Goal: Task Accomplishment & Management: Complete application form

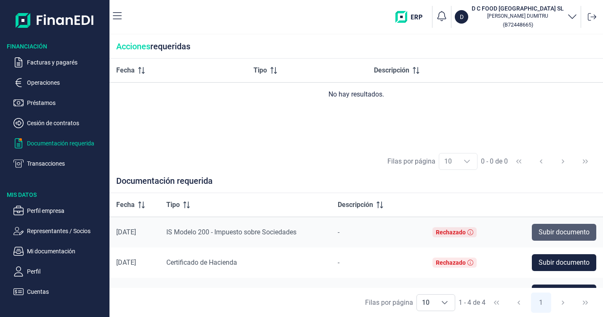
click at [551, 230] on span "Subir documento" at bounding box center [564, 232] width 51 height 10
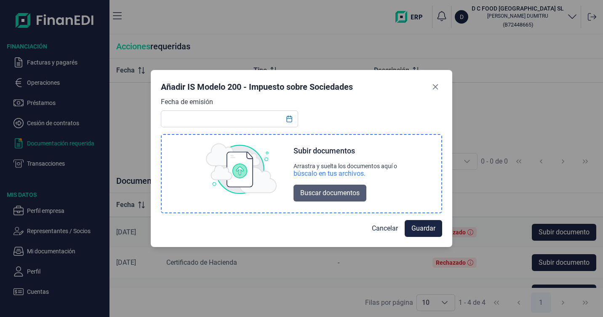
click at [332, 190] on span "Buscar documentos" at bounding box center [329, 193] width 59 height 10
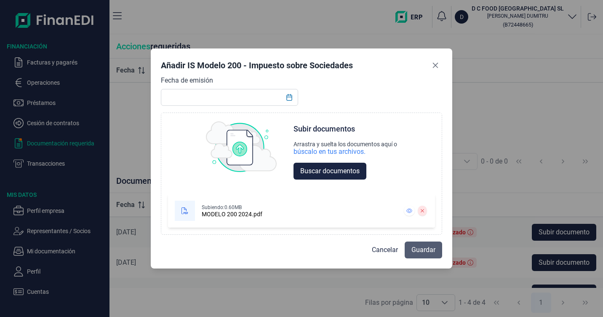
click at [430, 250] on span "Guardar" at bounding box center [424, 250] width 24 height 10
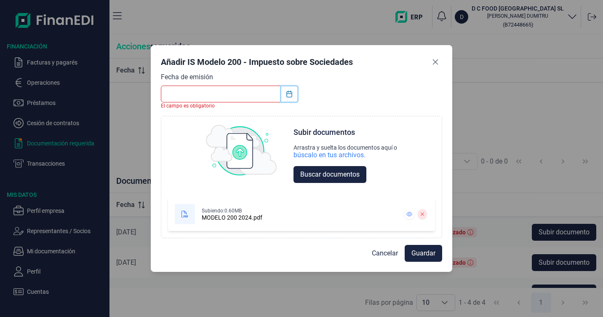
click at [289, 95] on icon "Choose Date" at bounding box center [289, 94] width 7 height 7
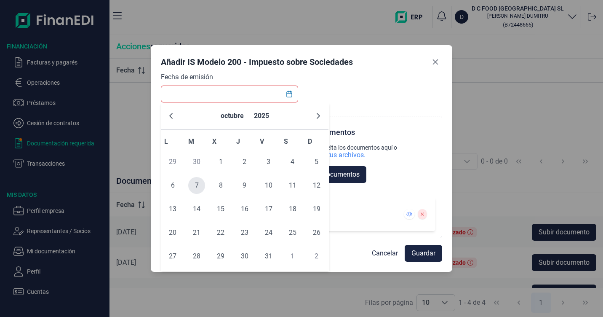
click at [196, 184] on span "7" at bounding box center [196, 185] width 17 height 17
type input "07/10/2025"
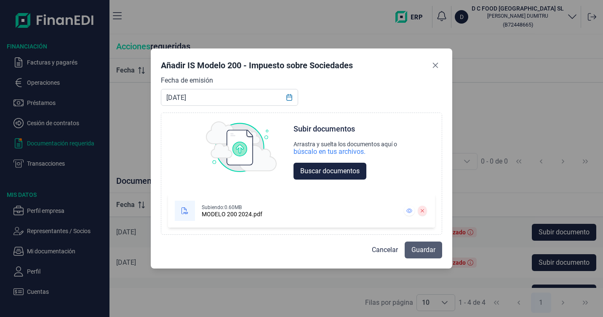
click at [424, 251] on span "Guardar" at bounding box center [424, 250] width 24 height 10
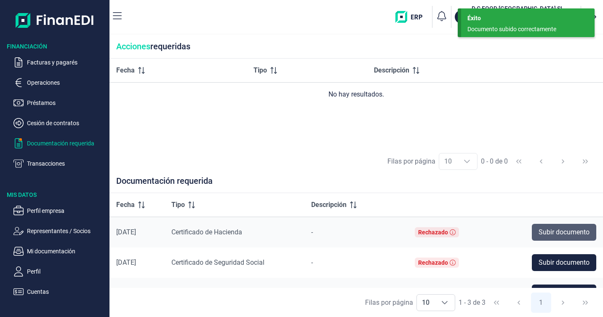
click at [544, 230] on span "Subir documento" at bounding box center [564, 232] width 51 height 10
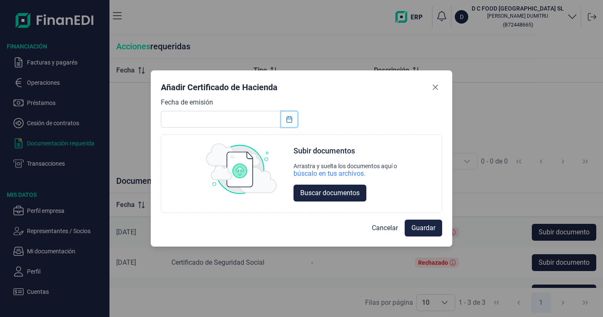
click at [289, 122] on icon "Choose Date" at bounding box center [289, 119] width 7 height 7
click at [366, 96] on div "Añadir Certificado de Hacienda" at bounding box center [301, 88] width 281 height 17
click at [438, 85] on icon "Close" at bounding box center [435, 87] width 5 height 5
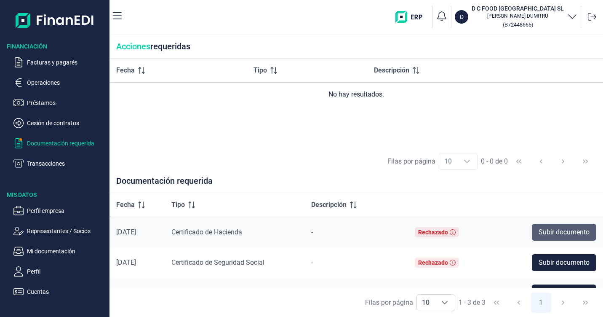
click at [549, 233] on span "Subir documento" at bounding box center [564, 232] width 51 height 10
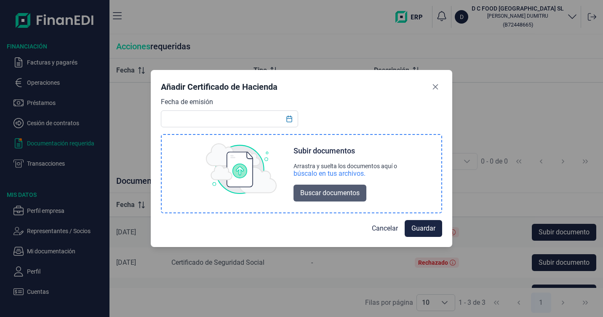
click at [320, 192] on span "Buscar documentos" at bounding box center [329, 193] width 59 height 10
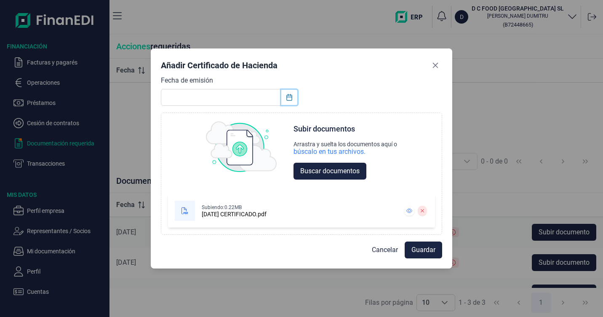
click at [291, 97] on icon "Choose Date" at bounding box center [289, 97] width 7 height 7
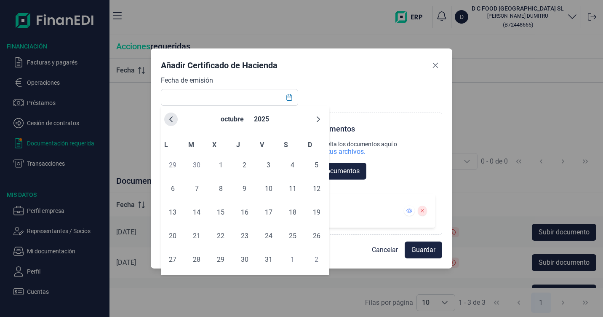
click at [169, 124] on button "Previous Month" at bounding box center [170, 118] width 13 height 13
click at [270, 212] on span "19" at bounding box center [268, 212] width 17 height 17
type input "19/09/2025"
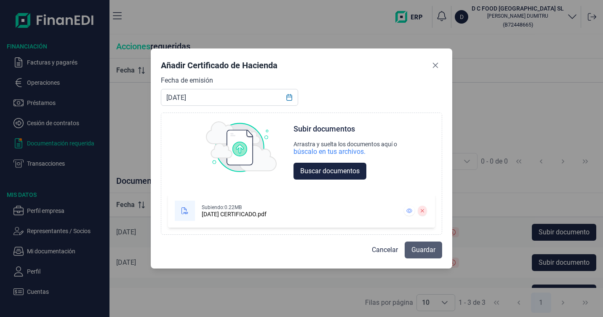
click at [425, 249] on span "Guardar" at bounding box center [424, 250] width 24 height 10
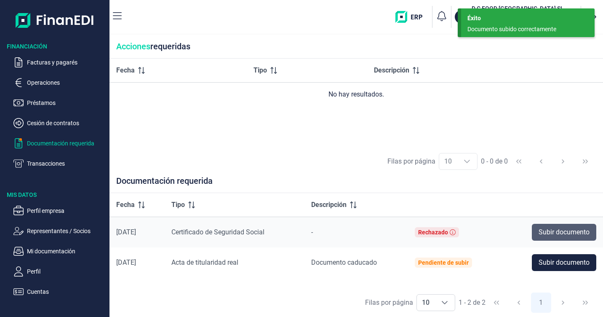
click at [554, 230] on span "Subir documento" at bounding box center [564, 232] width 51 height 10
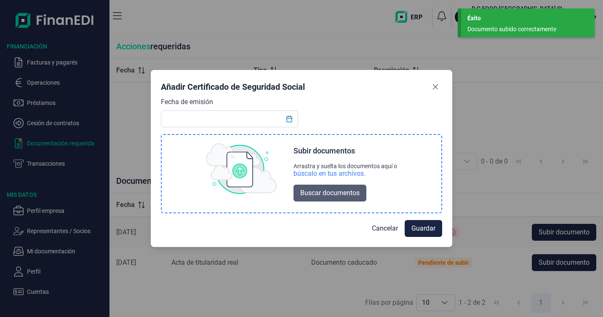
click at [332, 193] on span "Buscar documentos" at bounding box center [329, 193] width 59 height 10
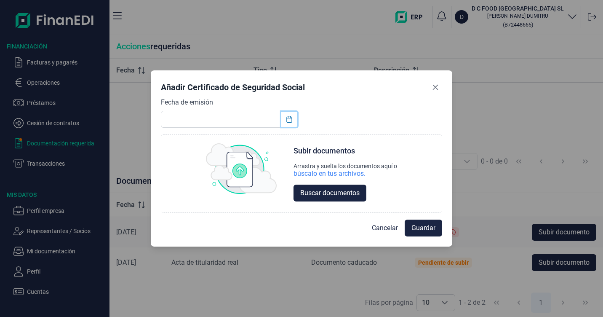
click at [290, 120] on icon "Choose Date" at bounding box center [289, 119] width 7 height 7
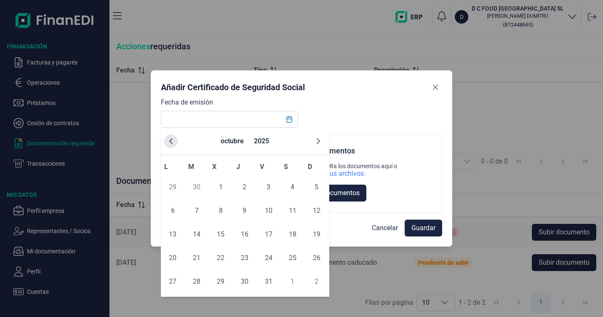
click at [174, 139] on icon "Previous Month" at bounding box center [171, 141] width 7 height 7
click at [242, 210] on span "11" at bounding box center [244, 210] width 17 height 17
type input "11/09/2025"
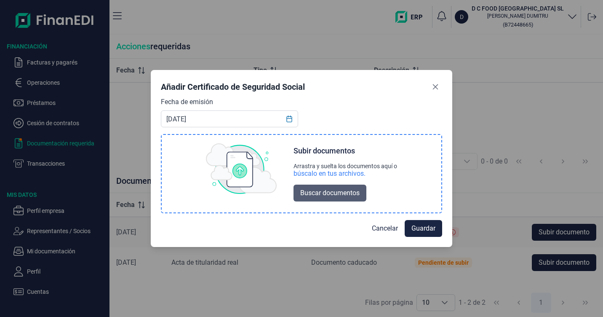
click at [334, 191] on span "Buscar documentos" at bounding box center [329, 193] width 59 height 10
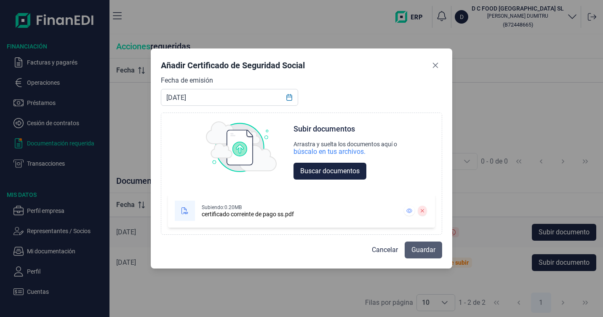
click at [424, 251] on span "Guardar" at bounding box center [424, 250] width 24 height 10
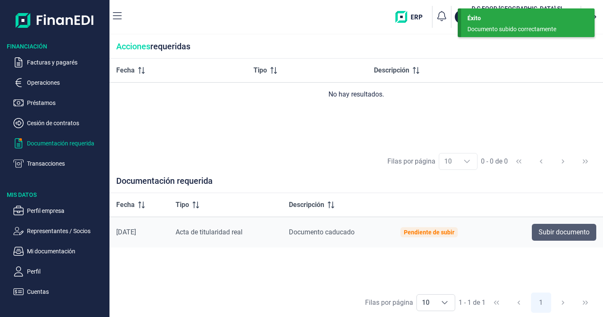
click at [556, 230] on span "Subir documento" at bounding box center [564, 232] width 51 height 10
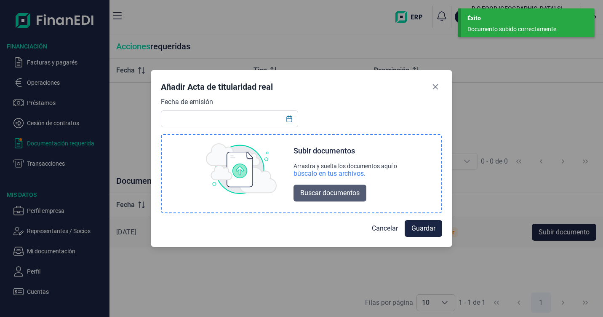
click at [316, 190] on span "Buscar documentos" at bounding box center [329, 193] width 59 height 10
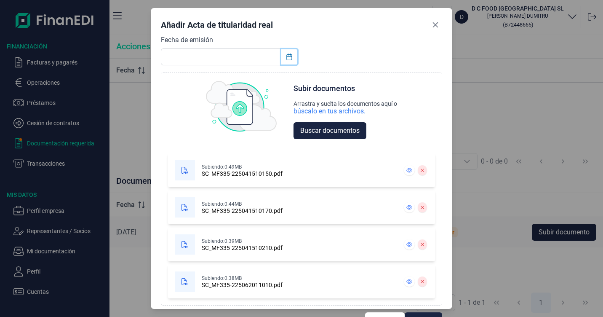
click at [291, 59] on icon "Choose Date" at bounding box center [289, 56] width 7 height 7
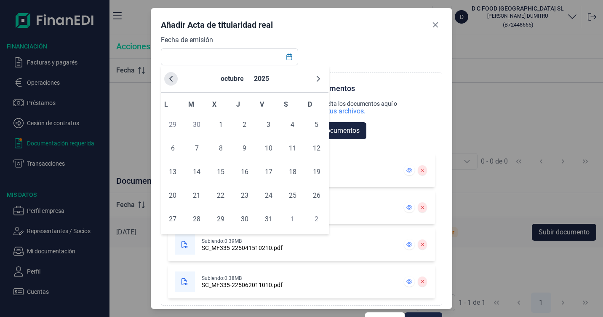
click at [176, 80] on button "Previous Month" at bounding box center [170, 78] width 13 height 13
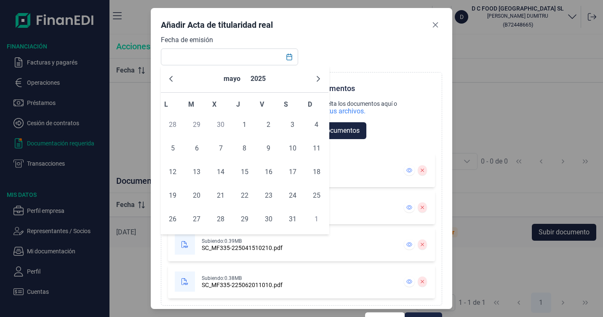
click at [176, 80] on button "Previous Month" at bounding box center [170, 78] width 13 height 13
click at [265, 150] on span "11" at bounding box center [268, 148] width 17 height 17
type input "11/04/2025"
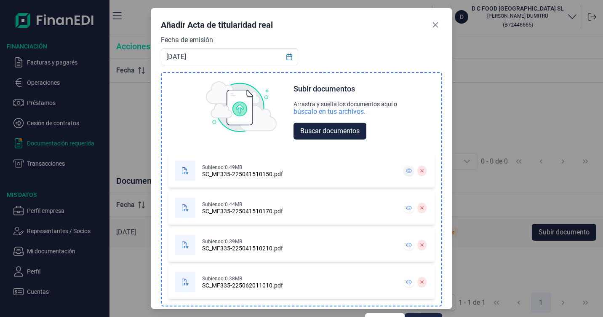
click at [407, 172] on icon at bounding box center [409, 170] width 6 height 5
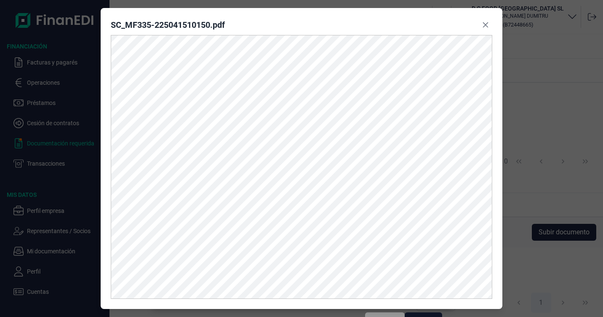
click at [481, 20] on button "Close" at bounding box center [485, 24] width 13 height 13
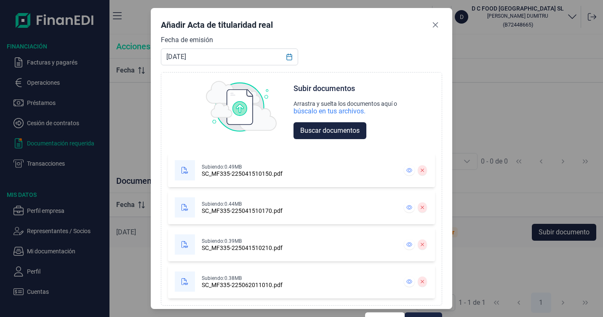
drag, startPoint x: 557, startPoint y: 225, endPoint x: 551, endPoint y: 226, distance: 5.6
click at [556, 225] on div "Añadir Acta de titularidad real Fecha de emisión 11/04/2025 Choose Subir docume…" at bounding box center [301, 158] width 603 height 317
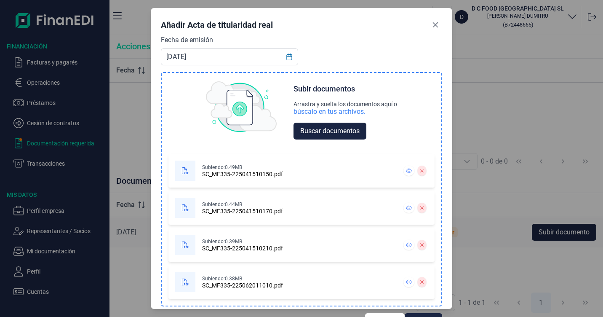
click at [376, 243] on div "Subiendo: 0.39MB SC_MF335-225041510210.pdf" at bounding box center [285, 245] width 220 height 20
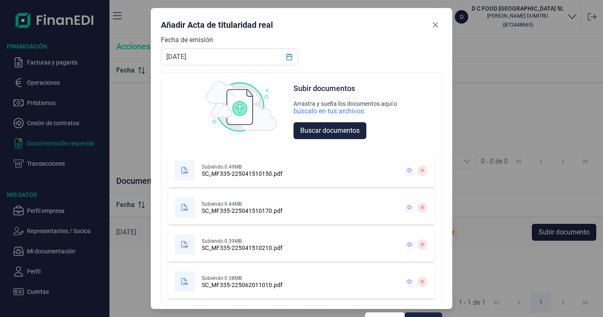
drag, startPoint x: 507, startPoint y: 244, endPoint x: 471, endPoint y: 216, distance: 45.6
click at [505, 245] on div "Añadir Acta de titularidad real Fecha de emisión 11/04/2025 Choose Subir docume…" at bounding box center [301, 158] width 603 height 317
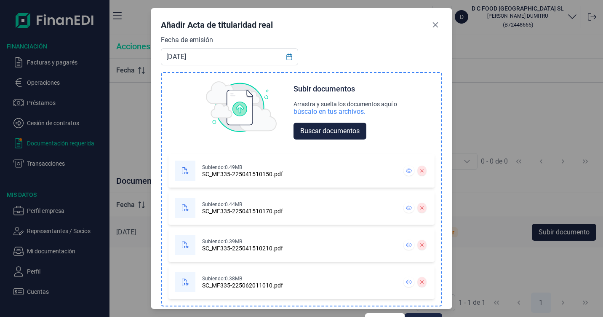
click at [237, 102] on img at bounding box center [241, 106] width 71 height 51
click at [218, 171] on div "SC_MF335-225041510150.pdf" at bounding box center [242, 174] width 81 height 7
click at [316, 133] on span "Buscar documentos" at bounding box center [329, 131] width 59 height 10
drag, startPoint x: 495, startPoint y: 271, endPoint x: 404, endPoint y: 130, distance: 167.9
click at [494, 270] on div "Añadir Acta de titularidad real Fecha de emisión 11/04/2025 Choose Subir docume…" at bounding box center [301, 158] width 603 height 317
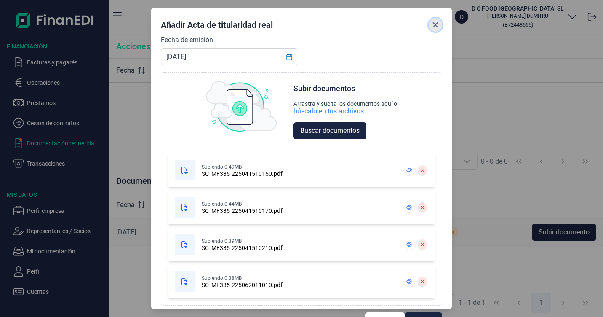
click at [433, 24] on icon "Close" at bounding box center [435, 24] width 7 height 7
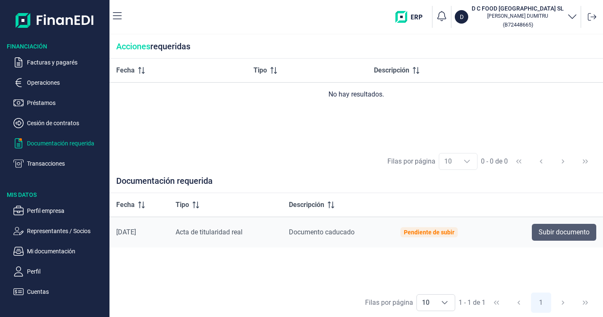
click at [556, 230] on span "Subir documento" at bounding box center [564, 232] width 51 height 10
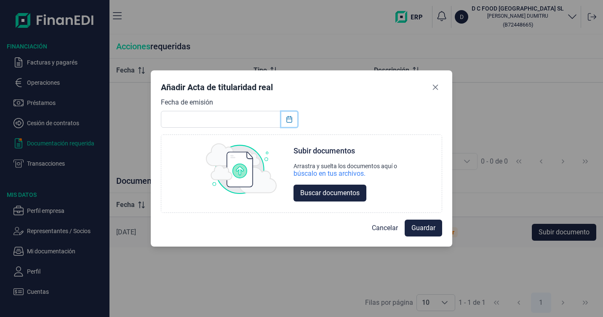
click at [290, 118] on icon "Choose Date" at bounding box center [289, 119] width 7 height 7
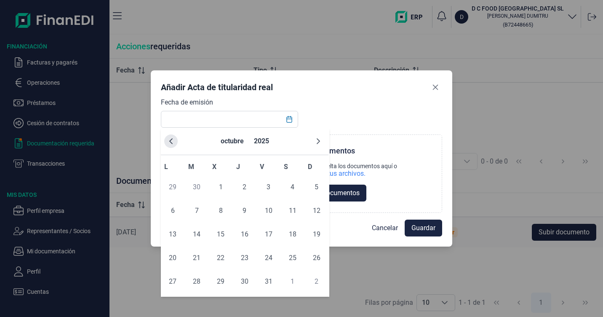
click at [171, 142] on icon "Previous Month" at bounding box center [170, 141] width 3 height 6
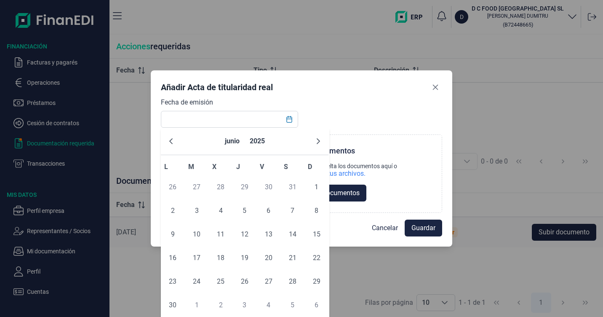
click at [171, 142] on icon "Previous Month" at bounding box center [170, 141] width 3 height 6
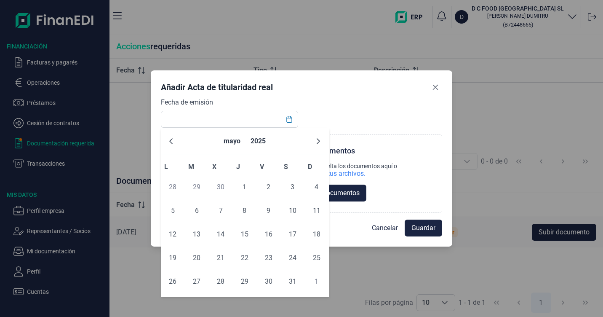
click at [171, 142] on icon "Previous Month" at bounding box center [170, 141] width 3 height 6
click at [269, 208] on span "11" at bounding box center [268, 210] width 17 height 17
type input "11/04/2025"
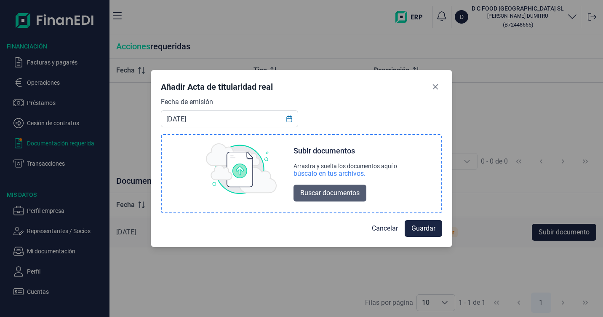
click at [333, 195] on span "Buscar documentos" at bounding box center [329, 193] width 59 height 10
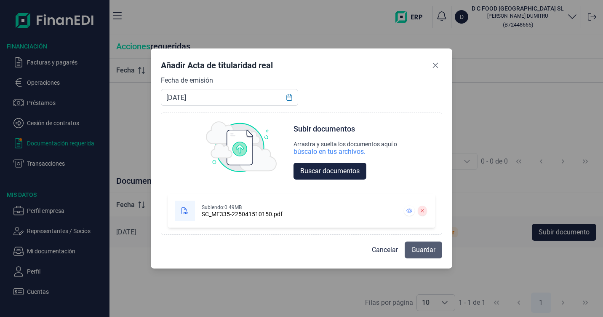
click at [430, 249] on span "Guardar" at bounding box center [424, 250] width 24 height 10
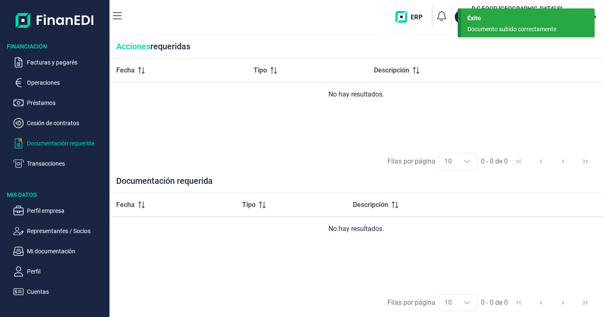
click at [58, 140] on p "Documentación requerida" at bounding box center [66, 143] width 79 height 10
click at [49, 82] on p "Operaciones" at bounding box center [66, 83] width 79 height 10
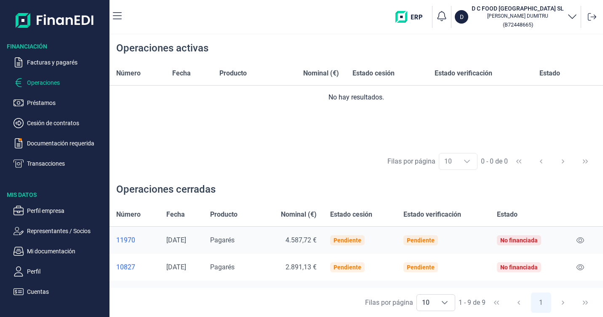
click at [126, 239] on div "11970" at bounding box center [134, 240] width 37 height 8
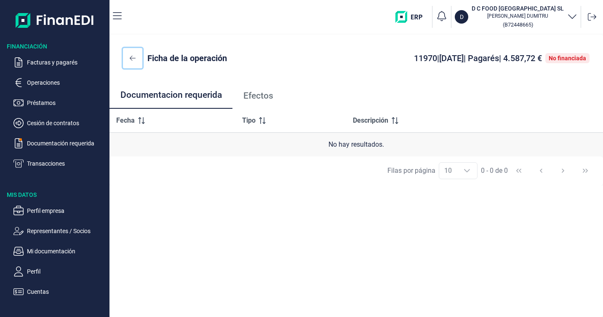
click at [132, 62] on button at bounding box center [132, 58] width 19 height 20
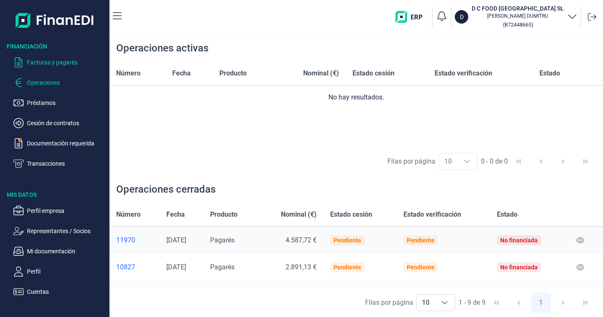
click at [48, 63] on p "Facturas y pagarés" at bounding box center [66, 62] width 79 height 10
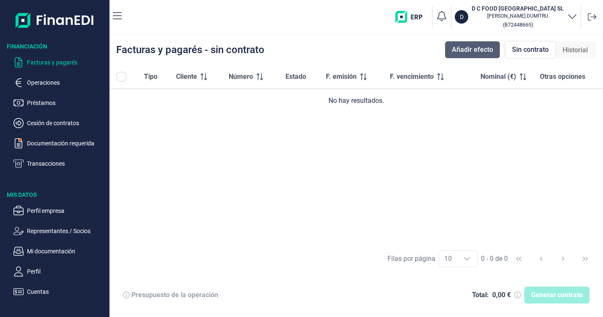
click at [487, 51] on span "Añadir efecto" at bounding box center [472, 50] width 41 height 10
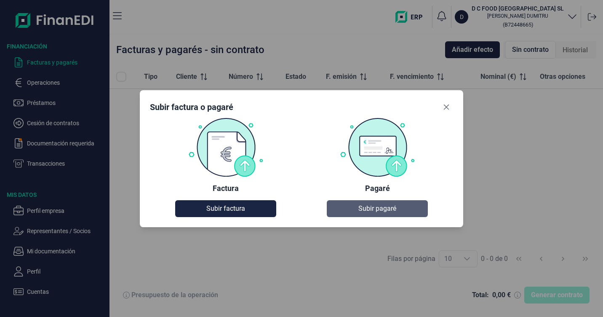
click at [374, 206] on span "Subir pagaré" at bounding box center [377, 208] width 38 height 10
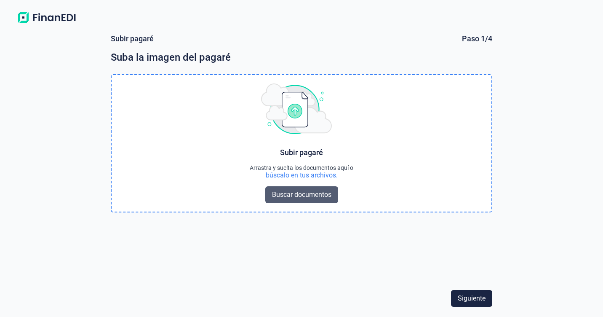
click at [299, 193] on span "Buscar documentos" at bounding box center [301, 195] width 59 height 10
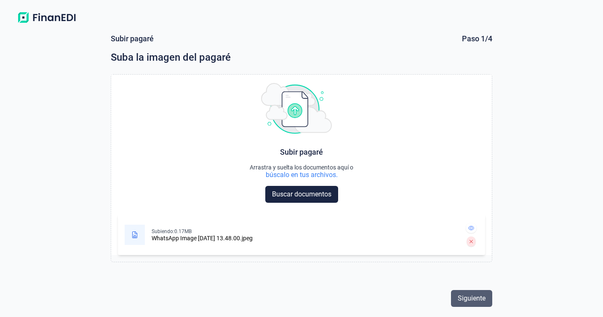
click at [474, 299] on span "Siguiente" at bounding box center [472, 298] width 28 height 10
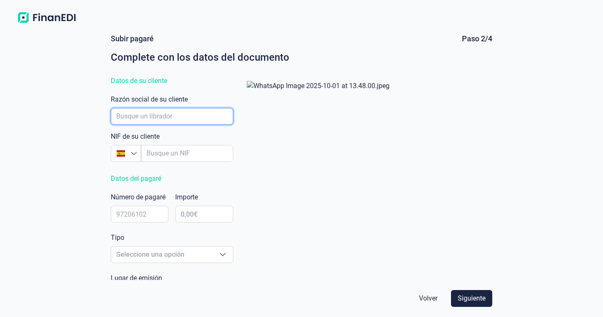
click at [154, 115] on input "empresaAutocomplete" at bounding box center [172, 116] width 123 height 17
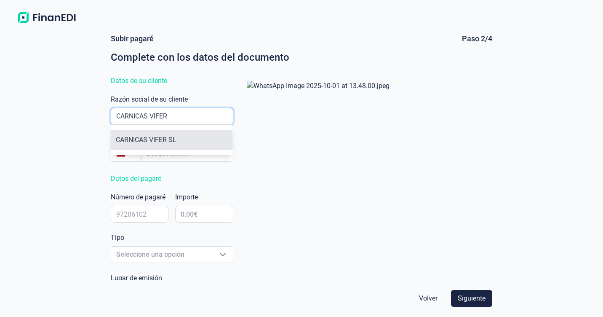
type input "CARNICAS VIFER"
click at [140, 139] on li "CARNICAS VIFER SL" at bounding box center [172, 140] width 122 height 20
type input "B27354919"
type input "CARNICAS VIFER SL"
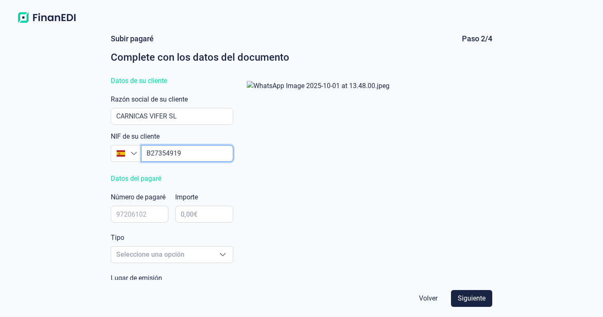
click at [188, 151] on input "empresaAutocomplete" at bounding box center [187, 153] width 92 height 17
type input "B2735491"
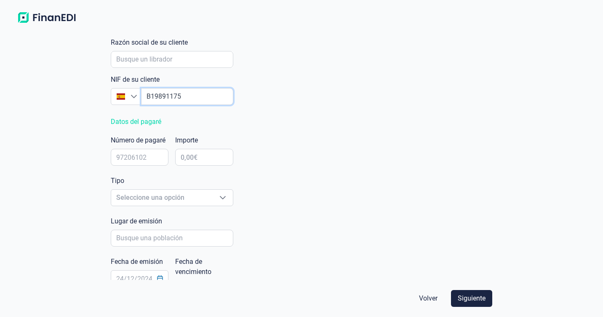
scroll to position [84, 0]
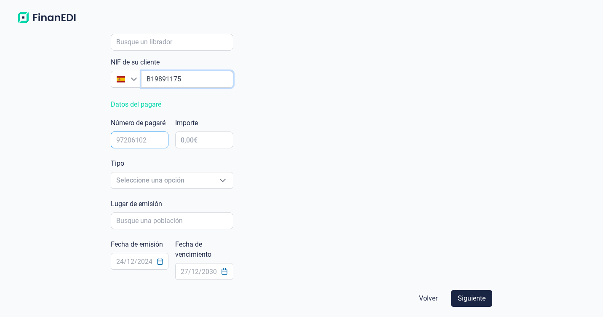
type input "B19891175"
click at [132, 131] on input "text" at bounding box center [140, 139] width 58 height 17
type input "35416644"
click at [180, 131] on input "text" at bounding box center [204, 139] width 58 height 17
click at [492, 135] on div "Subir pagaré Paso 2/4 Complete con los datos del documento Datos de su cliente …" at bounding box center [301, 157] width 389 height 246
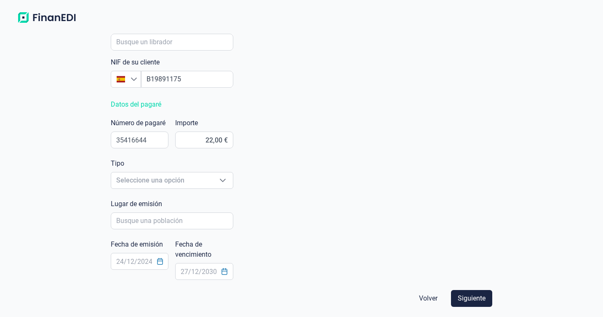
scroll to position [155, 0]
click at [213, 131] on input "22,00 €" at bounding box center [204, 139] width 58 height 17
type input "2,00 €"
type input "22.675,95 €"
click at [192, 172] on span "Seleccione una opción" at bounding box center [162, 180] width 102 height 16
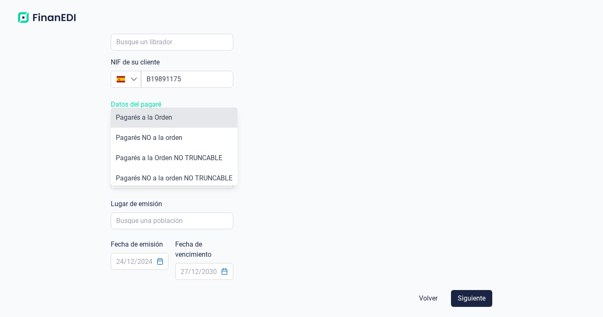
click at [166, 118] on span "Pagarés a la Orden" at bounding box center [144, 117] width 56 height 8
type input "Pagarés a la Orden"
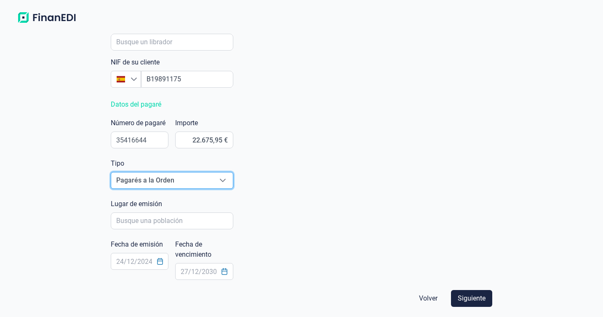
scroll to position [198, 0]
click at [143, 212] on input "poblacionAutocomplete" at bounding box center [172, 220] width 123 height 17
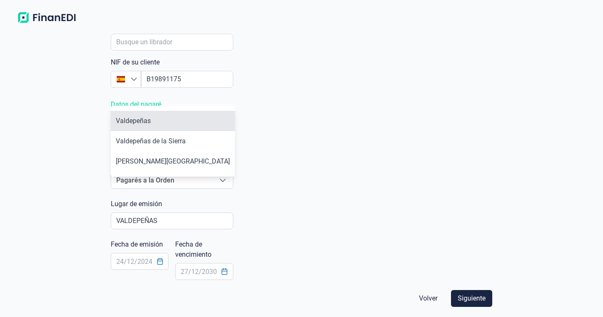
click at [138, 129] on li "Valdepeñas" at bounding box center [173, 121] width 124 height 20
type input "Valdepeñas"
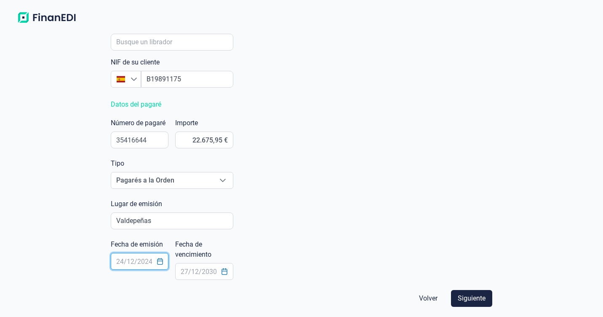
click at [144, 253] on input "text" at bounding box center [140, 261] width 58 height 17
click at [161, 258] on icon "Choose Date" at bounding box center [159, 261] width 5 height 7
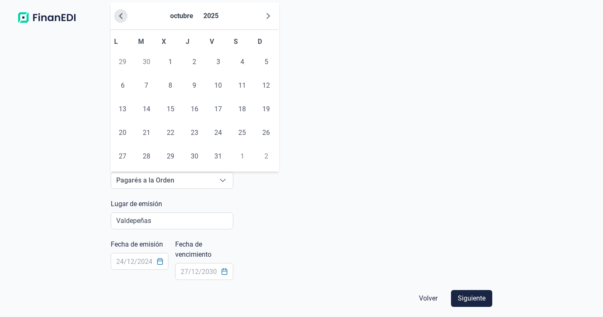
click at [122, 19] on icon "Previous Month" at bounding box center [120, 16] width 3 height 6
click at [145, 159] on span "30" at bounding box center [146, 156] width 17 height 17
type input "30/09/2025"
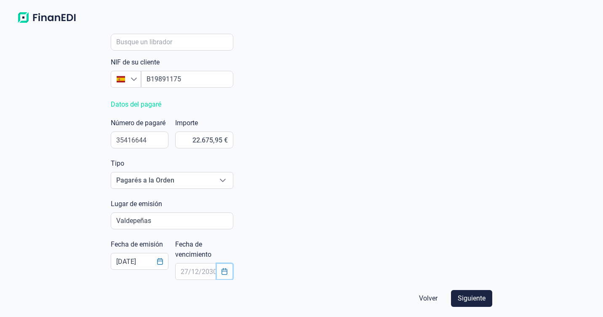
click at [221, 268] on icon "Choose Date" at bounding box center [224, 271] width 7 height 7
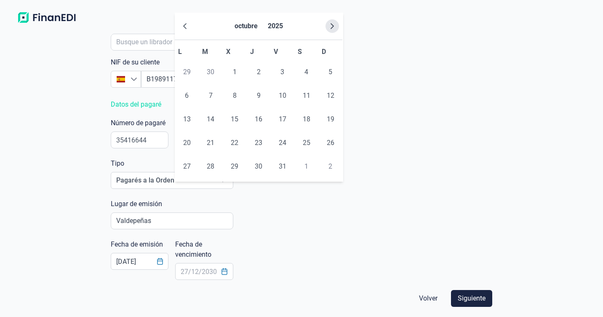
click at [333, 24] on icon "Next Month" at bounding box center [332, 26] width 7 height 7
click at [331, 166] on span "30" at bounding box center [330, 166] width 17 height 17
type input "30/11/2025"
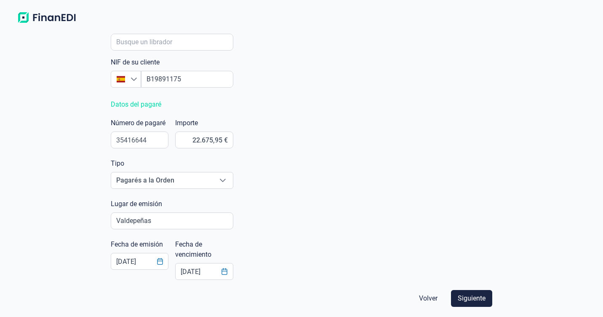
scroll to position [198, 0]
click at [471, 299] on span "Siguiente" at bounding box center [472, 298] width 28 height 10
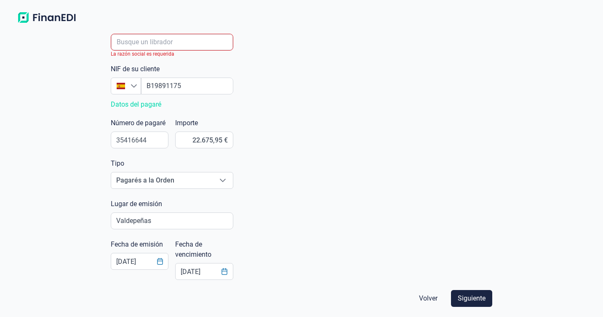
scroll to position [0, 0]
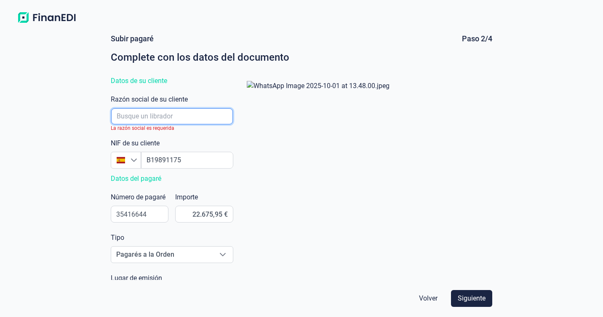
click at [136, 116] on input "empresaAutocomplete" at bounding box center [172, 116] width 122 height 16
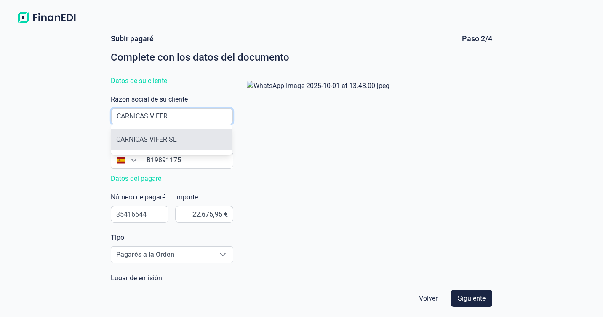
type input "CARNICAS VIFER"
click at [131, 138] on li "CARNICAS VIFER SL" at bounding box center [171, 139] width 121 height 20
type input "B27354919"
type input "CARNICAS VIFER SL"
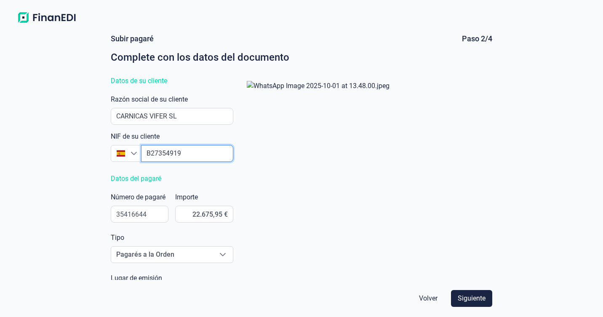
click at [184, 153] on input "empresaAutocomplete" at bounding box center [187, 153] width 92 height 17
type input "B2735491"
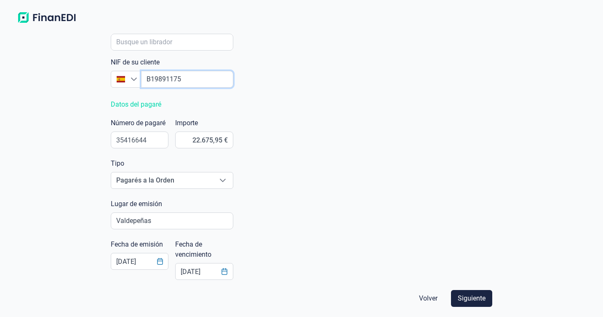
scroll to position [229, 0]
type input "B19891175"
click at [471, 304] on button "Siguiente" at bounding box center [471, 298] width 41 height 17
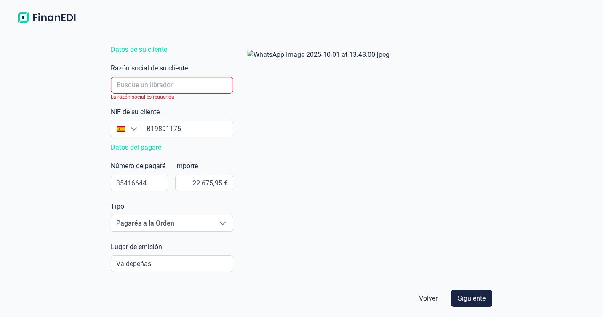
scroll to position [18, 0]
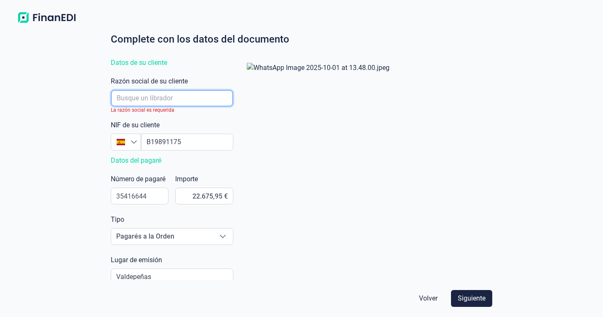
click at [135, 101] on input "empresaAutocomplete" at bounding box center [172, 98] width 122 height 16
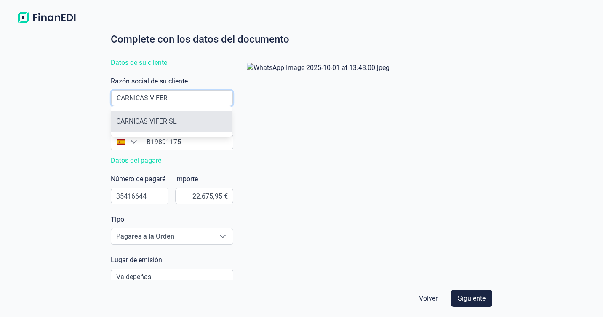
type input "CARNICAS VIFER"
click at [137, 126] on li "CARNICAS VIFER SL" at bounding box center [171, 121] width 121 height 20
type input "B27354919"
type input "CARNICAS VIFER SL"
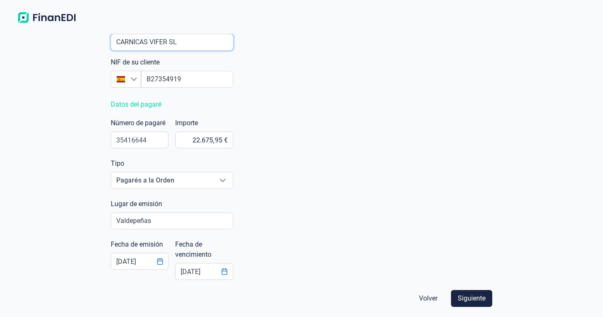
scroll to position [229, 0]
click at [463, 293] on button "Siguiente" at bounding box center [471, 298] width 41 height 17
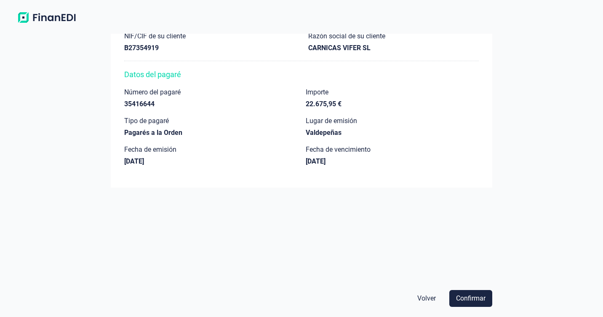
scroll to position [74, 0]
click at [462, 294] on span "Confirmar" at bounding box center [470, 298] width 29 height 10
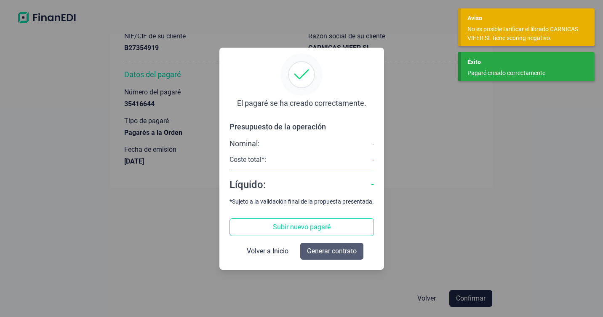
click at [328, 253] on span "Generar contrato" at bounding box center [332, 251] width 50 height 10
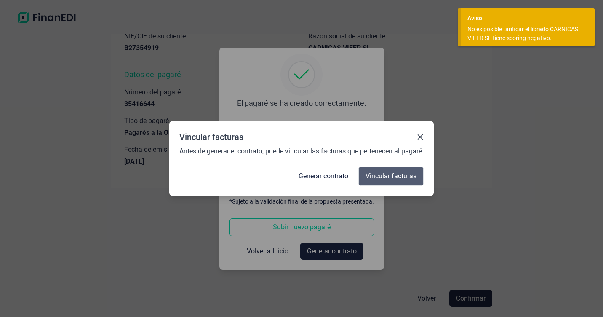
click at [386, 174] on span "Vincular facturas" at bounding box center [391, 176] width 51 height 10
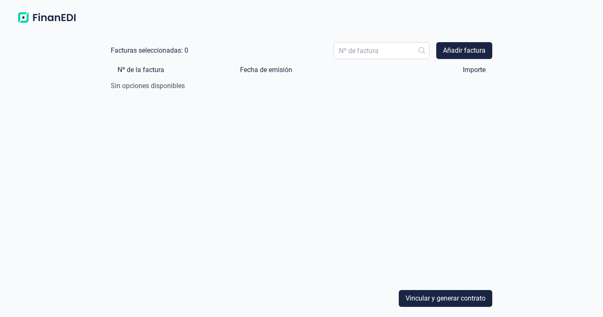
scroll to position [0, 0]
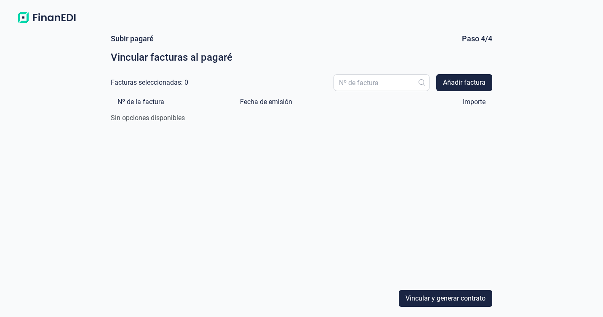
click at [199, 84] on div "Facturas seleccionadas: 0 Añadir factura" at bounding box center [302, 82] width 382 height 17
click at [445, 81] on span "Añadir factura" at bounding box center [464, 83] width 43 height 10
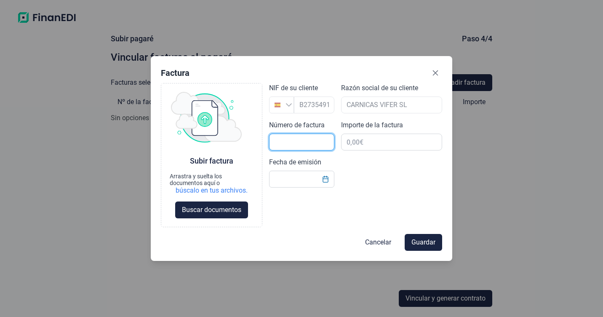
click at [302, 143] on input "text" at bounding box center [301, 142] width 65 height 17
type input "25/005"
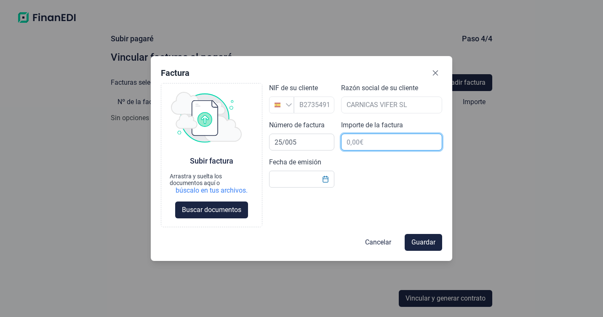
click at [359, 146] on input "text" at bounding box center [392, 142] width 102 height 17
type input "19.800,00 €"
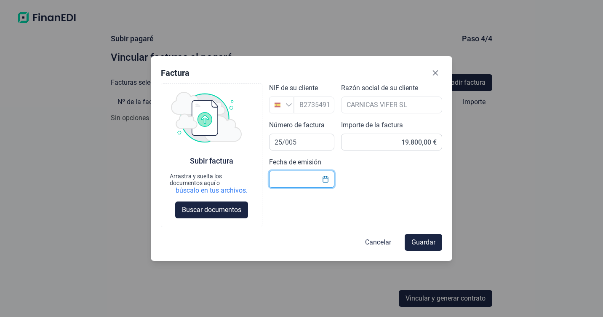
click at [297, 181] on input "text" at bounding box center [301, 179] width 65 height 17
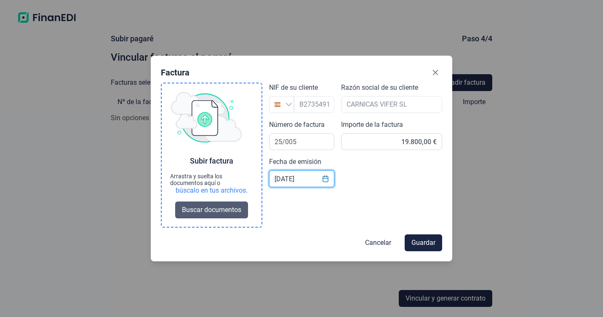
type input "30/09/2025"
click at [206, 210] on span "Buscar documentos" at bounding box center [211, 210] width 59 height 10
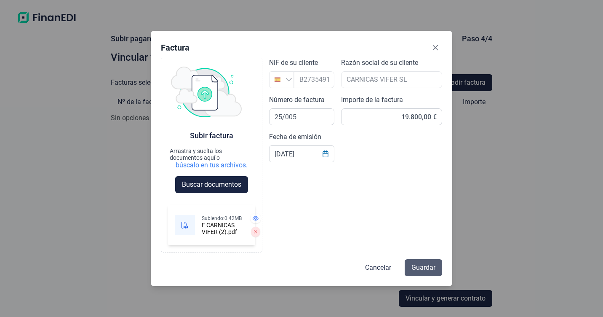
click at [424, 273] on span "Guardar" at bounding box center [424, 267] width 24 height 10
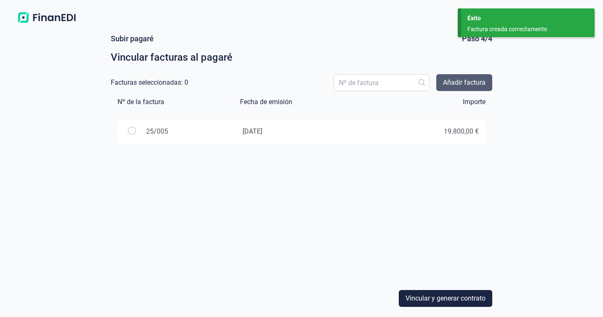
click at [444, 83] on span "Añadir factura" at bounding box center [464, 83] width 43 height 10
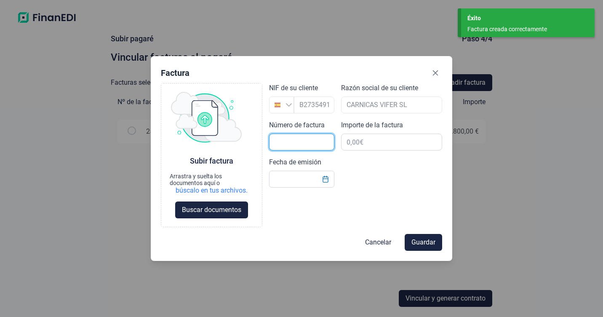
click at [285, 141] on input "text" at bounding box center [301, 142] width 65 height 17
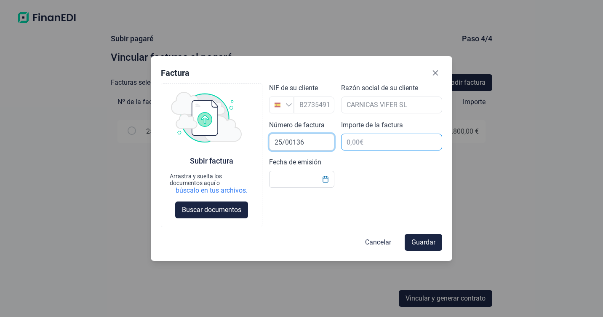
type input "25/00136"
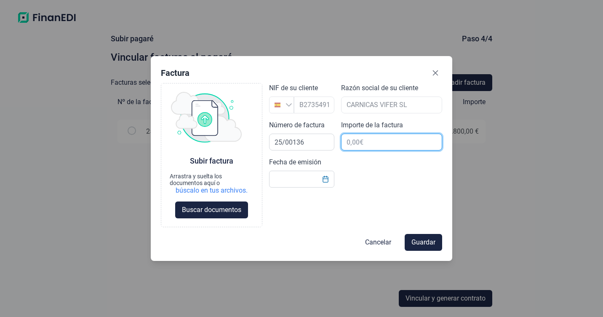
click at [349, 145] on input "text" at bounding box center [392, 142] width 102 height 17
type input "2.875,95 €"
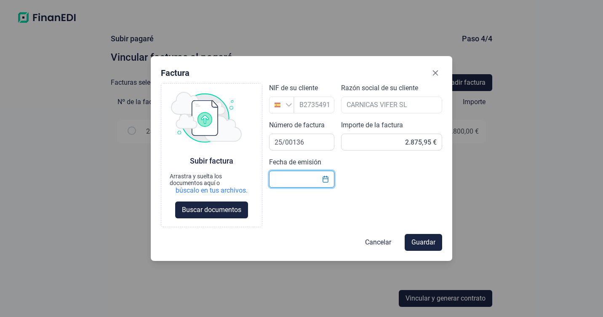
click at [299, 182] on input "text" at bounding box center [301, 179] width 65 height 17
type input "30/09/2025"
click at [417, 240] on span "Guardar" at bounding box center [424, 242] width 24 height 10
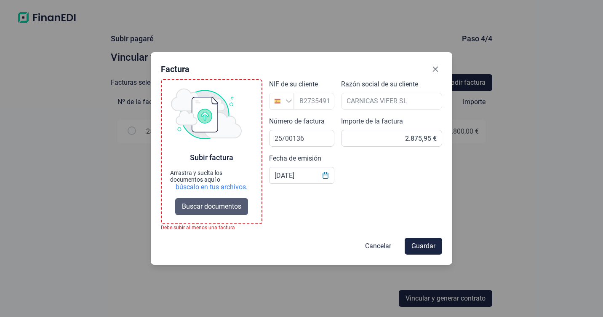
click at [224, 208] on span "Buscar documentos" at bounding box center [211, 206] width 59 height 10
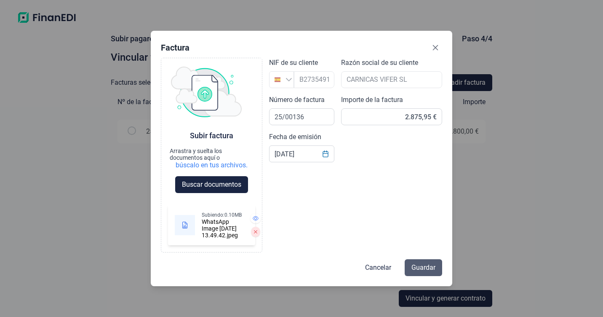
click at [419, 273] on span "Guardar" at bounding box center [424, 267] width 24 height 10
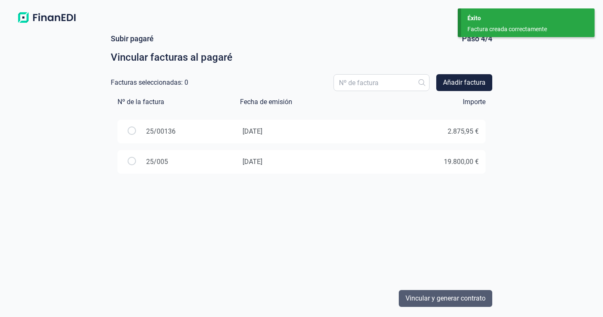
click at [457, 302] on span "Vincular y generar contrato" at bounding box center [446, 298] width 80 height 10
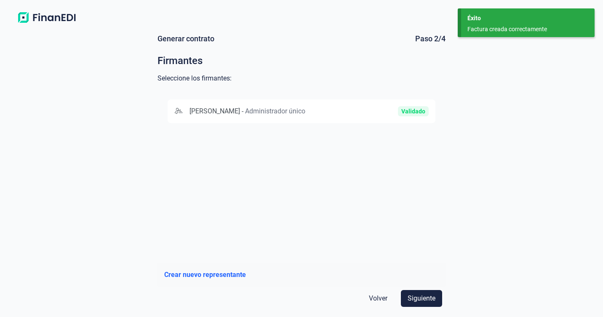
click at [226, 272] on span "Crear nuevo representante" at bounding box center [205, 275] width 82 height 10
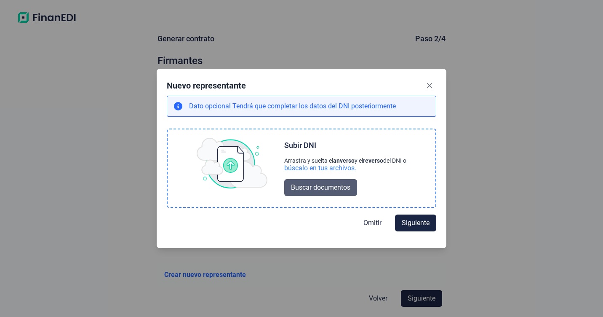
click at [320, 189] on span "Buscar documentos" at bounding box center [320, 187] width 59 height 10
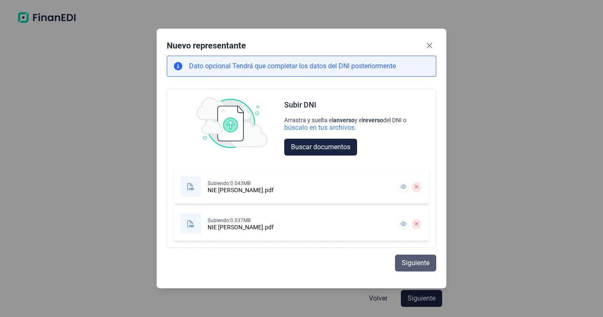
click at [407, 262] on span "Siguiente" at bounding box center [416, 263] width 28 height 10
select select "ES"
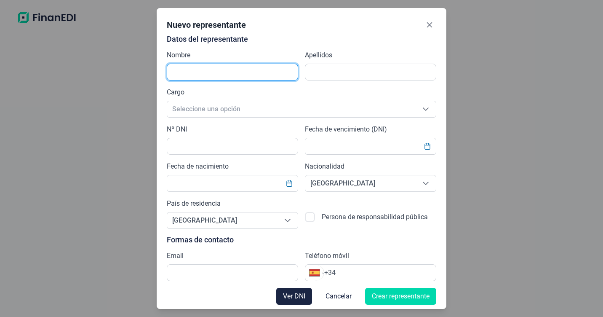
click at [198, 75] on input "text" at bounding box center [232, 72] width 131 height 17
type input "daniel alin"
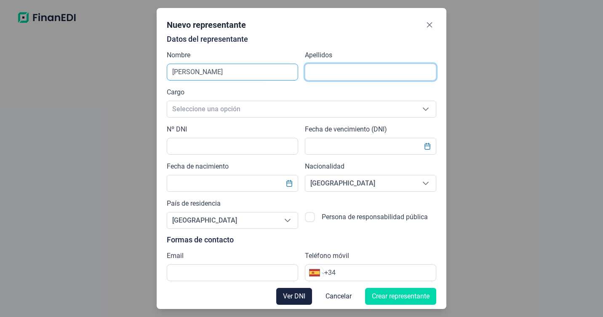
type input "visoiu"
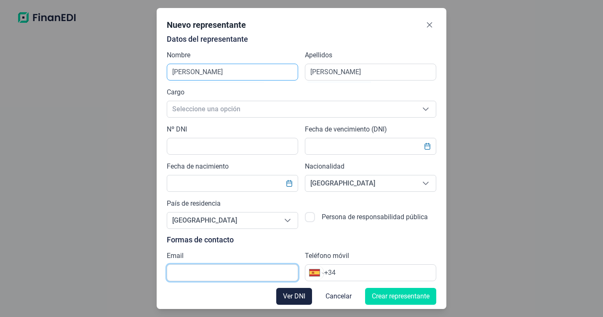
type input "administracion@dcfoodespana.es"
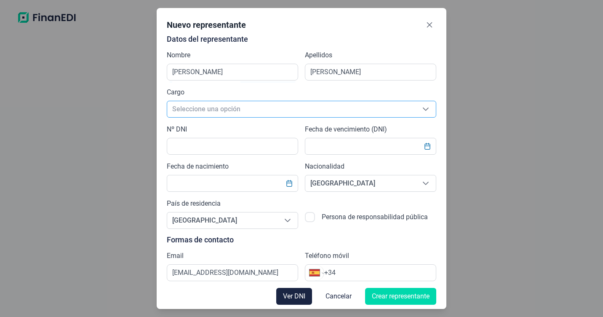
click at [226, 109] on span "Seleccione una opción" at bounding box center [291, 109] width 249 height 16
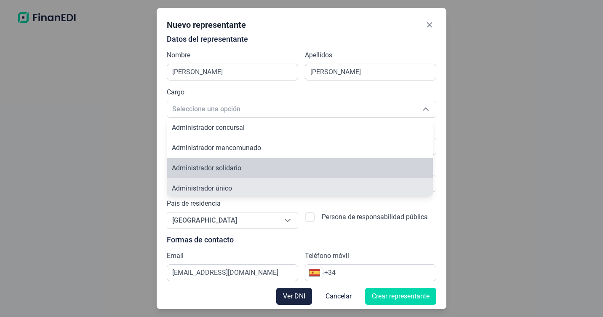
scroll to position [3, 0]
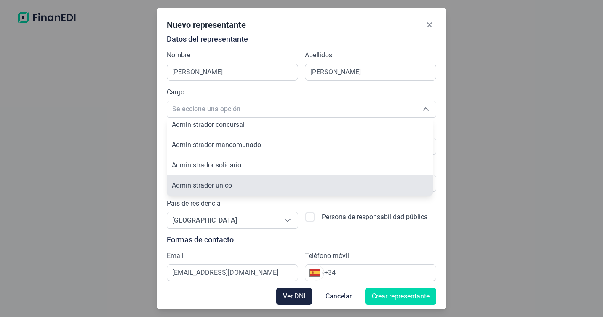
click at [221, 187] on span "Administrador único" at bounding box center [202, 185] width 60 height 8
type input "Administrador único"
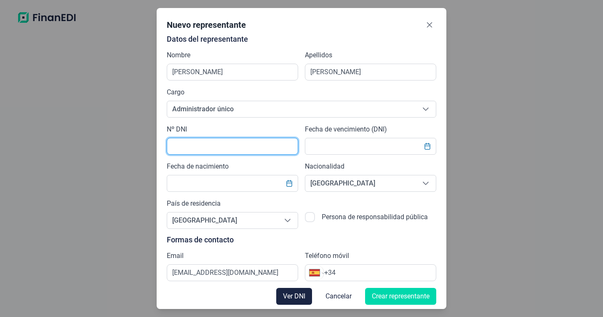
click at [199, 146] on input "text" at bounding box center [232, 146] width 131 height 17
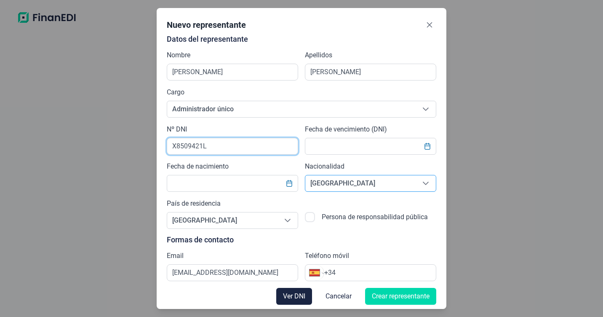
type input "X8509421L"
click at [342, 185] on span "España" at bounding box center [360, 183] width 110 height 16
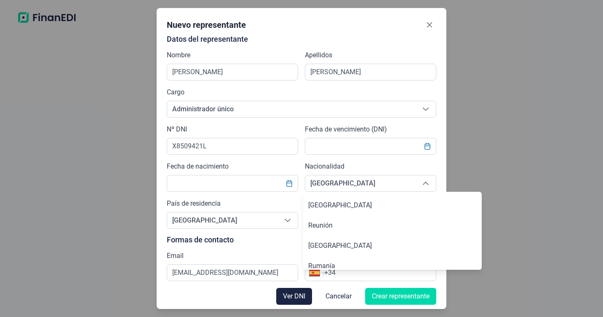
scroll to position [3799, 0]
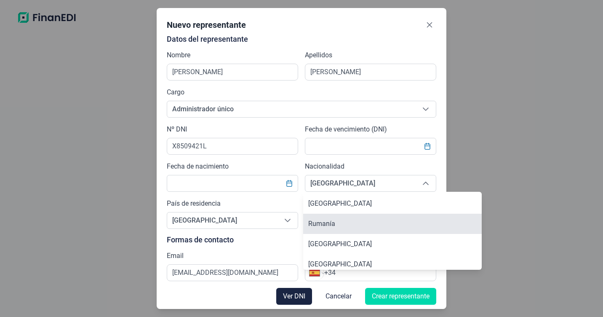
click at [329, 224] on span "Rumanía" at bounding box center [321, 223] width 27 height 8
type input "Rumanía"
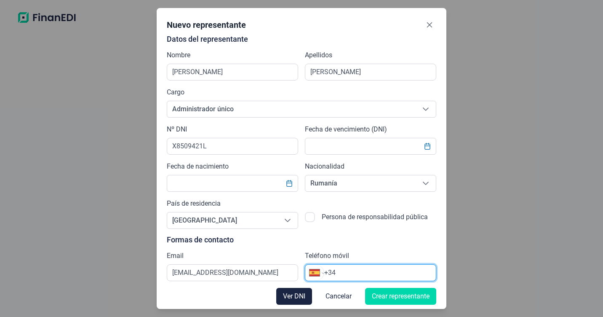
click at [353, 275] on input "+34" at bounding box center [380, 272] width 112 height 10
type input "+34 619 28 27 27"
click at [390, 298] on span "Crear representante" at bounding box center [401, 296] width 58 height 10
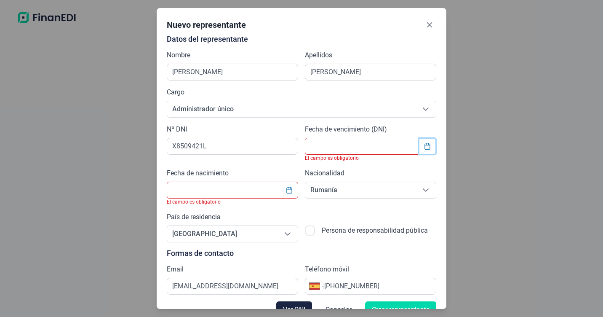
click at [424, 147] on icon "Choose Date" at bounding box center [427, 146] width 7 height 7
click at [286, 42] on p "Datos del representante" at bounding box center [302, 39] width 270 height 8
click at [424, 149] on icon "Choose Date" at bounding box center [427, 146] width 7 height 7
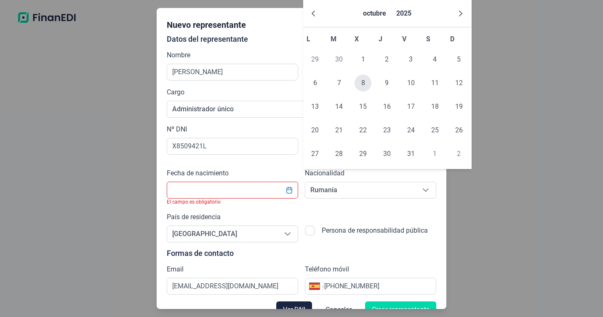
click at [365, 83] on span "8" at bounding box center [363, 83] width 17 height 17
type input "08/10/2025"
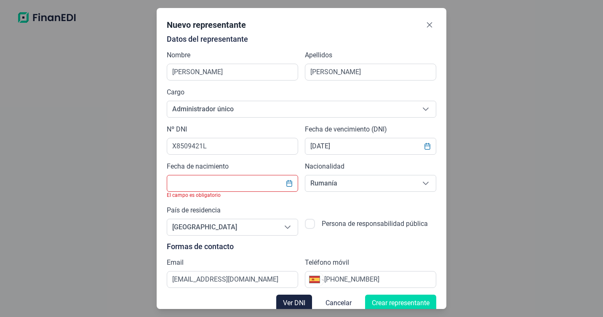
click at [220, 184] on input "text" at bounding box center [232, 183] width 131 height 17
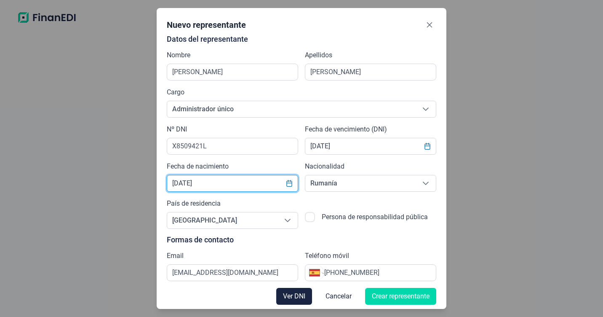
scroll to position [3, 0]
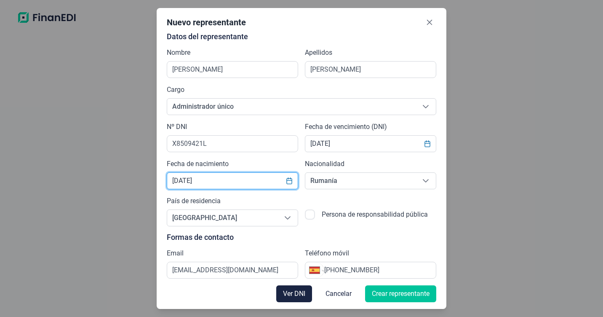
type input "14/10/1981"
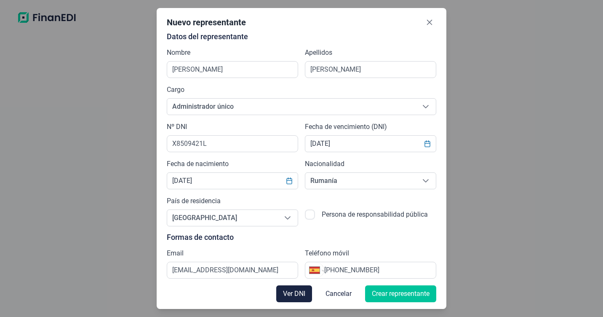
click at [390, 292] on span "Crear representante" at bounding box center [401, 294] width 58 height 10
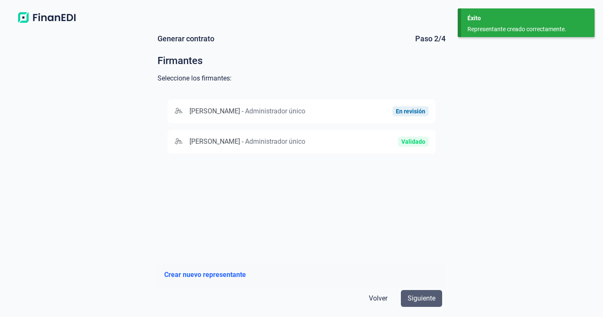
click at [419, 301] on span "Siguiente" at bounding box center [422, 298] width 28 height 10
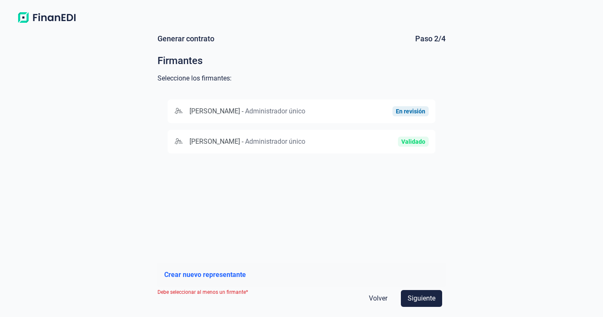
click at [198, 109] on span "DANIEL ALIN VISOIU" at bounding box center [215, 111] width 51 height 8
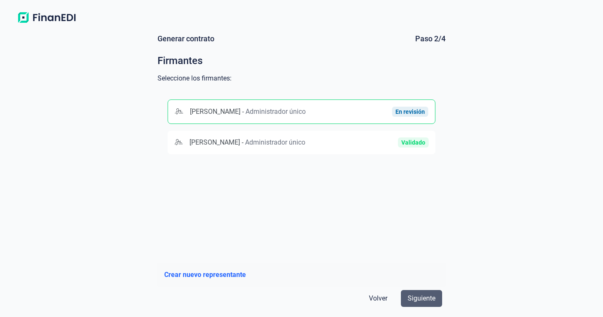
click at [420, 298] on span "Siguiente" at bounding box center [422, 298] width 28 height 10
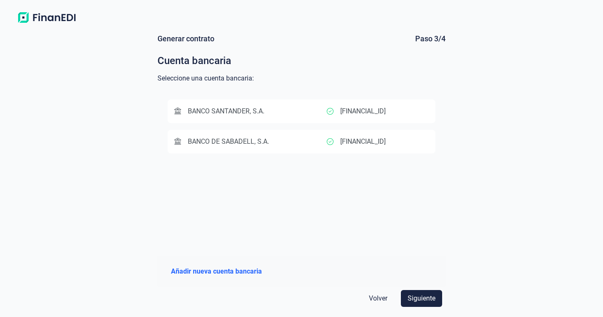
click at [257, 112] on span "BANCO SANTANDER, S.A." at bounding box center [226, 111] width 77 height 8
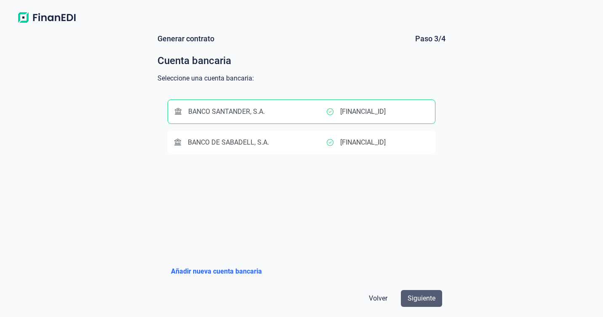
click at [430, 304] on button "Siguiente" at bounding box center [421, 298] width 41 height 17
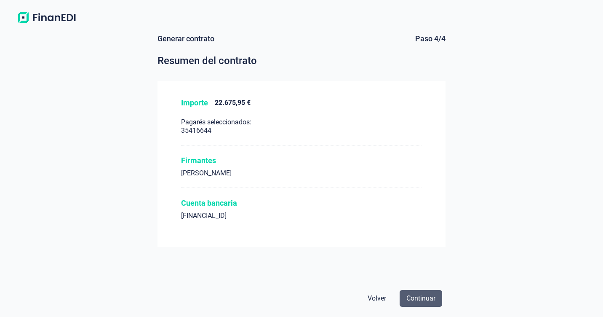
click at [419, 297] on span "Continuar" at bounding box center [420, 298] width 29 height 10
click at [430, 299] on span "Continuar" at bounding box center [420, 298] width 29 height 10
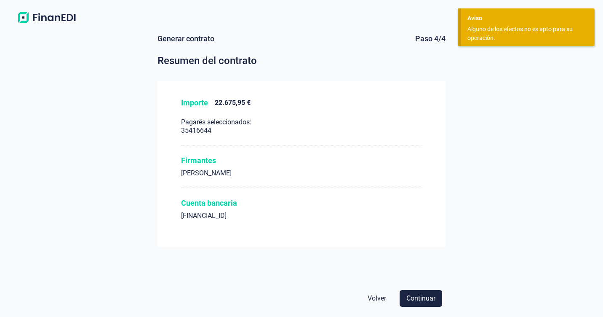
click at [477, 30] on div "Alguno de los efectos no es apto para su operación." at bounding box center [525, 34] width 115 height 18
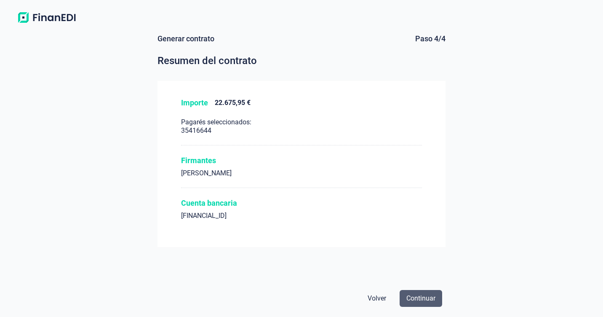
click at [420, 296] on span "Continuar" at bounding box center [420, 298] width 29 height 10
click at [377, 298] on span "Volver" at bounding box center [377, 298] width 19 height 10
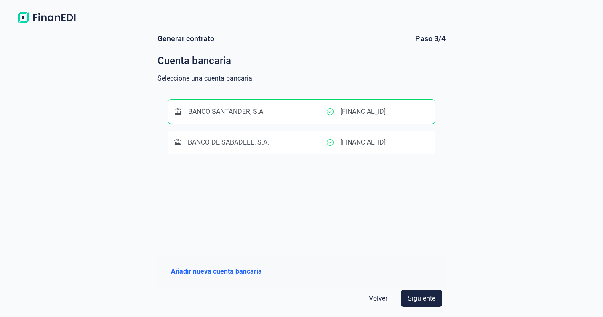
click at [377, 298] on span "Volver" at bounding box center [378, 298] width 19 height 10
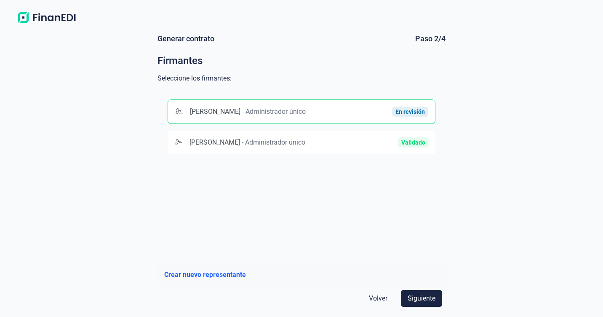
click at [377, 298] on span "Volver" at bounding box center [378, 298] width 19 height 10
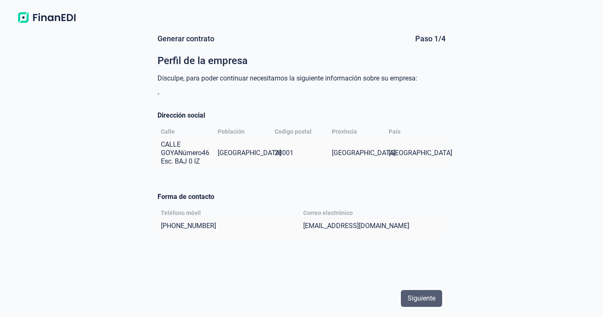
click at [417, 294] on span "Siguiente" at bounding box center [422, 298] width 28 height 10
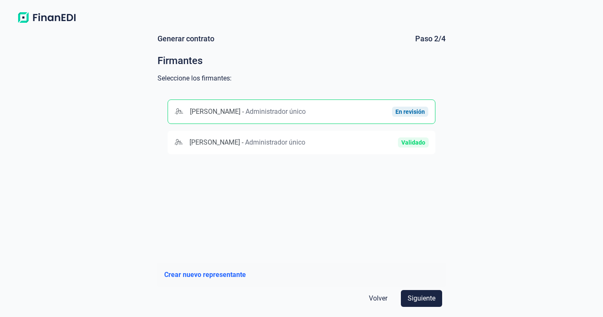
click at [417, 294] on span "Siguiente" at bounding box center [422, 298] width 28 height 10
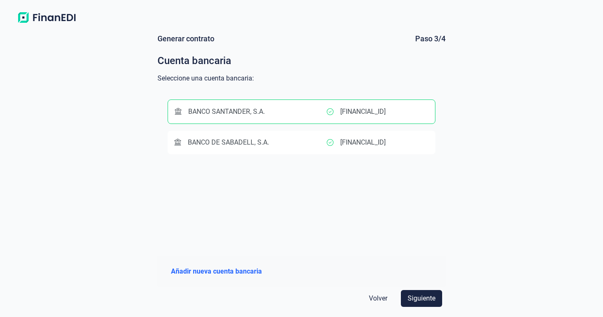
click at [417, 294] on span "Siguiente" at bounding box center [422, 298] width 28 height 10
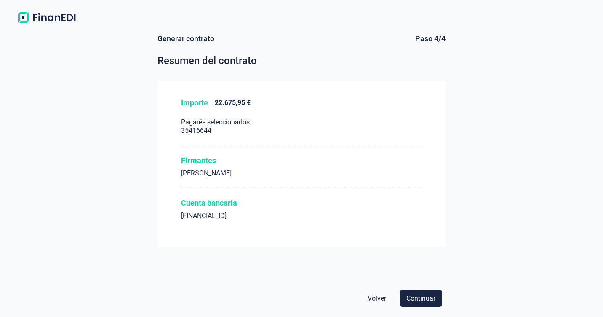
click at [417, 294] on span "Continuar" at bounding box center [420, 298] width 29 height 10
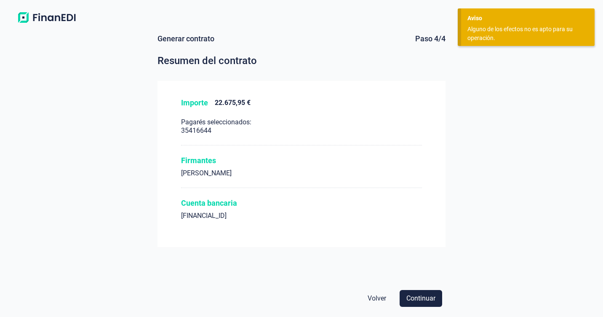
click at [373, 298] on span "Volver" at bounding box center [377, 298] width 19 height 10
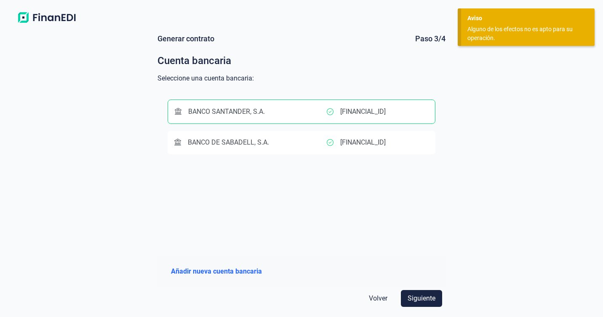
click at [373, 297] on span "Volver" at bounding box center [378, 298] width 19 height 10
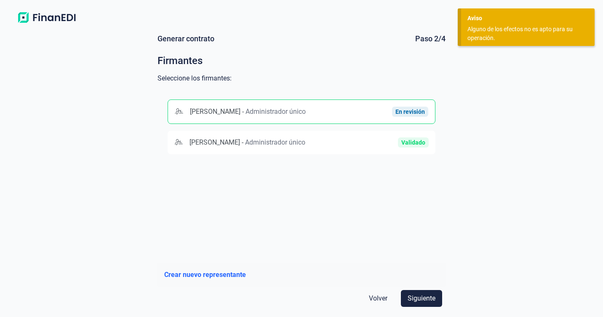
click at [373, 297] on span "Volver" at bounding box center [378, 298] width 19 height 10
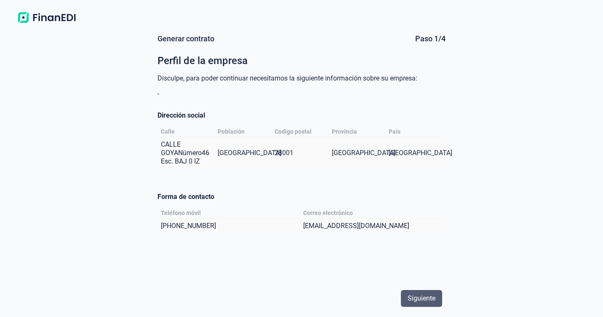
click at [422, 293] on button "Siguiente" at bounding box center [421, 298] width 41 height 17
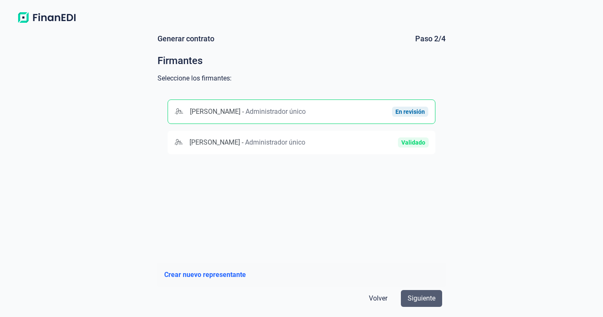
click at [422, 293] on span "Siguiente" at bounding box center [422, 298] width 28 height 10
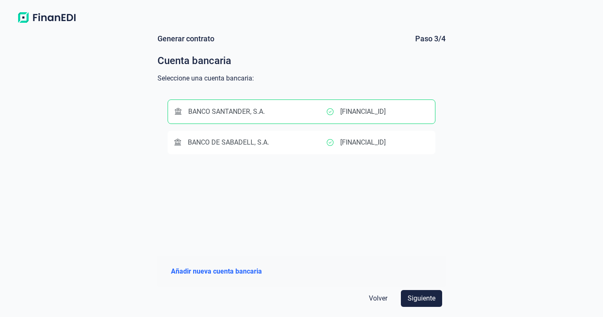
click at [422, 293] on span "Siguiente" at bounding box center [422, 298] width 28 height 10
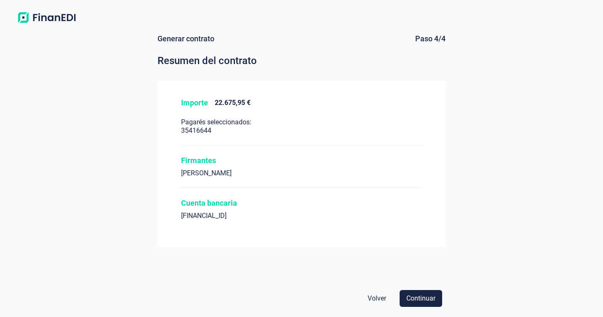
click at [422, 293] on span "Continuar" at bounding box center [420, 298] width 29 height 10
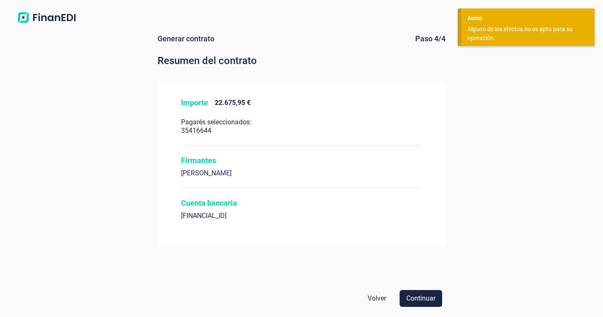
drag, startPoint x: 465, startPoint y: 93, endPoint x: 455, endPoint y: 97, distance: 11.0
click at [461, 95] on div "Generar contrato Paso 4/4 Resumen del contrato Importe 22.675,95 € Pagarés sele…" at bounding box center [301, 172] width 603 height 290
click at [376, 297] on span "Volver" at bounding box center [377, 298] width 19 height 10
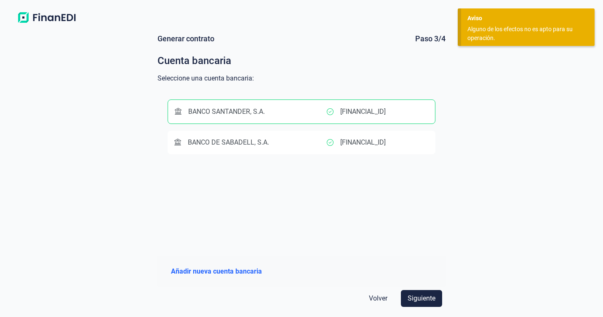
click at [48, 19] on img at bounding box center [46, 17] width 67 height 15
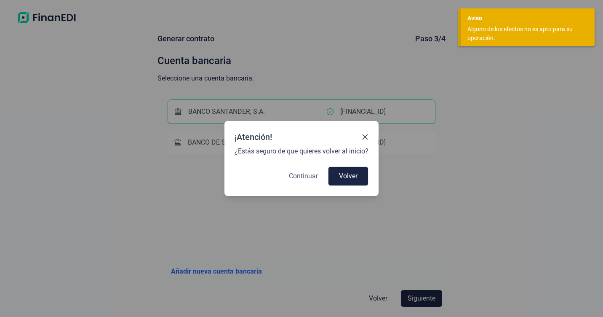
click at [309, 174] on span "Continuar" at bounding box center [303, 176] width 29 height 10
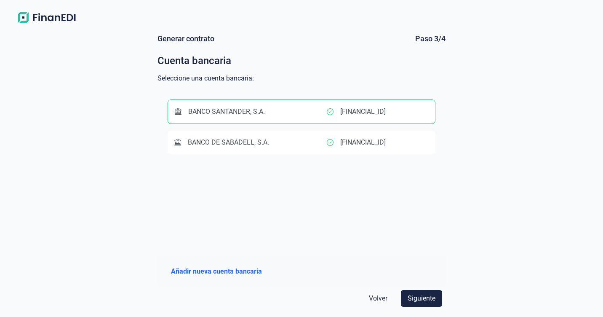
click at [44, 18] on img at bounding box center [46, 17] width 67 height 15
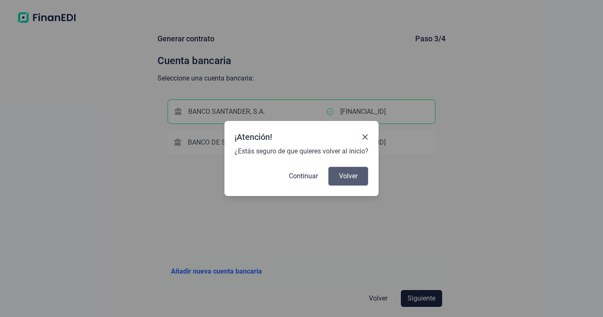
click at [358, 179] on button "Volver" at bounding box center [348, 175] width 40 height 19
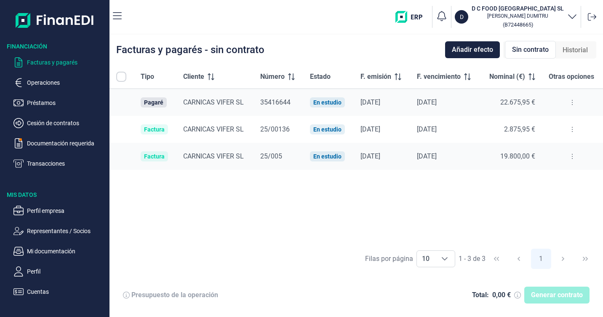
click at [572, 102] on icon at bounding box center [573, 102] width 2 height 7
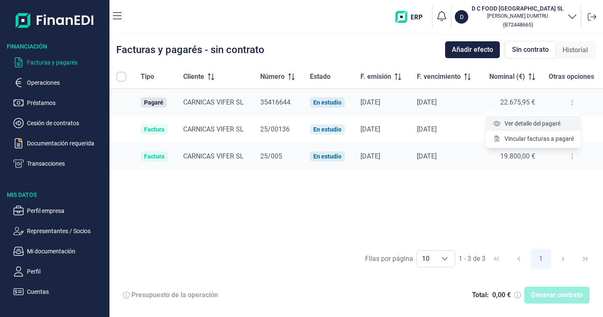
click at [549, 121] on span "Ver detalle del pagaré" at bounding box center [533, 123] width 56 height 8
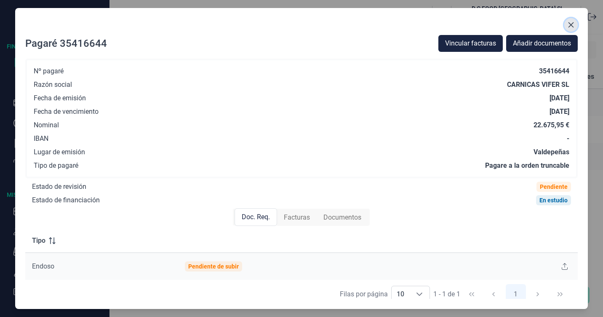
click at [568, 26] on icon "Close" at bounding box center [571, 24] width 7 height 7
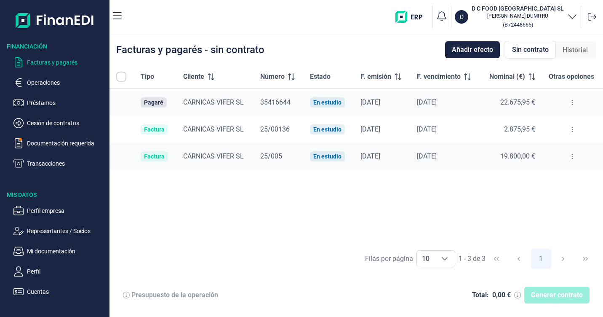
click at [573, 104] on icon at bounding box center [573, 102] width 2 height 7
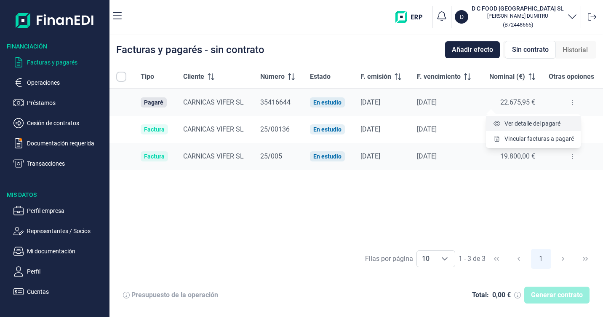
click at [527, 121] on span "Ver detalle del pagaré" at bounding box center [533, 123] width 56 height 8
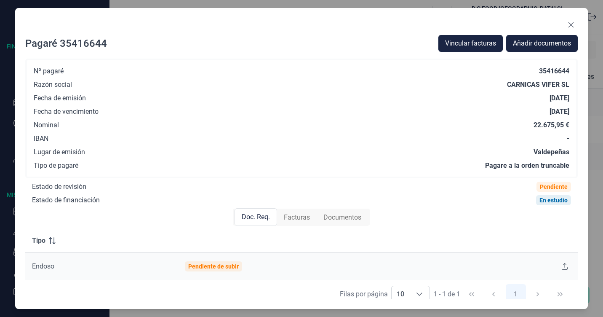
click at [293, 215] on span "Facturas" at bounding box center [297, 217] width 26 height 10
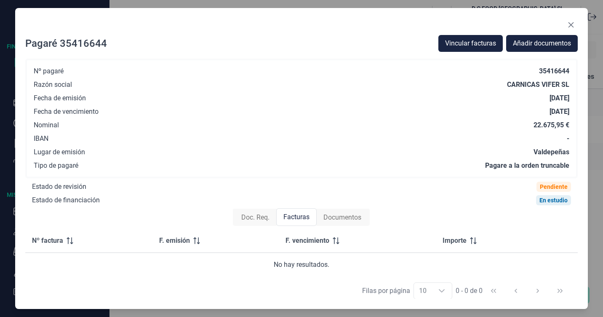
click at [336, 217] on span "Documentos" at bounding box center [342, 217] width 38 height 10
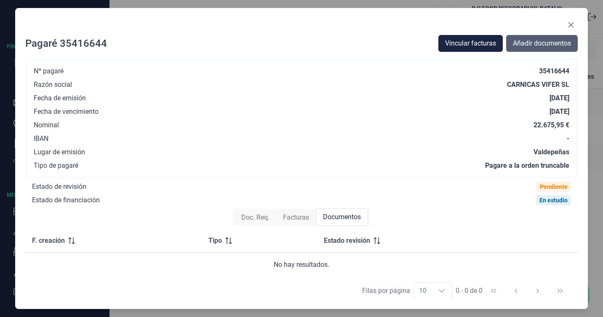
click at [531, 43] on span "Añadir documentos" at bounding box center [542, 43] width 58 height 10
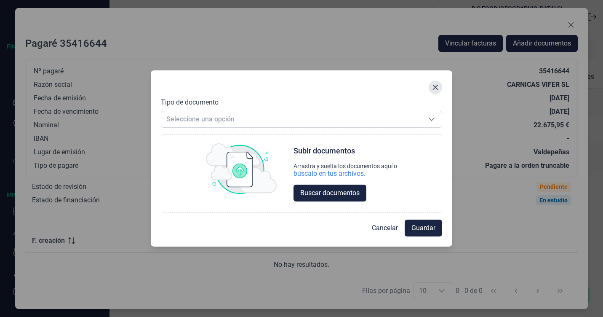
click at [432, 89] on button "Close" at bounding box center [435, 86] width 13 height 13
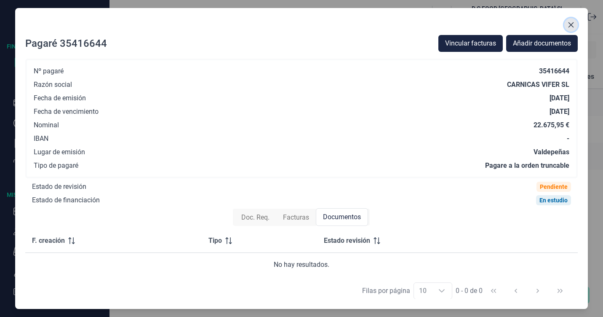
click at [570, 24] on icon "Close" at bounding box center [571, 24] width 7 height 7
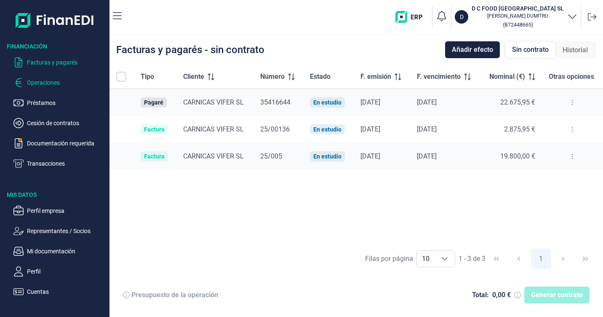
click at [51, 83] on p "Operaciones" at bounding box center [66, 83] width 79 height 10
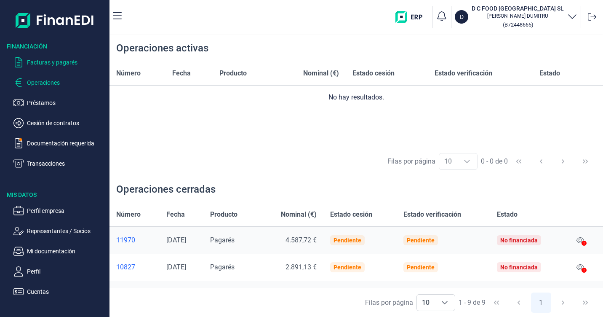
click at [46, 59] on p "Facturas y pagarés" at bounding box center [66, 62] width 79 height 10
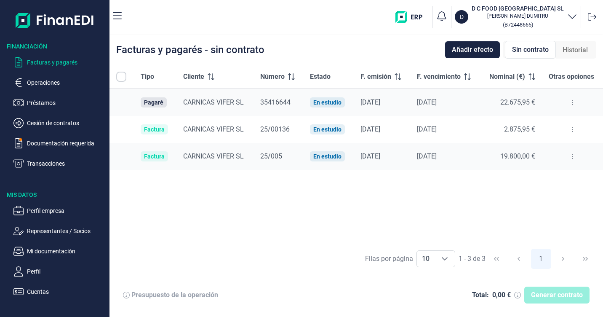
click at [571, 14] on icon "button" at bounding box center [572, 16] width 10 height 10
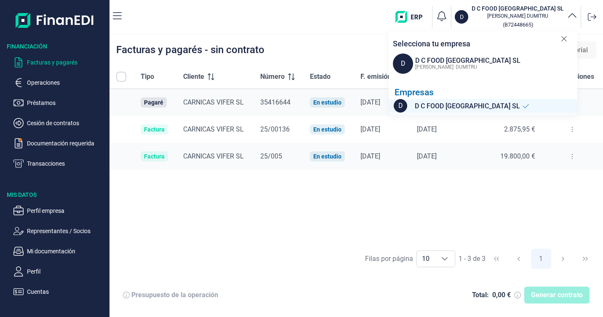
click at [405, 65] on span "D" at bounding box center [403, 63] width 20 height 20
click at [536, 8] on h3 "D C FOOD [GEOGRAPHIC_DATA] SL" at bounding box center [518, 8] width 92 height 8
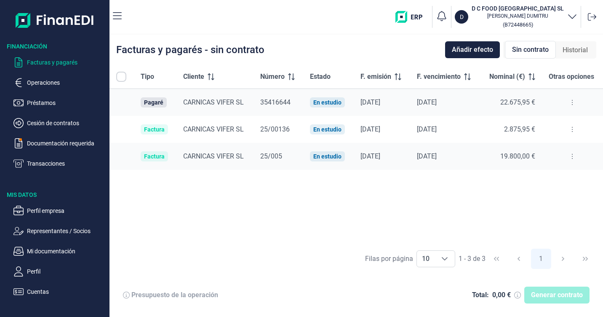
click at [572, 17] on icon "button" at bounding box center [572, 16] width 10 height 10
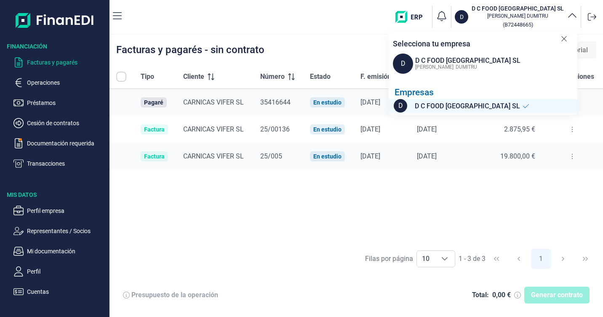
click at [456, 66] on span "DUMITRU" at bounding box center [466, 67] width 21 height 6
click at [402, 110] on span "D" at bounding box center [400, 105] width 13 height 13
click at [405, 61] on span "D" at bounding box center [403, 63] width 20 height 20
click at [27, 268] on p "Perfil" at bounding box center [66, 271] width 79 height 10
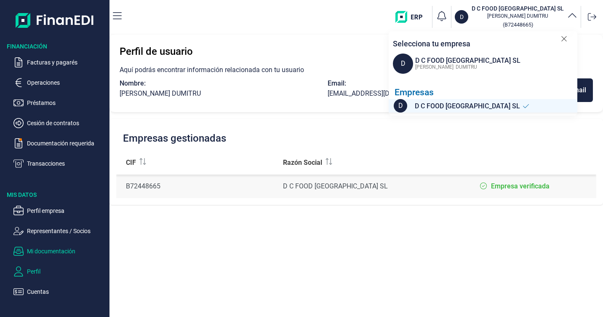
click at [45, 253] on p "Mi documentación" at bounding box center [66, 251] width 79 height 10
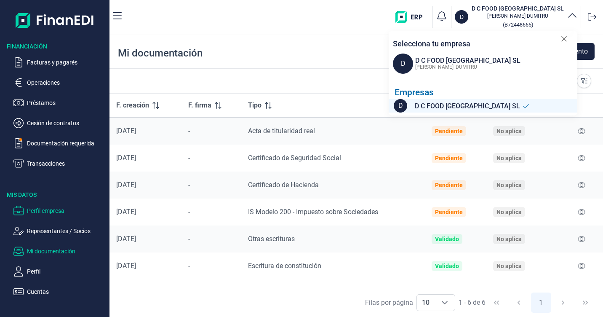
click at [47, 206] on p "Perfil empresa" at bounding box center [66, 211] width 79 height 10
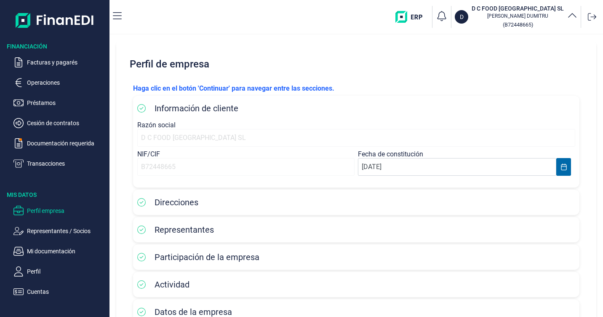
scroll to position [42, 0]
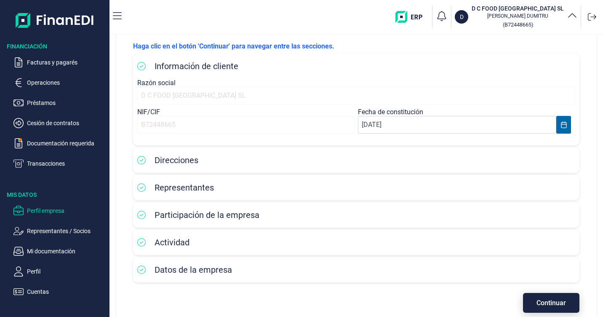
click at [545, 304] on span "Continuar" at bounding box center [551, 302] width 29 height 6
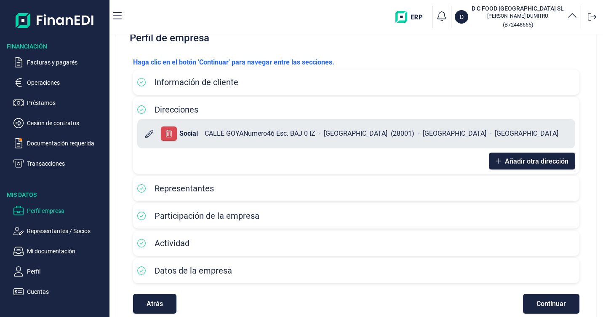
scroll to position [40, 0]
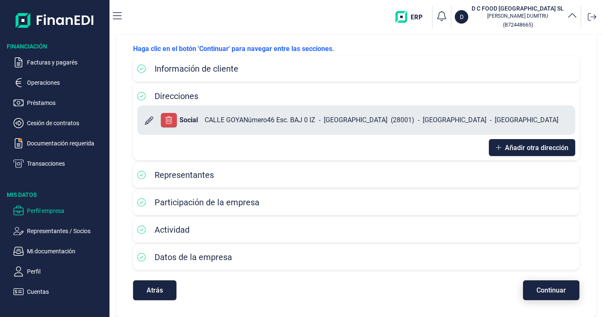
click at [541, 293] on span "Continuar" at bounding box center [551, 290] width 29 height 6
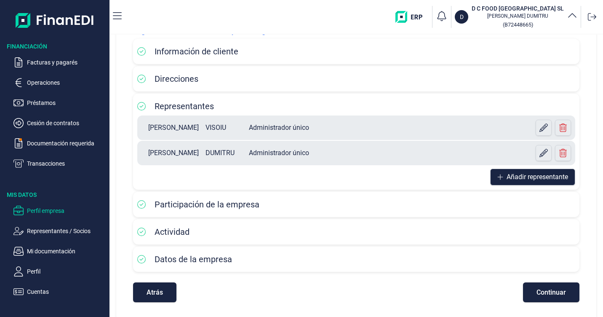
scroll to position [59, 0]
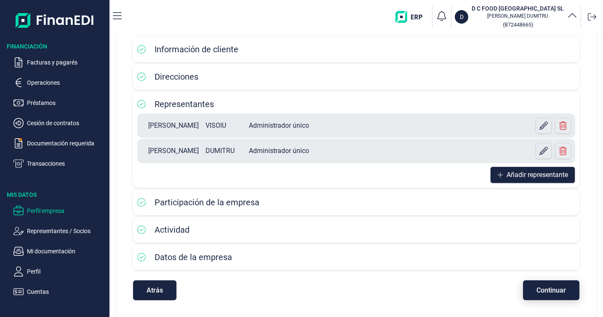
click at [551, 294] on button "Continuar" at bounding box center [551, 290] width 56 height 20
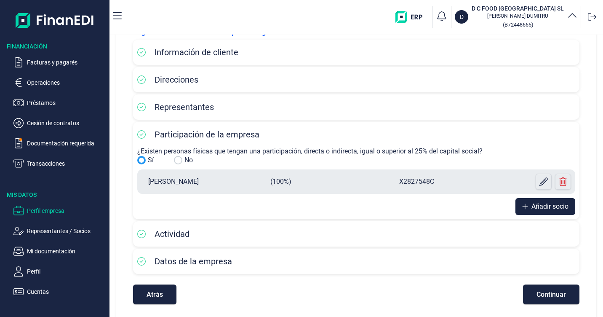
scroll to position [60, 0]
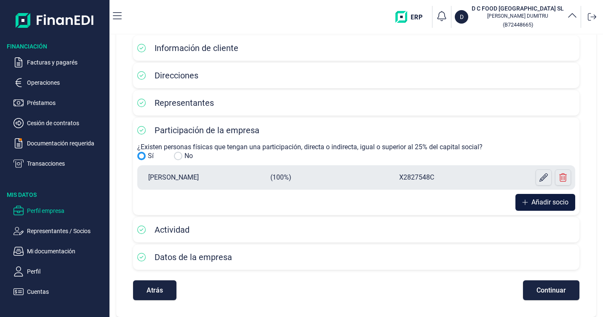
click at [541, 200] on span "Añadir socio" at bounding box center [550, 202] width 37 height 10
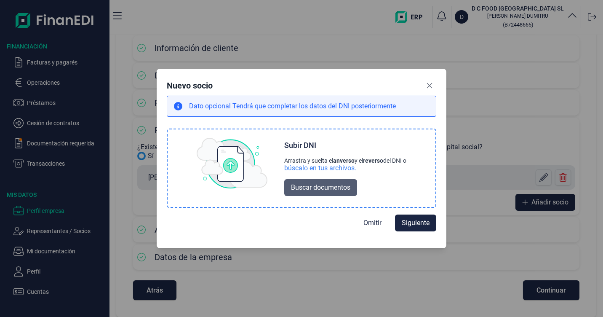
click at [322, 189] on span "Buscar documentos" at bounding box center [320, 187] width 59 height 10
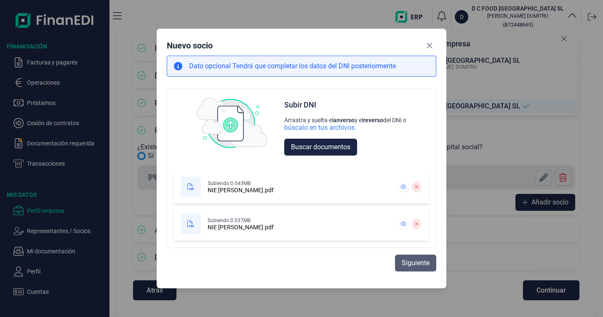
click at [408, 263] on span "Siguiente" at bounding box center [416, 263] width 28 height 10
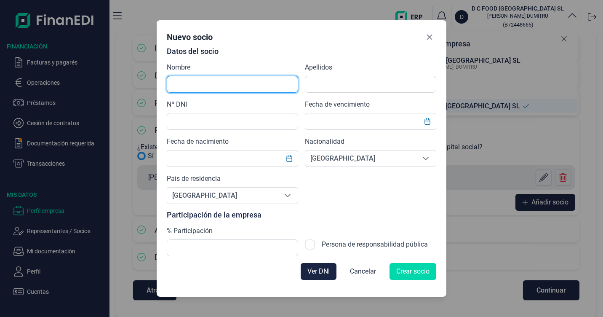
click at [208, 86] on input "text" at bounding box center [232, 84] width 131 height 17
type input "d"
type input "DANIEL ALIN"
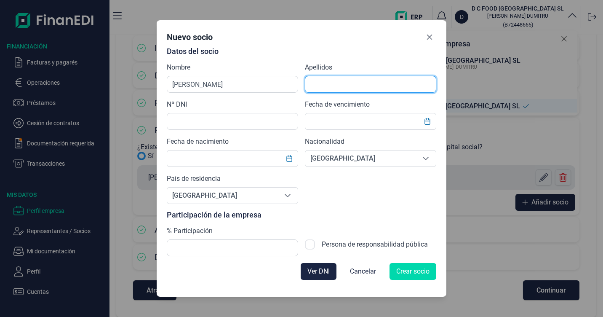
click at [333, 90] on input "text" at bounding box center [370, 84] width 131 height 17
type input "VISOIU"
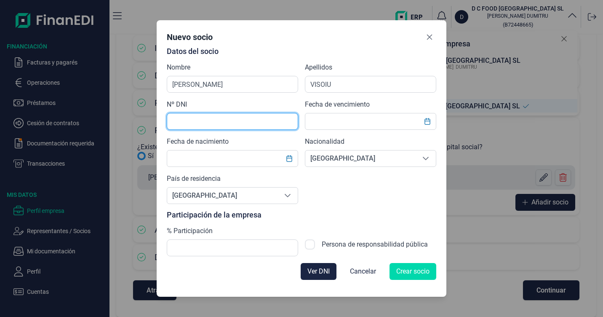
click at [267, 119] on input "text" at bounding box center [232, 121] width 131 height 17
type input "X8509421L"
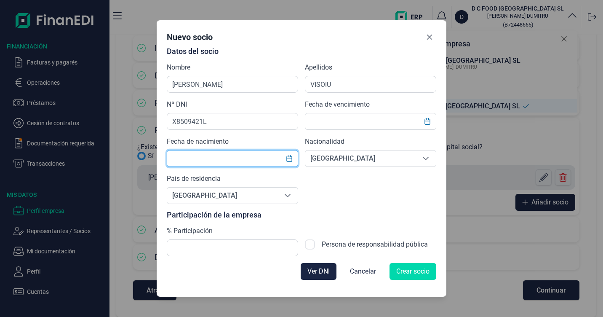
click at [218, 163] on input "text" at bounding box center [232, 158] width 131 height 17
type input "14/10/1981"
click at [322, 157] on span "España" at bounding box center [360, 158] width 110 height 16
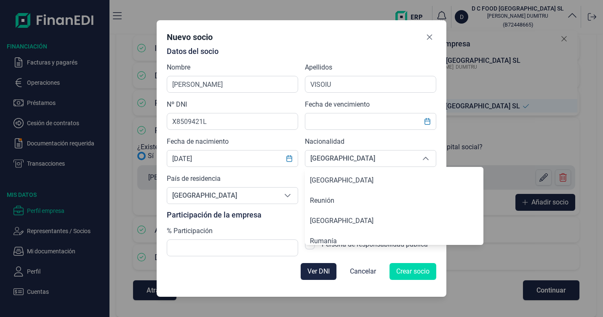
scroll to position [3799, 0]
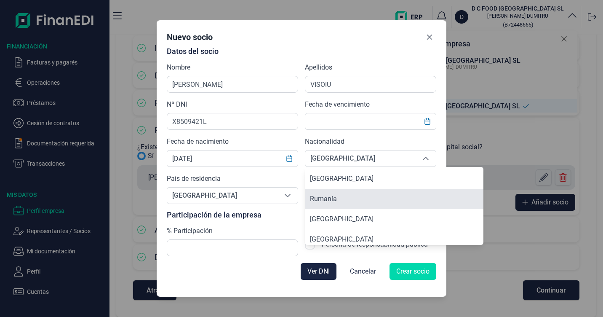
click at [330, 199] on span "Rumanía" at bounding box center [323, 199] width 27 height 8
type input "Rumanía"
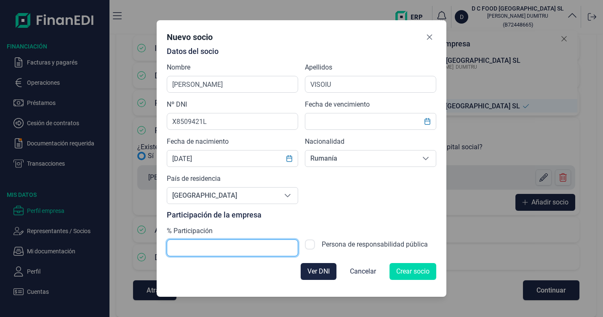
click at [205, 247] on input "text" at bounding box center [232, 247] width 131 height 17
type input "100,00"
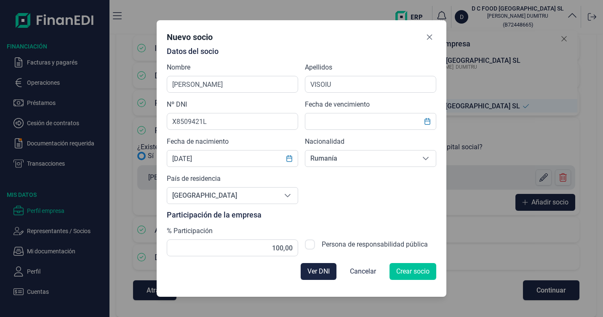
click at [412, 271] on span "Crear socio" at bounding box center [412, 271] width 33 height 10
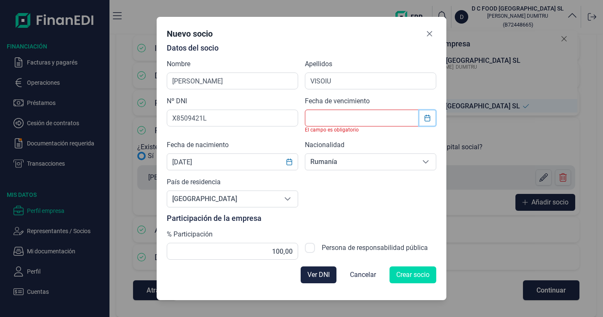
click at [422, 119] on button "Choose Date" at bounding box center [428, 117] width 16 height 15
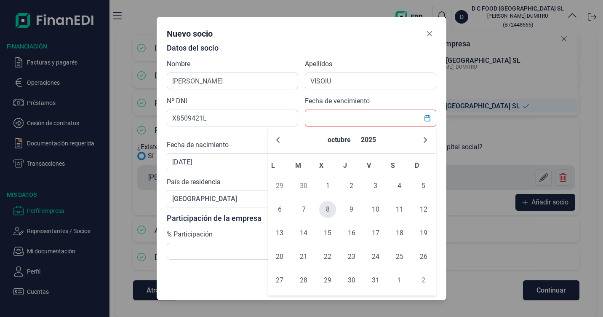
click at [327, 210] on span "8" at bounding box center [327, 209] width 17 height 17
type input "08/10/2025"
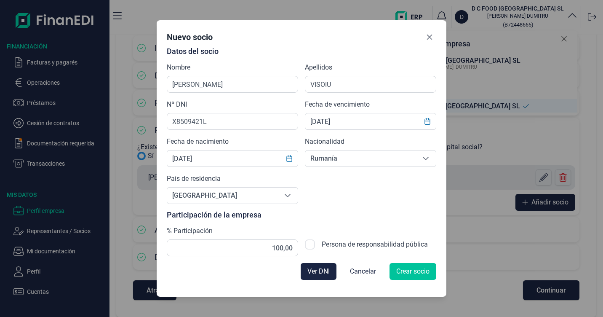
click at [409, 272] on span "Crear socio" at bounding box center [412, 271] width 33 height 10
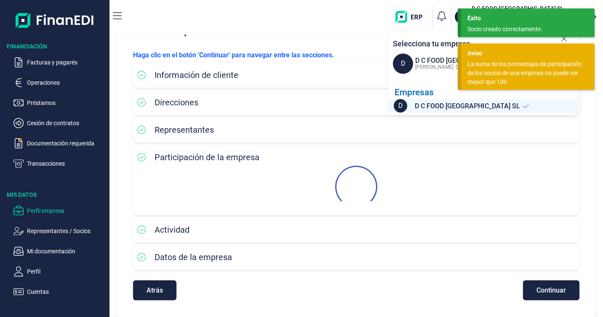
scroll to position [60, 0]
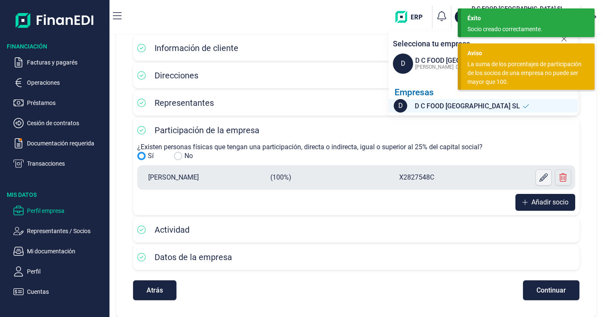
click at [540, 180] on icon at bounding box center [544, 177] width 8 height 8
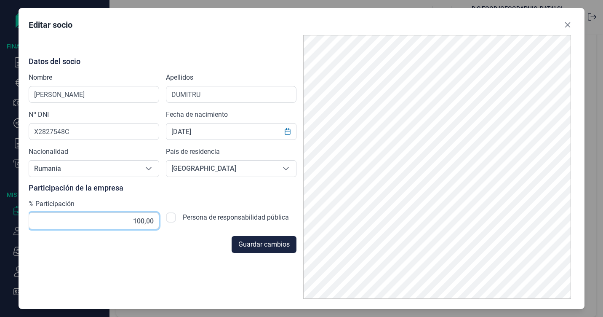
drag, startPoint x: 124, startPoint y: 217, endPoint x: 166, endPoint y: 221, distance: 41.9
click at [166, 221] on div "Datos del socio Nombre NICOLAE Apellidos DUMITRU Nº DNI X2827548C Fecha de naci…" at bounding box center [163, 143] width 268 height 172
type input "0,00"
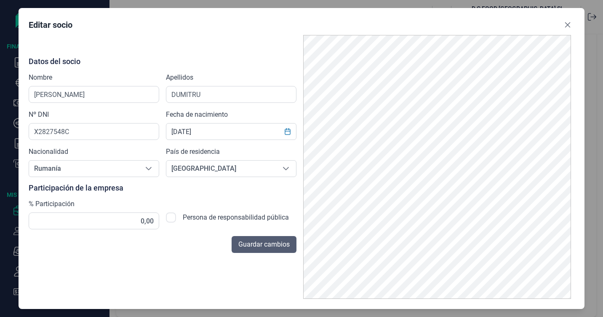
click at [258, 243] on span "Guardar cambios" at bounding box center [263, 244] width 51 height 10
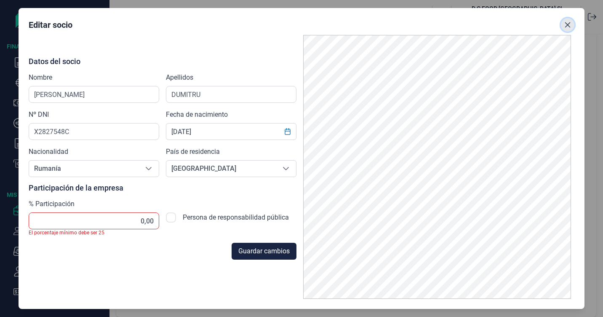
click at [566, 24] on icon "Close" at bounding box center [567, 24] width 7 height 7
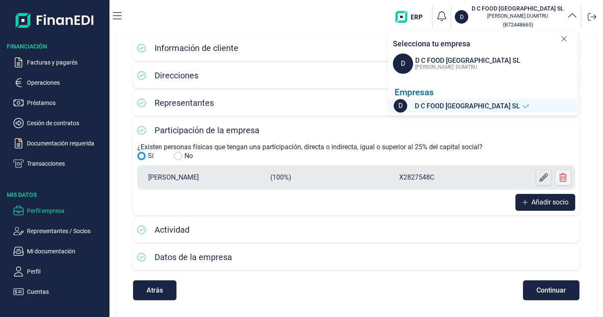
click at [562, 177] on icon at bounding box center [563, 177] width 8 height 8
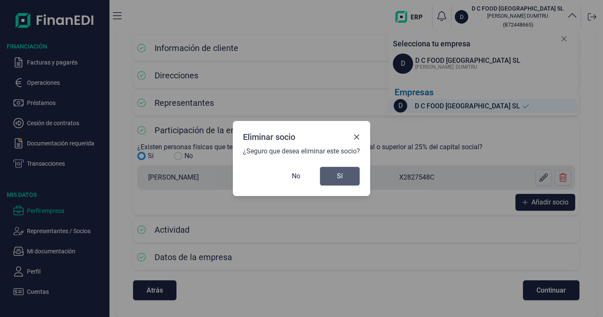
click at [341, 178] on span "Sí" at bounding box center [340, 176] width 6 height 10
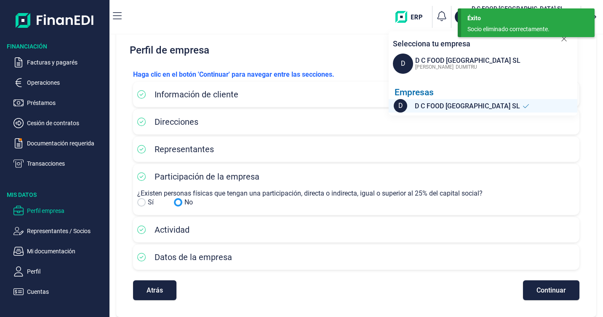
click at [144, 201] on input "No" at bounding box center [141, 202] width 8 height 8
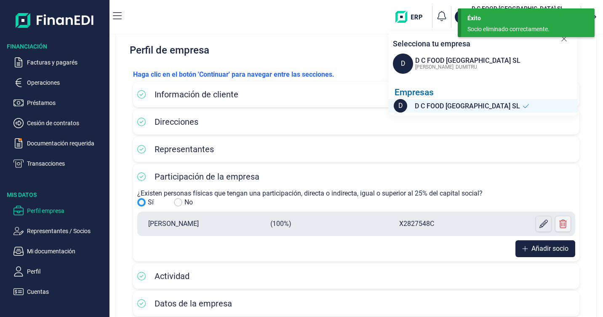
click at [559, 227] on icon at bounding box center [563, 223] width 8 height 8
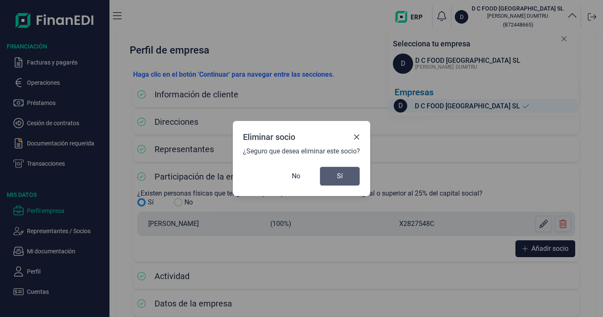
click at [341, 174] on span "Sí" at bounding box center [340, 176] width 6 height 10
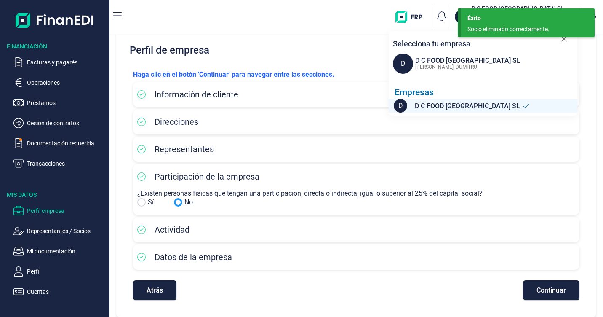
click at [142, 202] on input "No" at bounding box center [141, 202] width 8 height 8
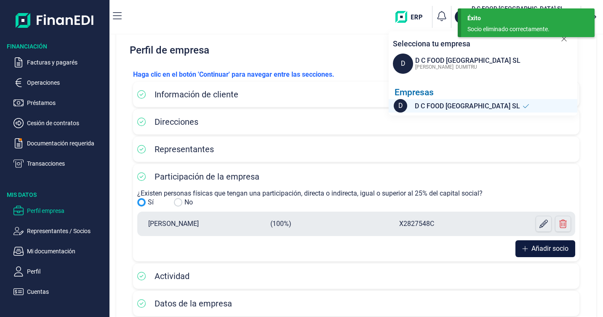
click at [545, 251] on span "Añadir socio" at bounding box center [550, 248] width 37 height 10
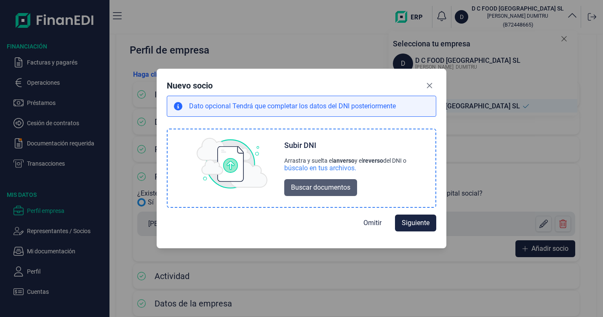
click at [336, 186] on span "Buscar documentos" at bounding box center [320, 187] width 59 height 10
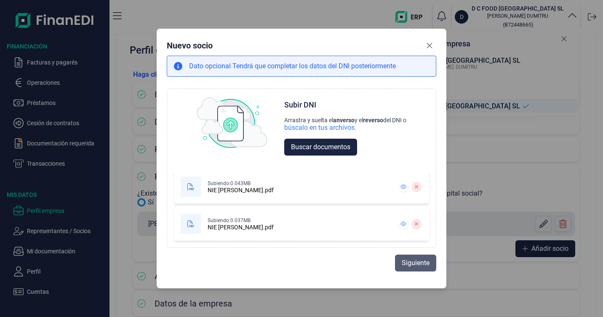
click at [413, 258] on span "Siguiente" at bounding box center [416, 263] width 28 height 10
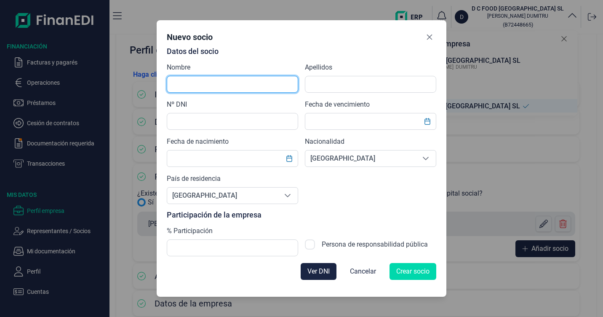
click at [208, 87] on input "text" at bounding box center [232, 84] width 131 height 17
type input "DANIEL ALIN"
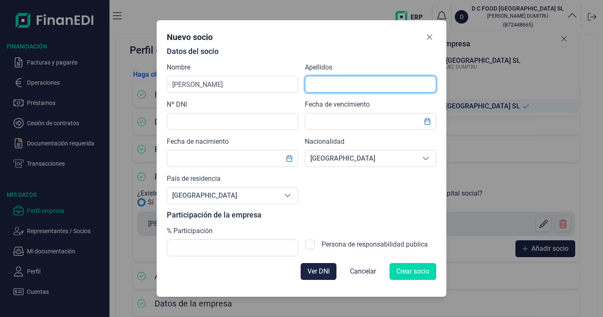
click at [318, 86] on input "text" at bounding box center [370, 84] width 131 height 17
type input "VISOIU"
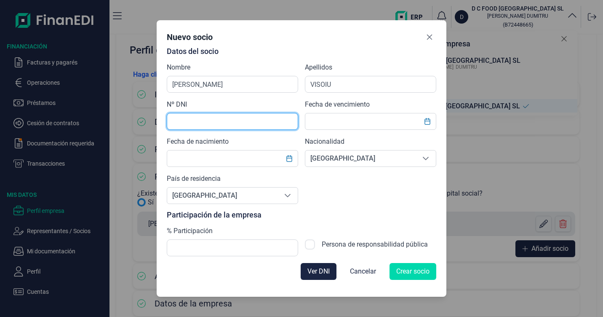
click at [260, 128] on input "text" at bounding box center [232, 121] width 131 height 17
type input "X8509421L"
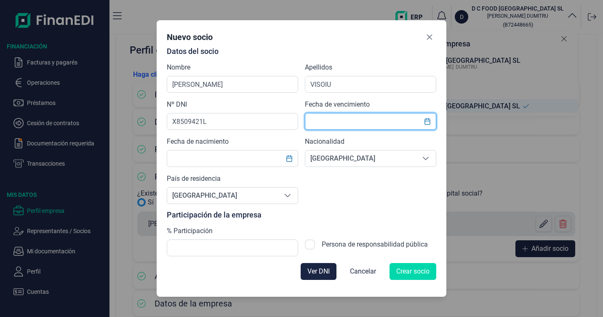
click at [355, 126] on input "text" at bounding box center [370, 121] width 131 height 17
click at [430, 123] on icon "Choose Date" at bounding box center [427, 121] width 7 height 7
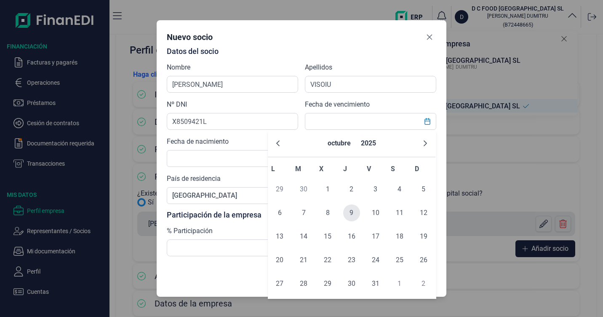
click at [353, 213] on span "9" at bounding box center [351, 212] width 17 height 17
type input "09/10/2025"
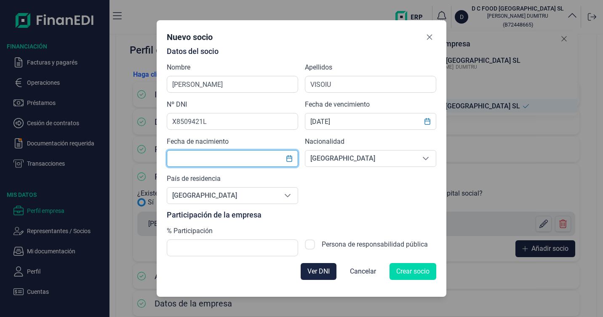
click at [206, 159] on input "text" at bounding box center [232, 158] width 131 height 17
type input "14/10/1981"
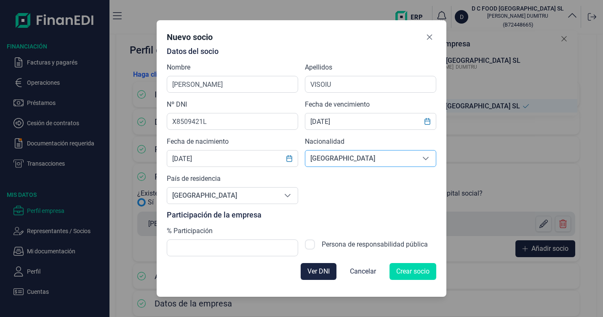
click at [334, 162] on span "España" at bounding box center [360, 158] width 110 height 16
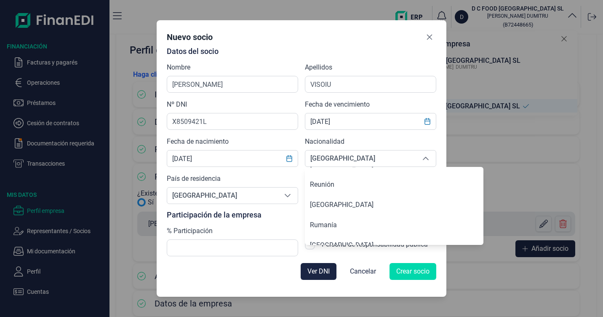
scroll to position [3788, 0]
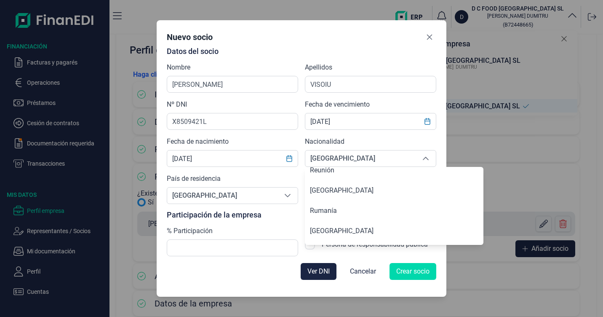
click at [348, 212] on li "Rumanía" at bounding box center [394, 210] width 179 height 20
type input "Rumanía"
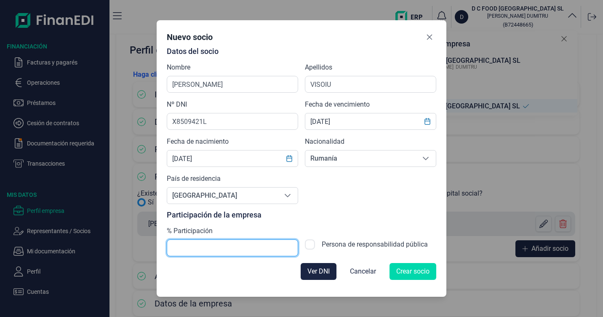
click at [216, 246] on input "text" at bounding box center [232, 247] width 131 height 17
type input "100,00"
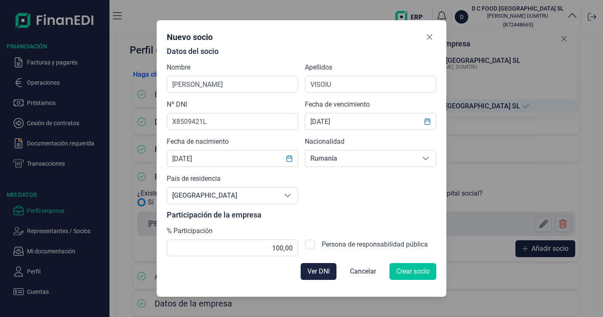
click at [409, 275] on span "Crear socio" at bounding box center [412, 271] width 33 height 10
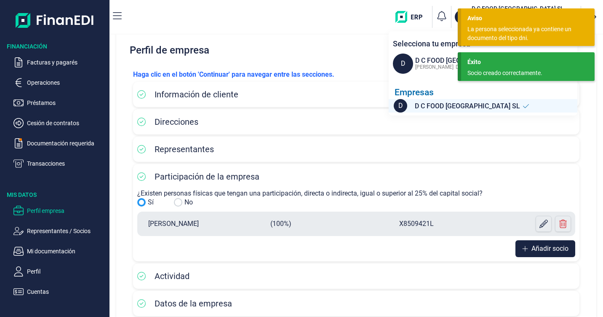
click at [441, 158] on div "Representantes" at bounding box center [356, 148] width 446 height 25
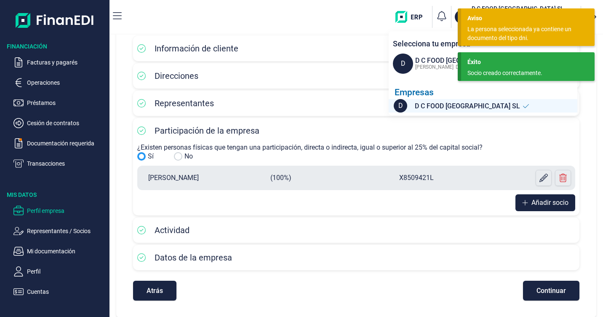
scroll to position [60, 0]
click at [553, 293] on span "Continuar" at bounding box center [551, 290] width 29 height 6
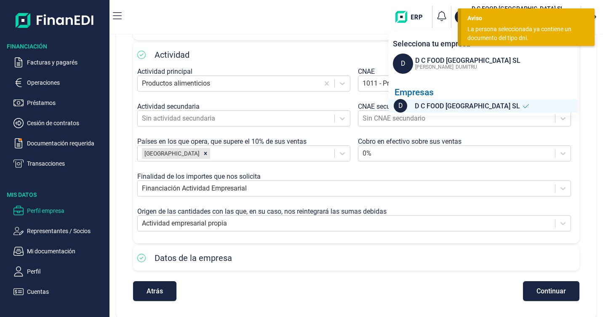
scroll to position [164, 0]
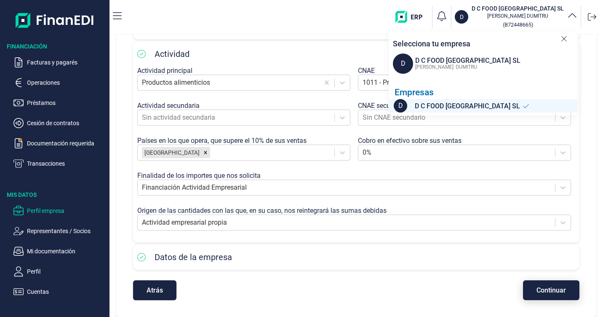
click at [525, 287] on button "Continuar" at bounding box center [551, 290] width 56 height 20
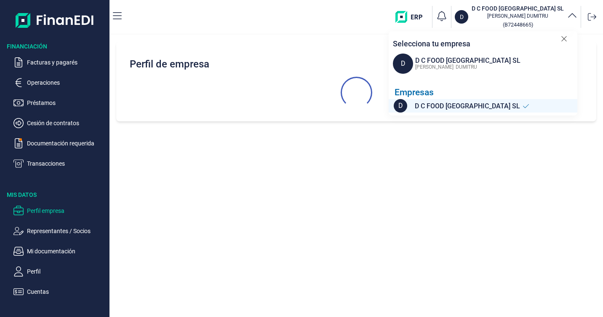
scroll to position [0, 0]
select select "ES"
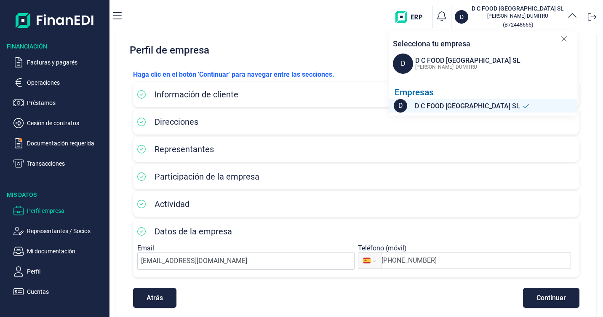
scroll to position [21, 0]
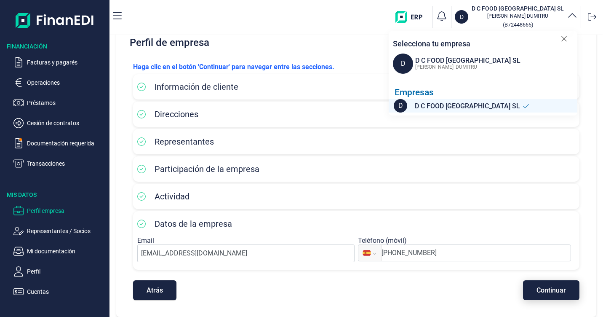
click at [543, 288] on span "Continuar" at bounding box center [551, 290] width 29 height 6
select select "ES"
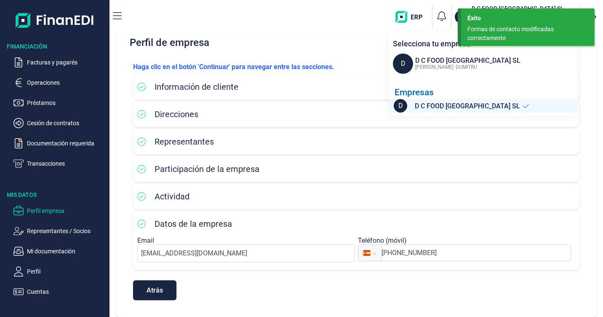
click at [450, 175] on div "Participación de la empresa" at bounding box center [356, 169] width 438 height 13
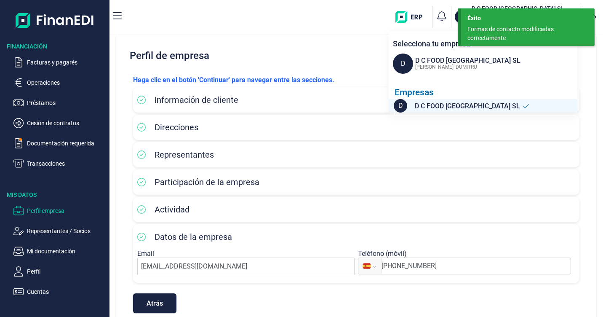
scroll to position [0, 0]
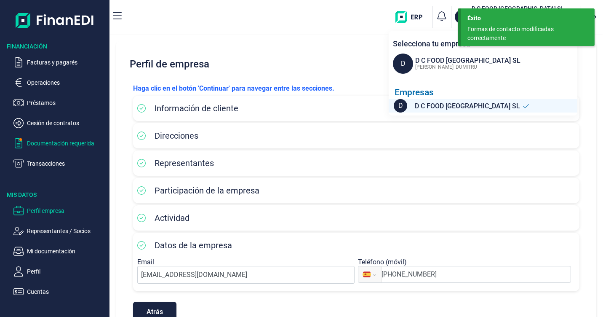
click at [40, 143] on p "Documentación requerida" at bounding box center [66, 143] width 79 height 10
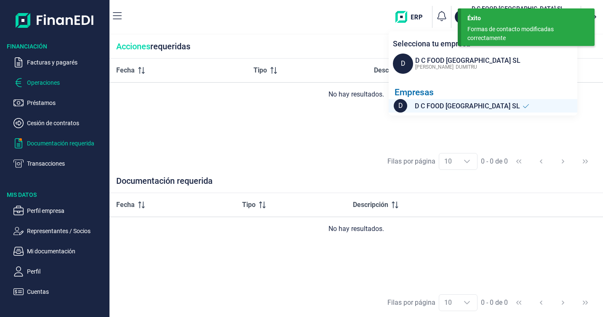
click at [51, 80] on p "Operaciones" at bounding box center [66, 83] width 79 height 10
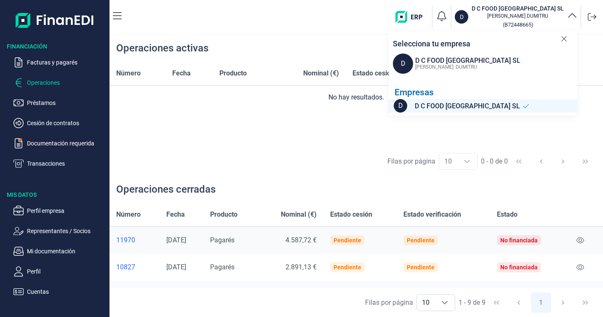
click at [566, 38] on icon at bounding box center [564, 39] width 6 height 8
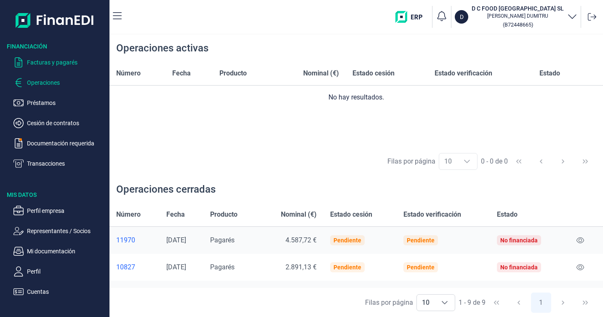
click at [43, 64] on p "Facturas y pagarés" at bounding box center [66, 62] width 79 height 10
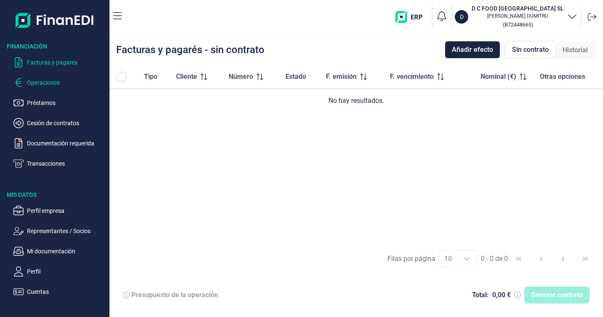
click at [41, 80] on p "Operaciones" at bounding box center [66, 83] width 79 height 10
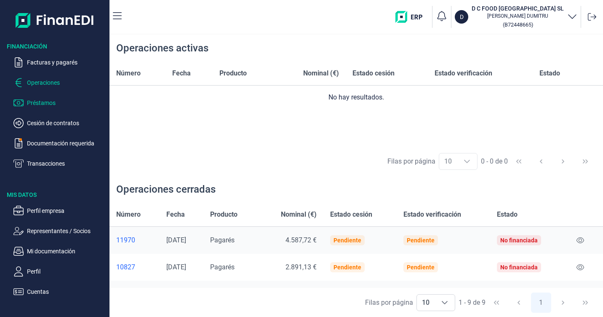
click at [37, 102] on p "Préstamos" at bounding box center [66, 103] width 79 height 10
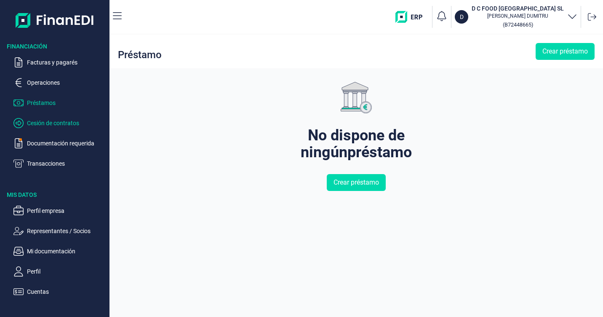
click at [40, 120] on p "Cesión de contratos" at bounding box center [66, 123] width 79 height 10
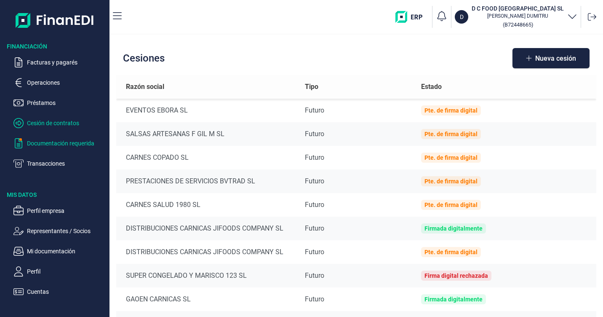
click at [47, 140] on p "Documentación requerida" at bounding box center [66, 143] width 79 height 10
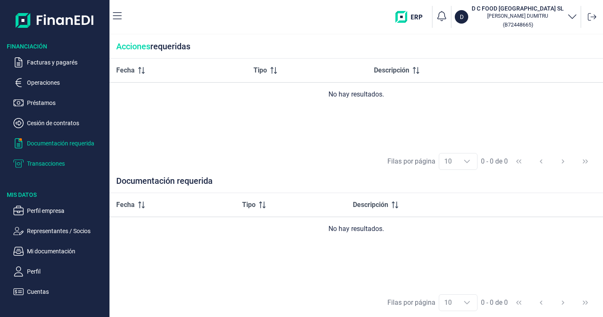
click at [47, 159] on p "Transacciones" at bounding box center [66, 163] width 79 height 10
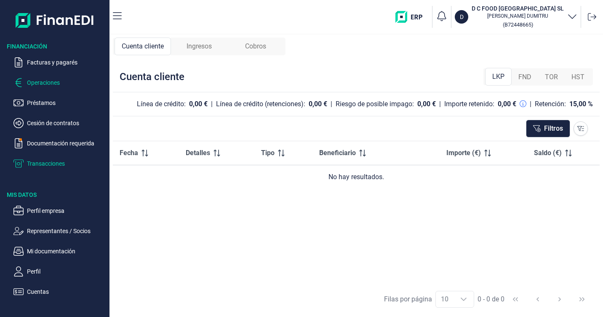
click at [35, 83] on p "Operaciones" at bounding box center [66, 83] width 79 height 10
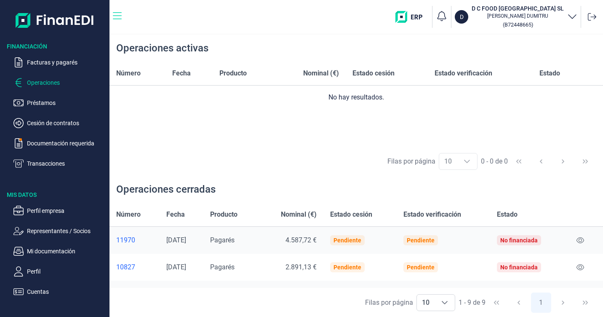
click at [117, 16] on icon "button" at bounding box center [117, 16] width 9 height 10
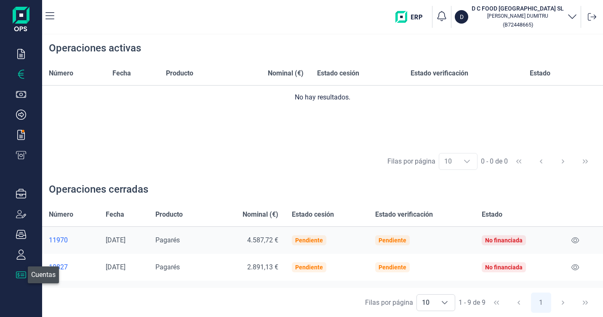
click at [21, 274] on icon "button" at bounding box center [21, 275] width 10 height 10
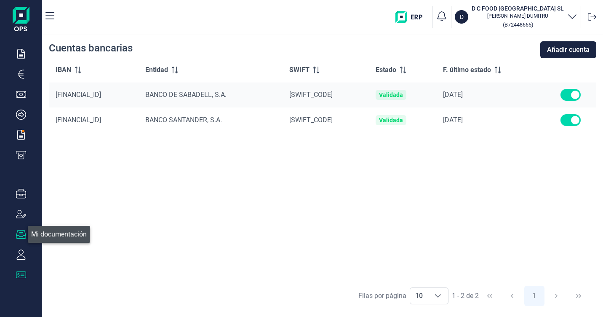
click at [22, 234] on icon "button" at bounding box center [21, 234] width 10 height 9
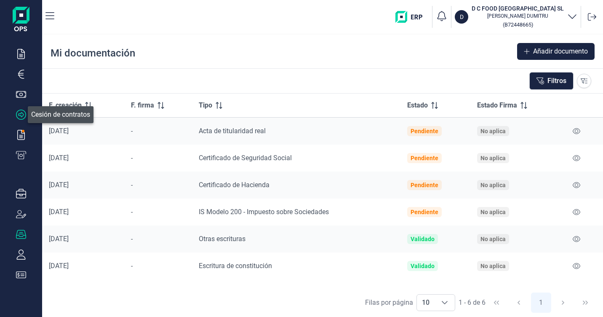
click at [22, 112] on icon "button" at bounding box center [21, 115] width 10 height 10
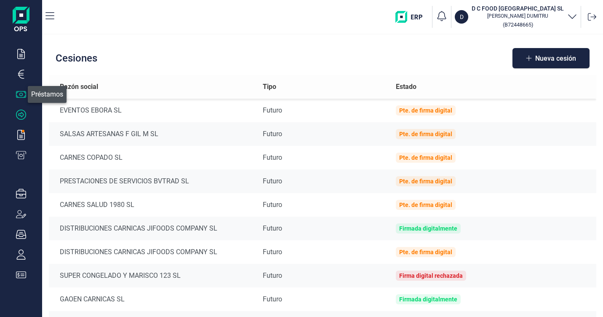
click at [19, 92] on icon "button" at bounding box center [21, 94] width 10 height 10
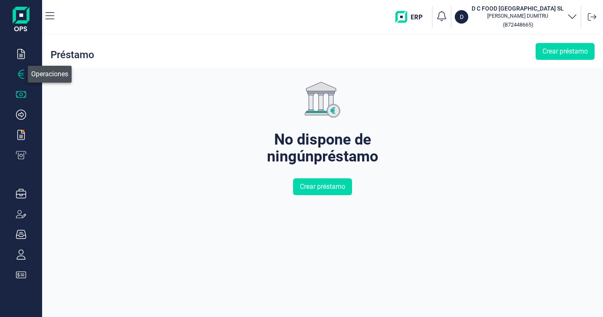
click at [22, 71] on icon "button" at bounding box center [21, 74] width 10 height 10
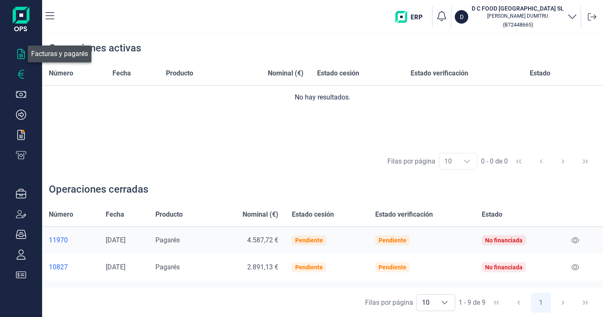
click at [21, 59] on icon "button" at bounding box center [21, 54] width 8 height 10
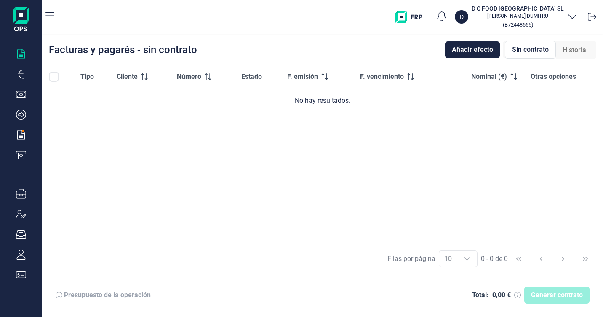
click at [19, 21] on img at bounding box center [21, 20] width 17 height 27
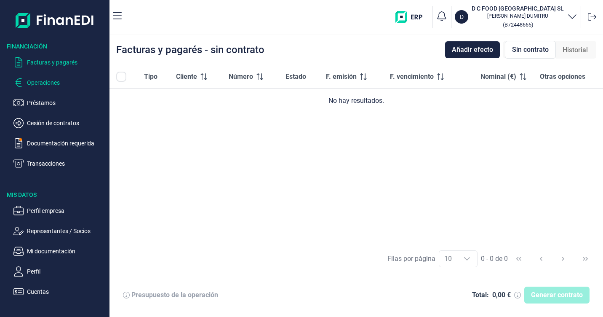
click at [40, 83] on p "Operaciones" at bounding box center [66, 83] width 79 height 10
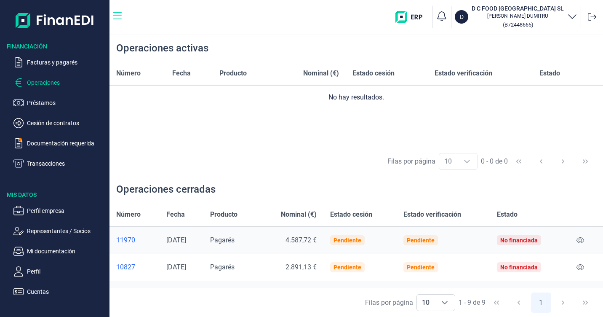
click at [119, 16] on icon "button" at bounding box center [117, 16] width 9 height 10
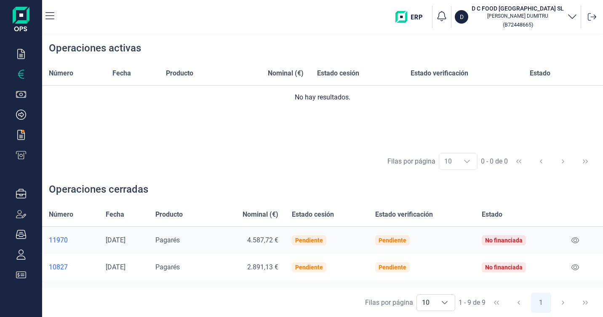
click at [575, 19] on icon "button" at bounding box center [572, 16] width 10 height 10
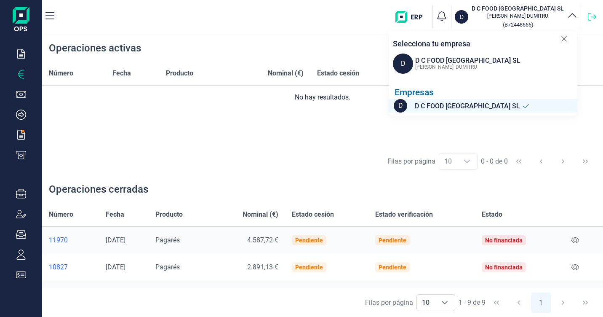
click at [596, 16] on icon at bounding box center [592, 17] width 8 height 8
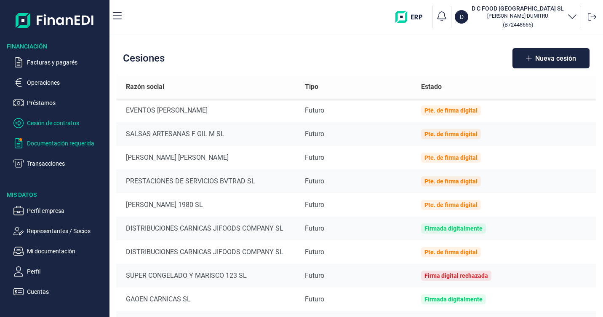
click at [36, 144] on p "Documentación requerida" at bounding box center [66, 143] width 79 height 10
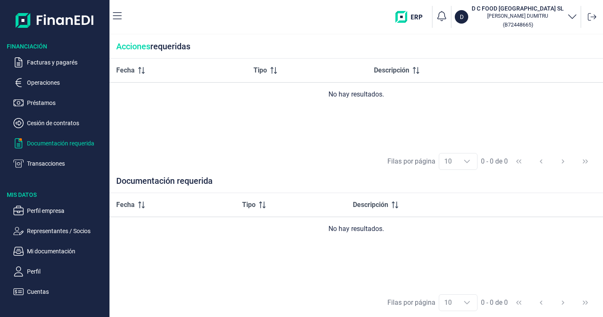
click at [429, 19] on img "button" at bounding box center [412, 17] width 33 height 12
click at [49, 125] on p "Cesión de contratos" at bounding box center [66, 123] width 79 height 10
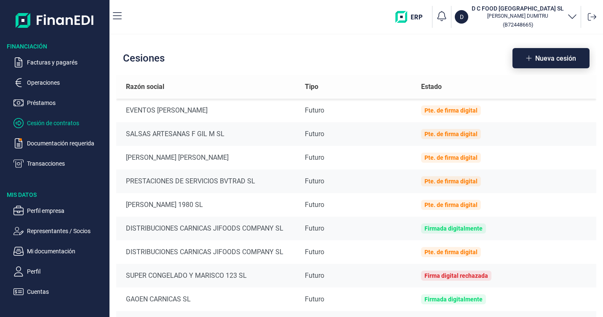
click at [550, 55] on span "Nueva cesión" at bounding box center [555, 58] width 41 height 6
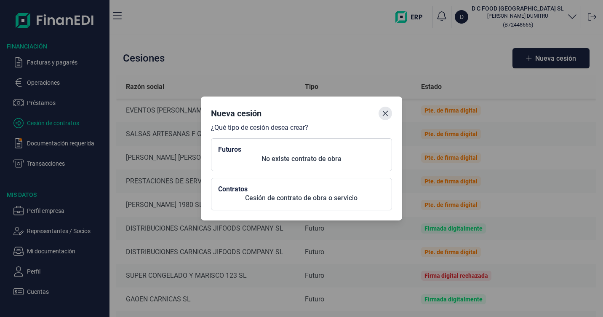
click at [390, 115] on button "Close" at bounding box center [385, 113] width 13 height 13
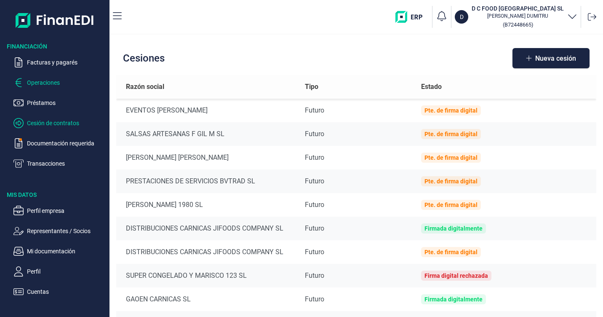
click at [41, 82] on p "Operaciones" at bounding box center [66, 83] width 79 height 10
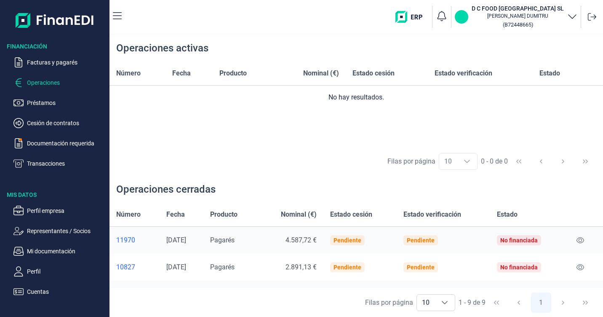
click at [464, 19] on p "D" at bounding box center [462, 17] width 4 height 8
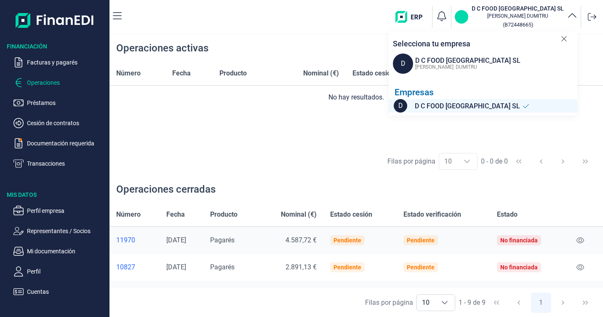
click at [464, 19] on p "D" at bounding box center [462, 17] width 4 height 8
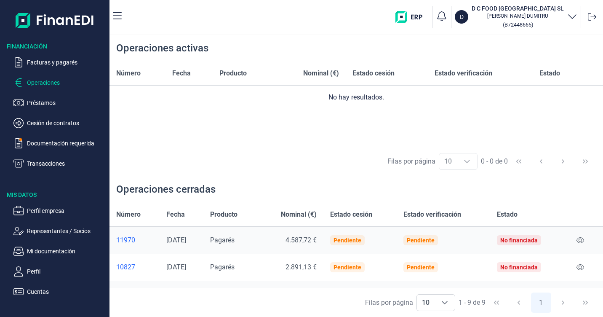
click at [429, 16] on img "button" at bounding box center [412, 17] width 33 height 12
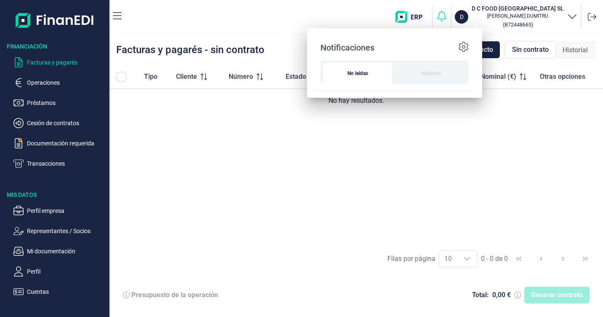
click at [448, 17] on icon "button" at bounding box center [442, 16] width 12 height 12
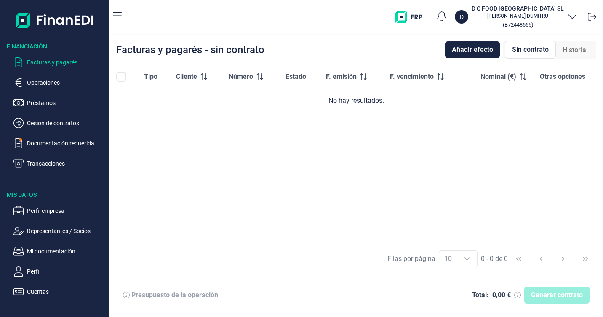
click at [570, 17] on icon "button" at bounding box center [572, 16] width 10 height 10
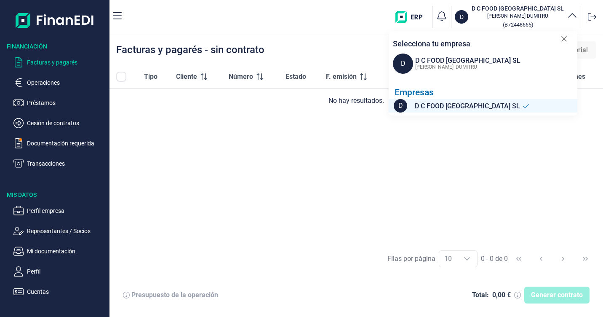
drag, startPoint x: 425, startPoint y: 67, endPoint x: 495, endPoint y: 33, distance: 78.4
click at [425, 66] on span "[PERSON_NAME]" at bounding box center [434, 67] width 38 height 6
drag, startPoint x: 560, startPoint y: 41, endPoint x: 556, endPoint y: 37, distance: 5.4
click at [559, 40] on div "Selecciona tu empresa" at bounding box center [478, 40] width 179 height 18
click at [564, 38] on icon at bounding box center [563, 38] width 5 height 5
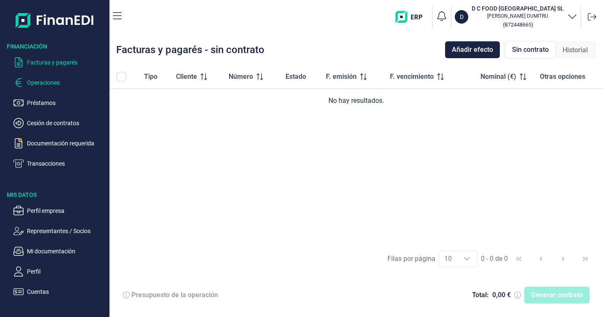
click at [45, 80] on p "Operaciones" at bounding box center [66, 83] width 79 height 10
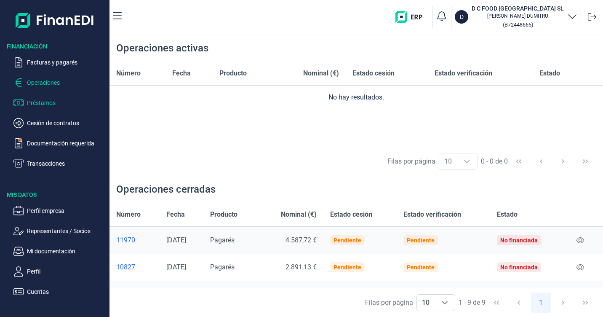
click at [46, 103] on p "Préstamos" at bounding box center [66, 103] width 79 height 10
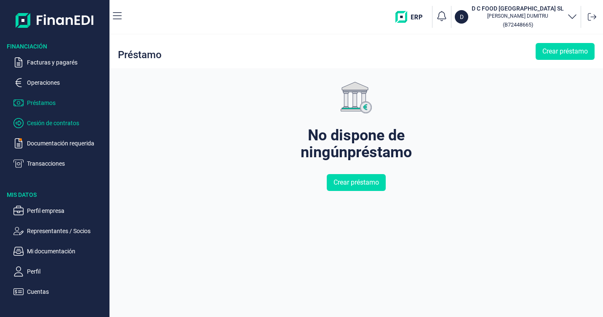
click at [47, 124] on p "Cesión de contratos" at bounding box center [66, 123] width 79 height 10
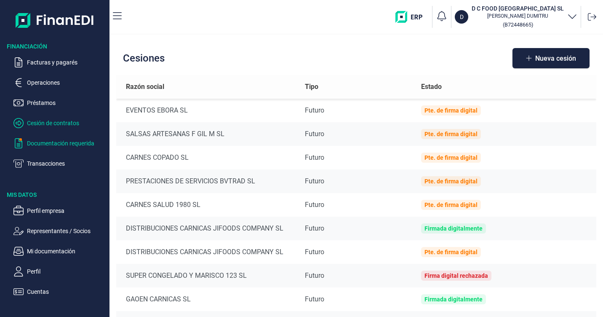
click at [46, 147] on p "Documentación requerida" at bounding box center [66, 143] width 79 height 10
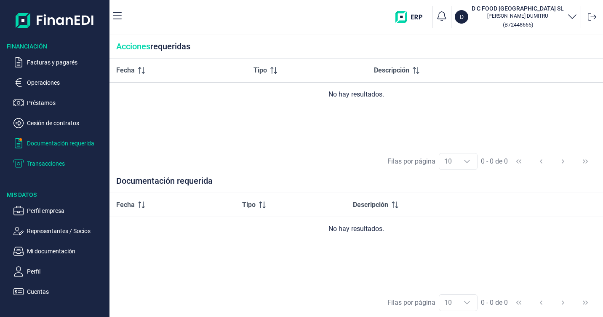
click at [38, 163] on p "Transacciones" at bounding box center [66, 163] width 79 height 10
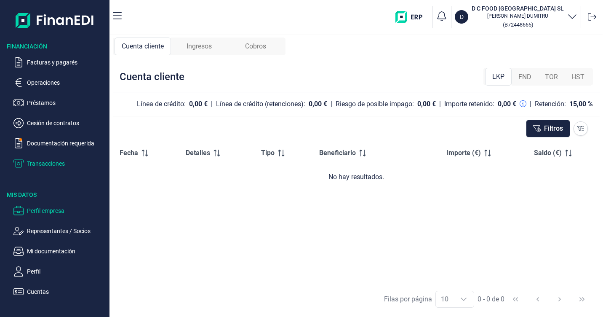
click at [33, 213] on p "Perfil empresa" at bounding box center [66, 211] width 79 height 10
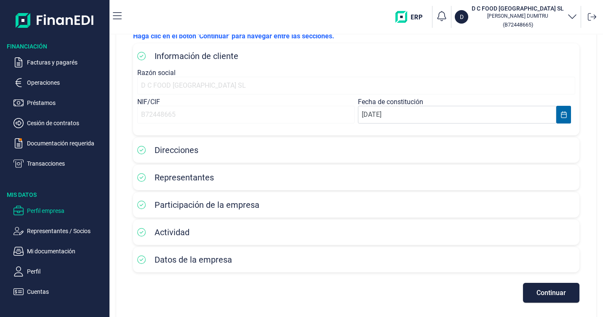
scroll to position [55, 0]
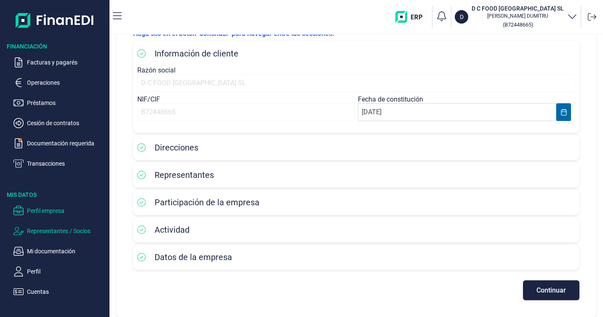
click at [64, 231] on p "Representantes / Socios" at bounding box center [66, 231] width 79 height 10
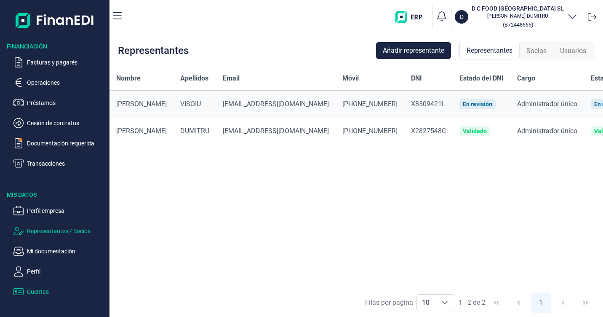
click at [39, 292] on p "Cuentas" at bounding box center [66, 291] width 79 height 10
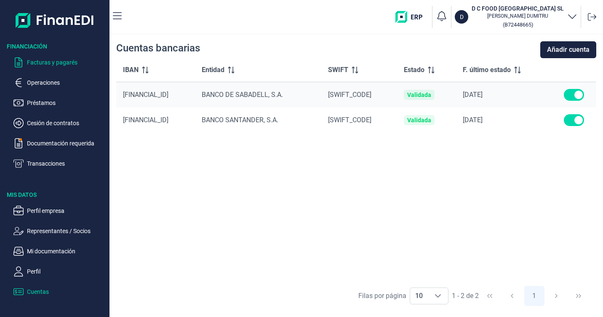
click at [62, 62] on p "Facturas y pagarés" at bounding box center [66, 62] width 79 height 10
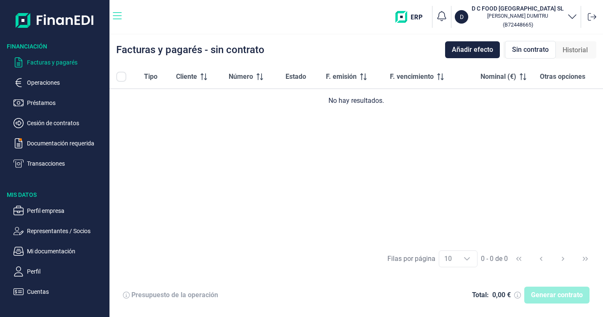
click at [120, 9] on button "button" at bounding box center [117, 16] width 9 height 17
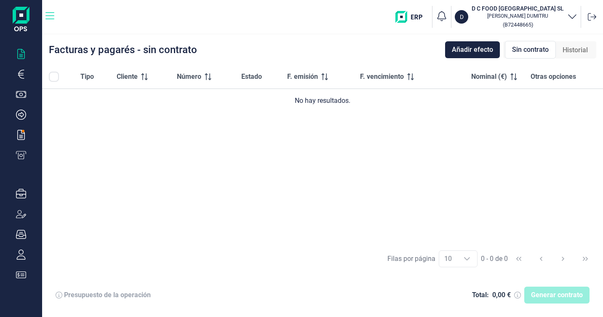
click at [47, 18] on icon "button" at bounding box center [49, 16] width 9 height 10
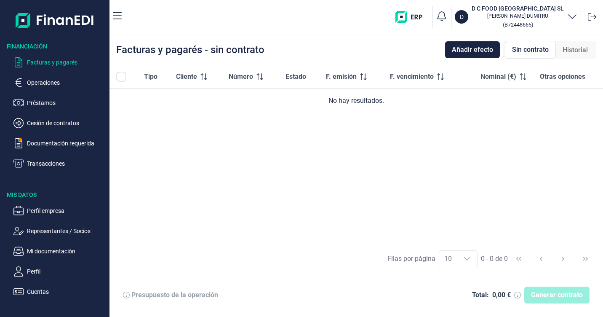
click at [109, 21] on div at bounding box center [55, 17] width 110 height 34
click at [66, 87] on p "Operaciones" at bounding box center [66, 83] width 79 height 10
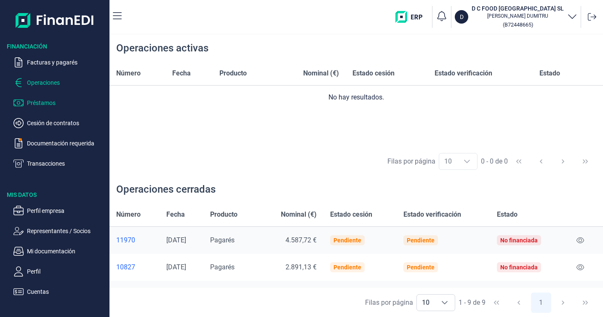
click at [48, 104] on p "Préstamos" at bounding box center [66, 103] width 79 height 10
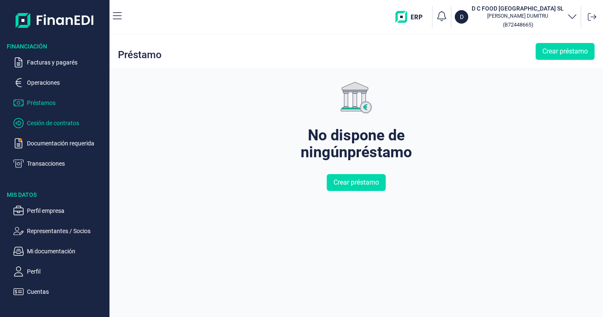
click at [38, 124] on p "Cesión de contratos" at bounding box center [66, 123] width 79 height 10
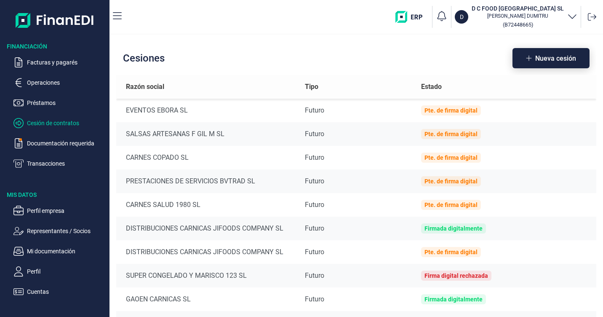
click at [540, 59] on span "Nueva cesión" at bounding box center [555, 58] width 41 height 6
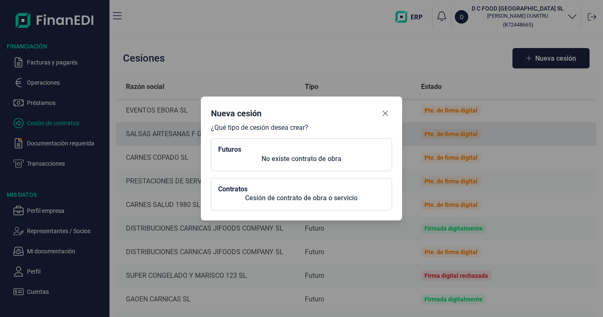
drag, startPoint x: 385, startPoint y: 111, endPoint x: 290, endPoint y: 122, distance: 96.3
click at [382, 114] on icon "Close" at bounding box center [385, 113] width 7 height 7
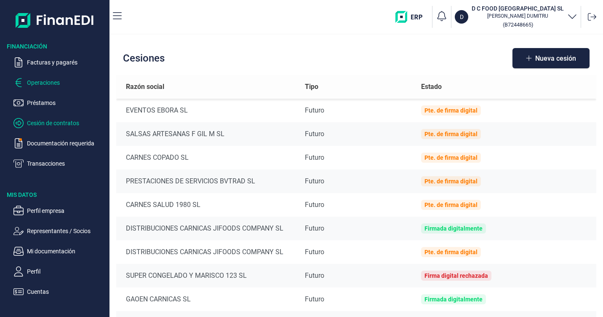
click at [48, 85] on p "Operaciones" at bounding box center [66, 83] width 79 height 10
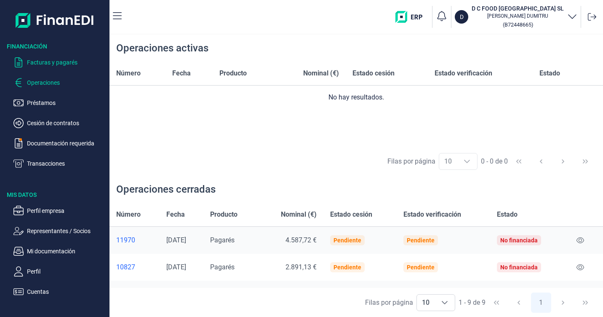
click at [52, 63] on p "Facturas y pagarés" at bounding box center [66, 62] width 79 height 10
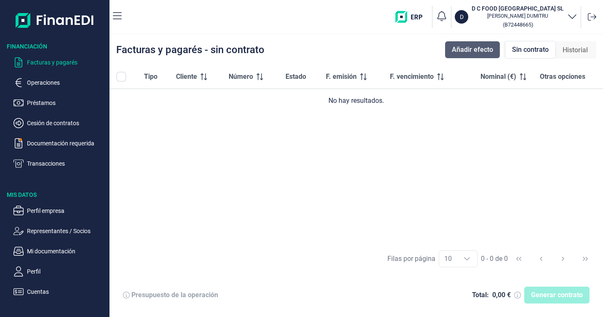
click at [481, 50] on span "Añadir efecto" at bounding box center [472, 50] width 41 height 10
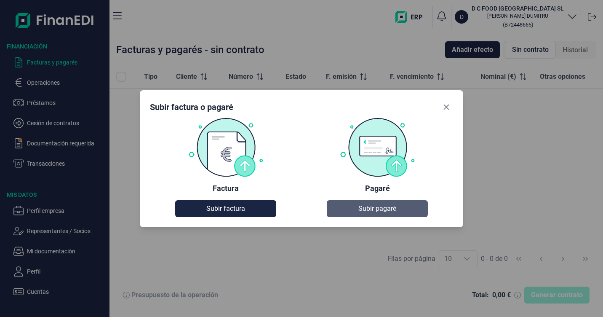
click at [384, 207] on span "Subir pagaré" at bounding box center [377, 208] width 38 height 10
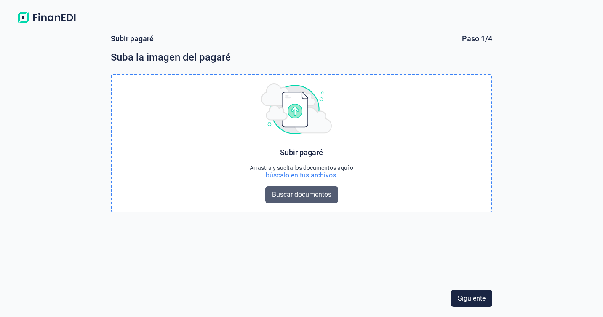
click at [286, 193] on span "Buscar documentos" at bounding box center [301, 195] width 59 height 10
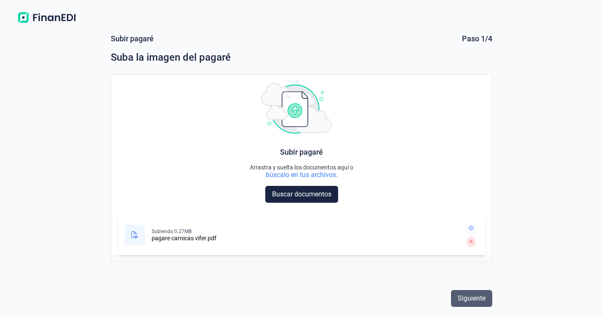
click at [471, 293] on span "Siguiente" at bounding box center [472, 298] width 28 height 10
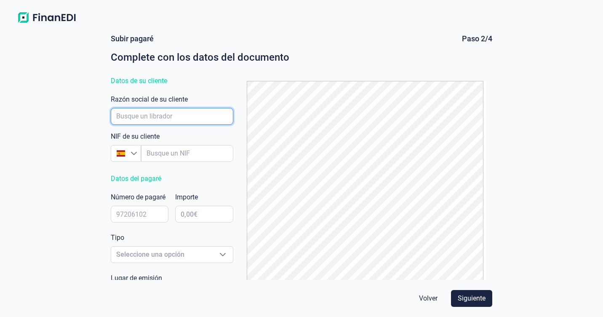
click at [150, 118] on input "empresaAutocomplete" at bounding box center [172, 116] width 123 height 17
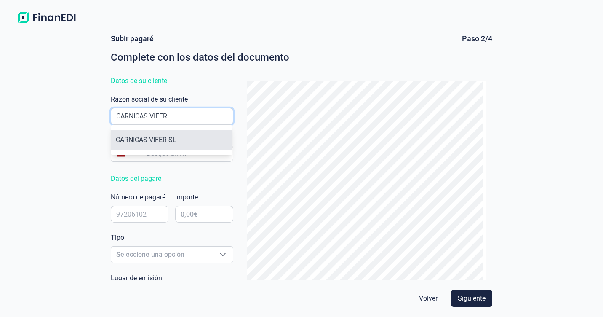
type input "CARNICAS VIFER"
click at [152, 140] on li "CARNICAS VIFER SL" at bounding box center [172, 140] width 122 height 20
type input "B27354919"
type input "CARNICAS VIFER SL"
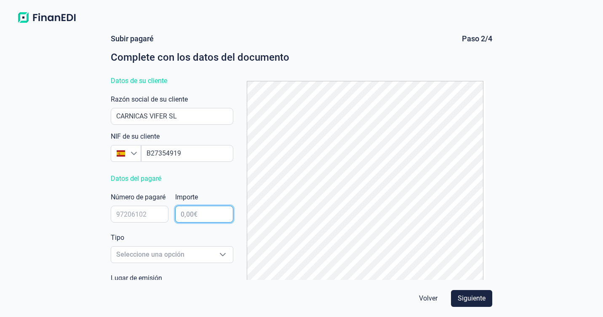
click at [179, 216] on input "text" at bounding box center [204, 214] width 58 height 17
type input "22.679,95 €"
click at [136, 218] on input "text" at bounding box center [140, 214] width 58 height 17
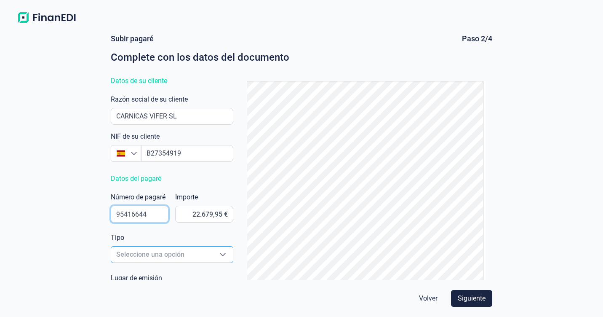
type input "95416644"
click at [155, 258] on span "Seleccione una opción" at bounding box center [162, 254] width 102 height 16
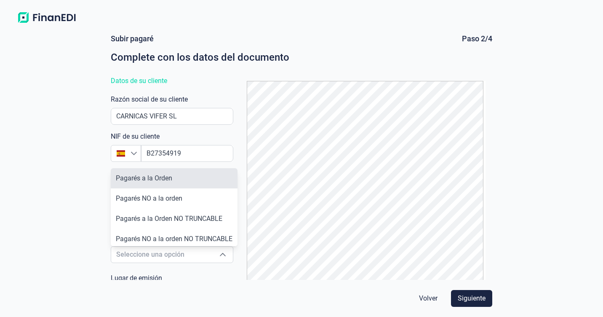
click at [164, 177] on span "Pagarés a la Orden" at bounding box center [144, 178] width 56 height 8
type input "Pagarés a la Orden"
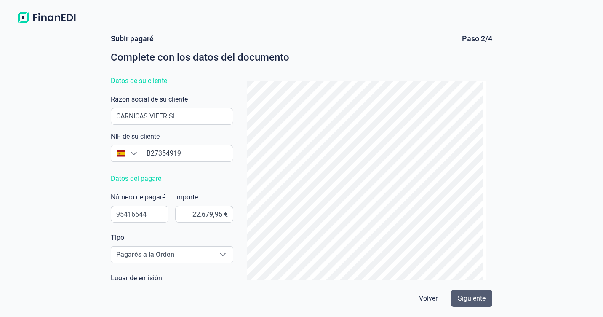
click at [471, 299] on span "Siguiente" at bounding box center [472, 298] width 28 height 10
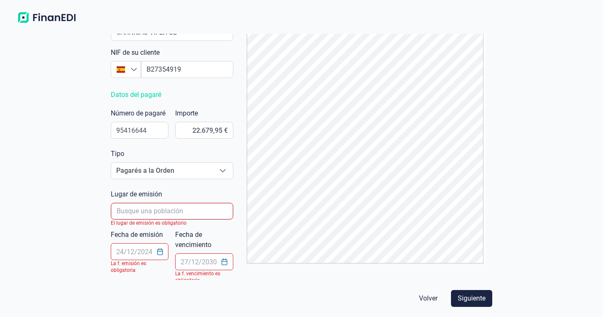
scroll to position [88, 0]
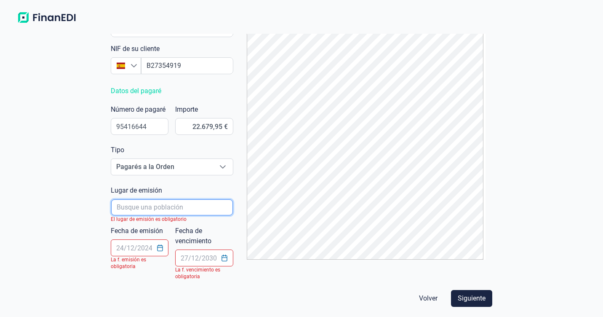
click at [162, 211] on input "poblacionAutocomplete" at bounding box center [172, 207] width 122 height 16
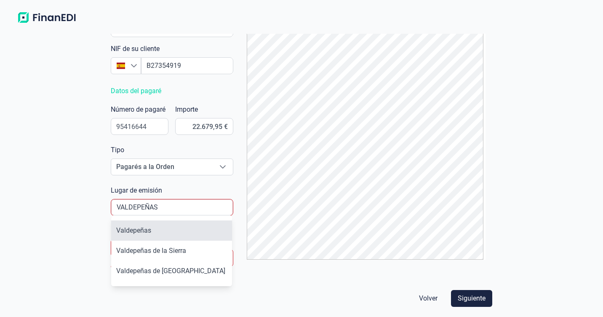
click at [144, 228] on li "Valdepeñas" at bounding box center [171, 230] width 121 height 20
type input "Valdepeñas"
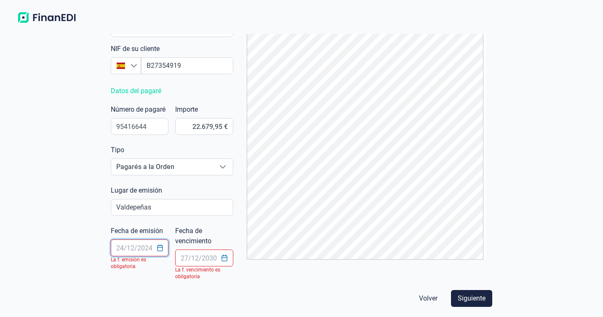
click at [133, 249] on input "text" at bounding box center [140, 247] width 58 height 17
type input "30/09/2025"
click at [182, 254] on input "text" at bounding box center [204, 257] width 58 height 17
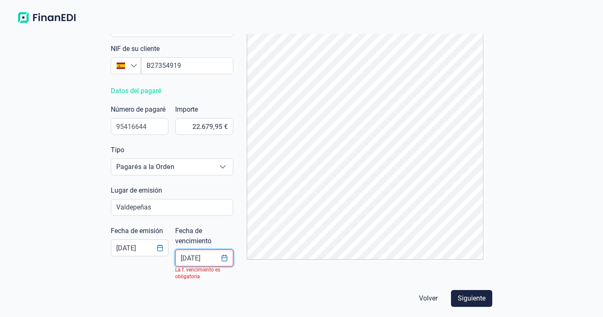
scroll to position [74, 0]
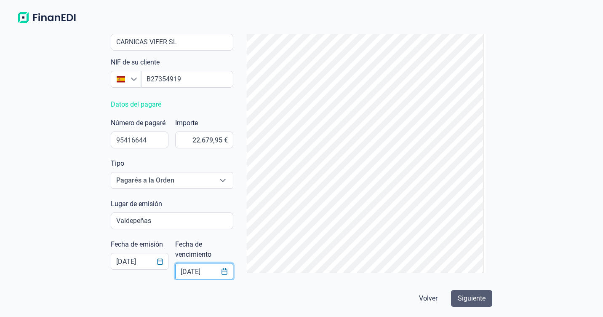
type input "30/11/2025"
click at [464, 297] on span "Siguiente" at bounding box center [472, 298] width 28 height 10
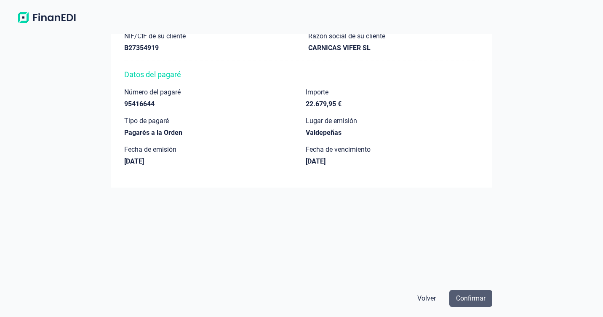
click at [465, 296] on span "Confirmar" at bounding box center [470, 298] width 29 height 10
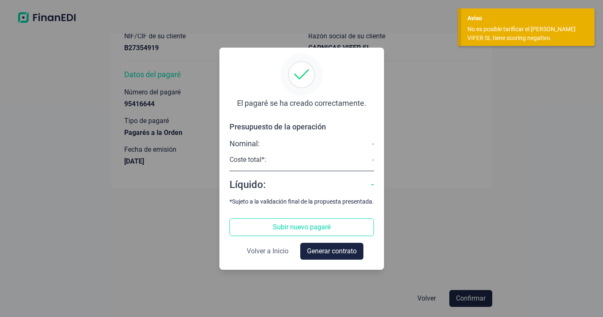
click at [252, 251] on span "Volver a Inicio" at bounding box center [268, 251] width 42 height 10
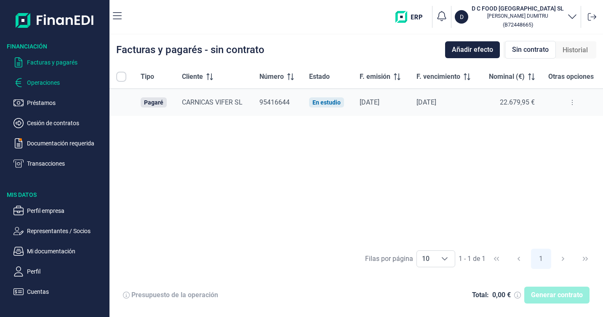
click at [49, 85] on p "Operaciones" at bounding box center [66, 83] width 79 height 10
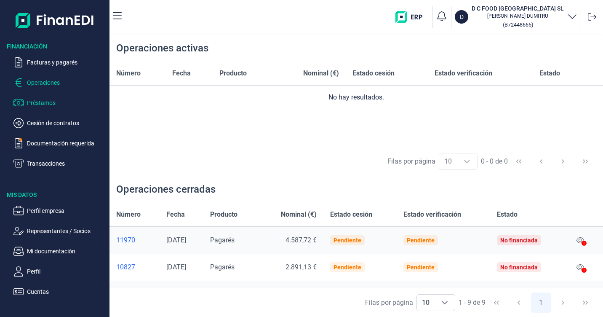
click at [34, 106] on p "Préstamos" at bounding box center [66, 103] width 79 height 10
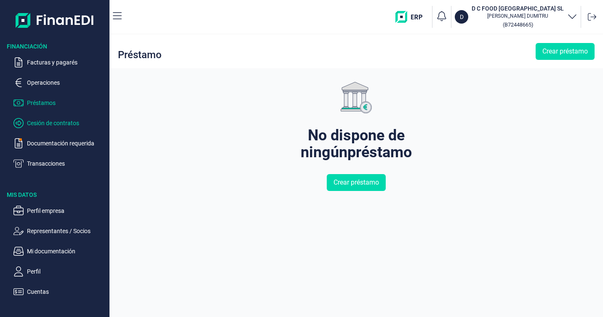
click at [38, 121] on p "Cesión de contratos" at bounding box center [66, 123] width 79 height 10
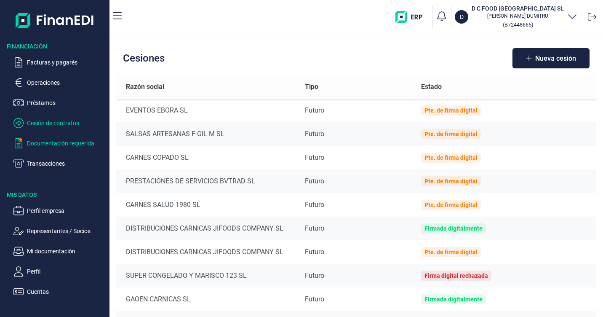
click at [31, 145] on p "Documentación requerida" at bounding box center [66, 143] width 79 height 10
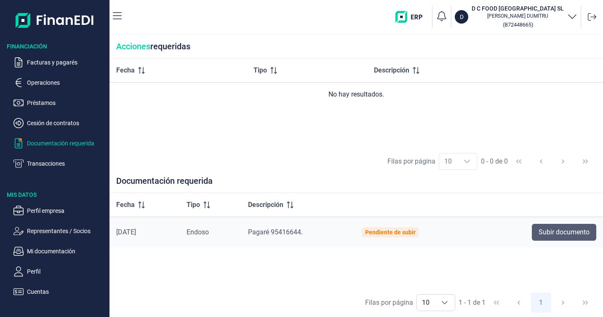
click at [561, 235] on span "Subir documento" at bounding box center [564, 232] width 51 height 10
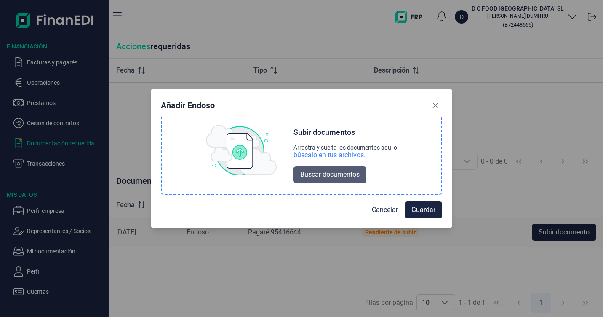
click at [339, 176] on span "Buscar documentos" at bounding box center [329, 174] width 59 height 10
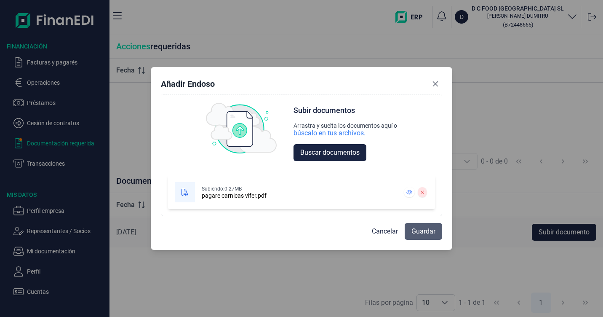
click at [427, 231] on span "Guardar" at bounding box center [424, 231] width 24 height 10
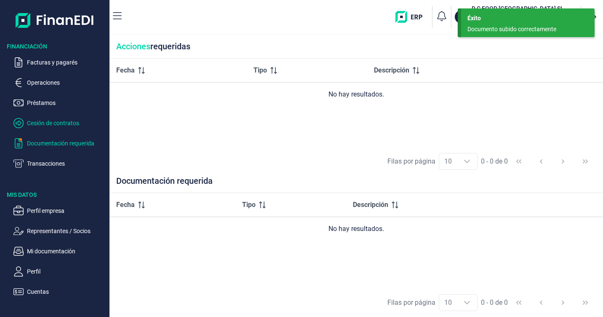
click at [45, 123] on p "Cesión de contratos" at bounding box center [66, 123] width 79 height 10
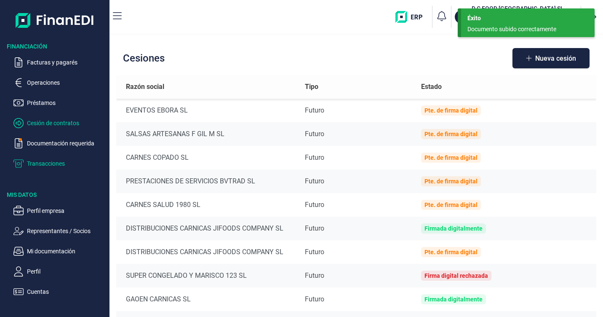
click at [45, 165] on p "Transacciones" at bounding box center [66, 163] width 79 height 10
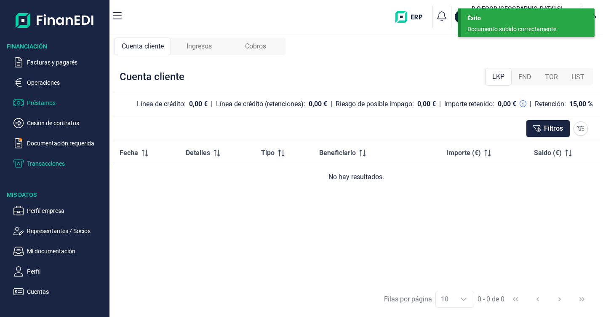
click at [54, 105] on p "Préstamos" at bounding box center [66, 103] width 79 height 10
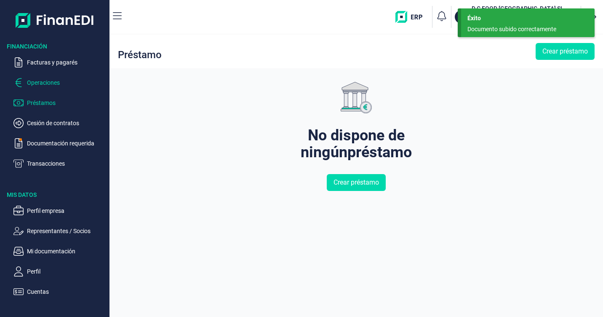
click at [47, 82] on p "Operaciones" at bounding box center [66, 83] width 79 height 10
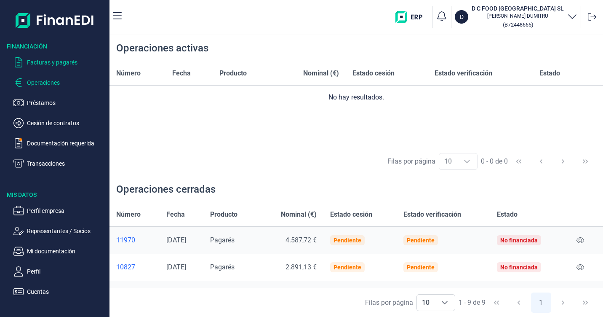
click at [33, 62] on p "Facturas y pagarés" at bounding box center [66, 62] width 79 height 10
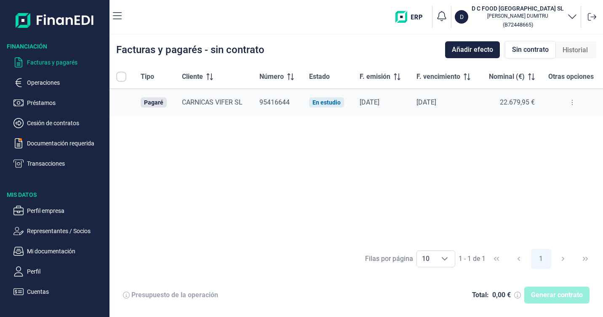
click at [572, 102] on icon at bounding box center [573, 102] width 2 height 7
click at [540, 136] on span "Vincular facturas a pagaré" at bounding box center [540, 138] width 70 height 8
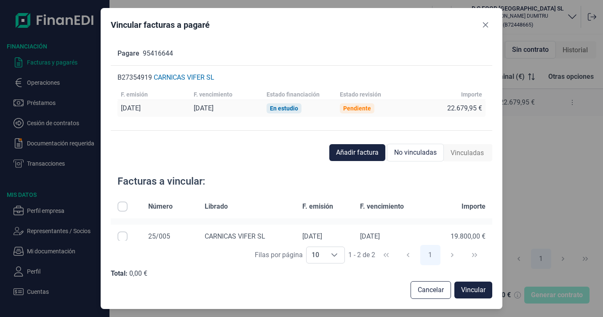
scroll to position [25, 0]
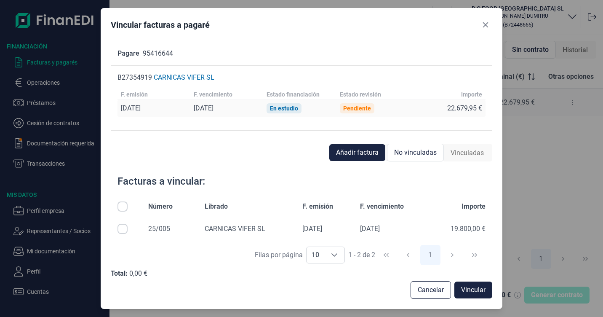
click at [126, 206] on input "Row Selected null" at bounding box center [123, 205] width 10 height 10
click at [126, 206] on input "Row Unselected null" at bounding box center [123, 205] width 10 height 10
checkbox input "false"
click at [121, 230] on input "Row Selected null" at bounding box center [123, 229] width 10 height 10
checkbox input "true"
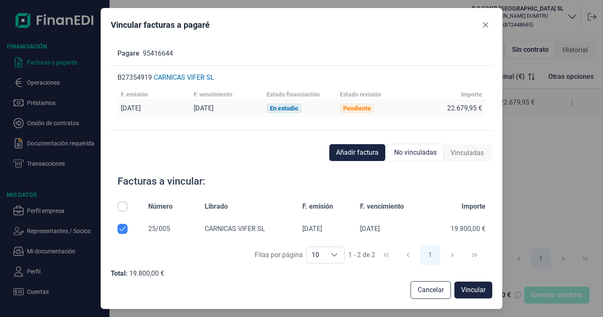
scroll to position [0, 0]
click at [122, 233] on input "Row Selected null" at bounding box center [123, 230] width 10 height 10
checkbox input "true"
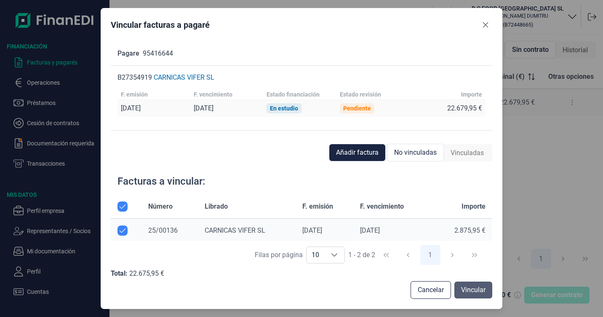
click at [469, 289] on span "Vincular" at bounding box center [473, 290] width 24 height 10
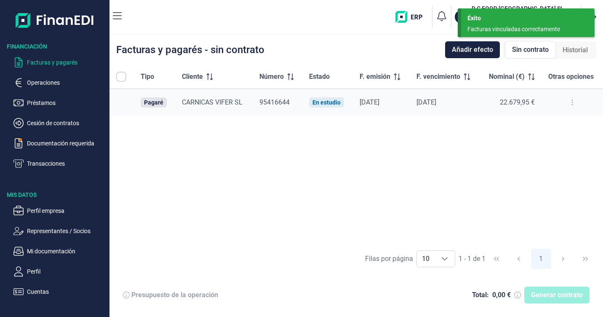
click at [554, 294] on div "Generar contrato" at bounding box center [556, 294] width 65 height 17
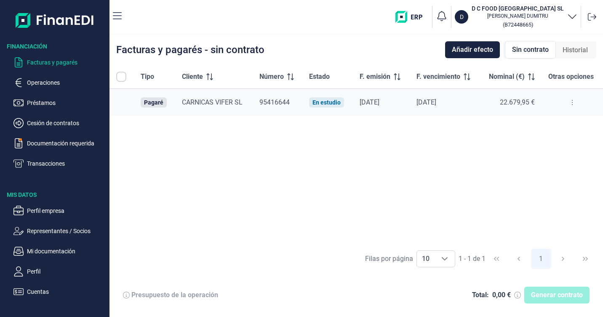
click at [119, 74] on input "All items unselected" at bounding box center [121, 77] width 10 height 10
checkbox input "false"
click at [552, 297] on div "Generar contrato" at bounding box center [556, 294] width 65 height 17
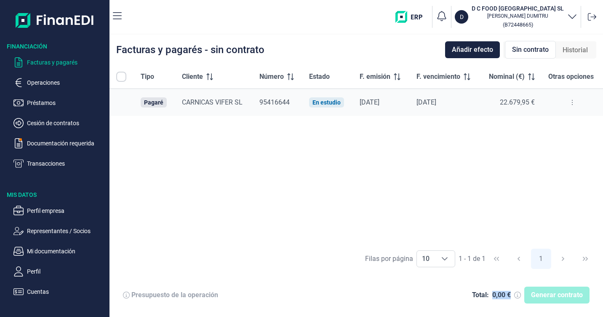
click at [551, 297] on div "Generar contrato" at bounding box center [556, 294] width 65 height 17
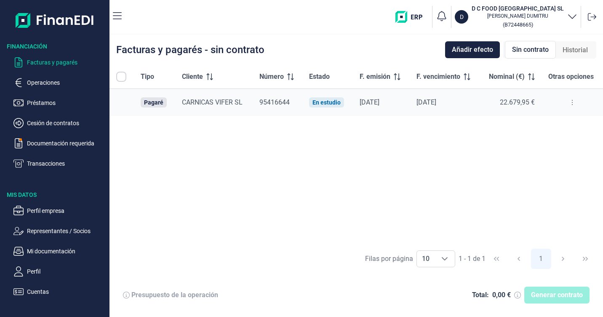
click at [378, 211] on div "Tipo Cliente Número Estado F. emisión F. vencimiento Nominal (€) Otras opciones…" at bounding box center [357, 154] width 494 height 179
click at [591, 11] on div at bounding box center [592, 16] width 15 height 15
click at [587, 22] on div at bounding box center [592, 16] width 15 height 15
click at [587, 20] on div at bounding box center [592, 16] width 15 height 15
click at [591, 16] on icon at bounding box center [592, 17] width 8 height 8
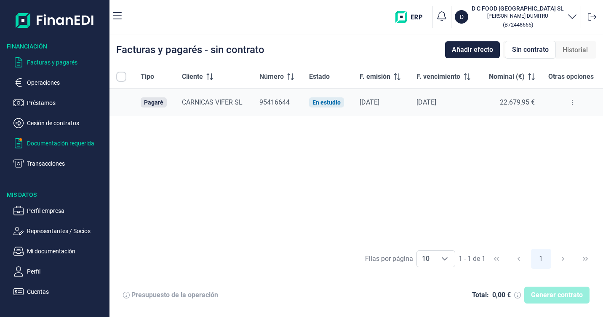
click at [50, 142] on p "Documentación requerida" at bounding box center [66, 143] width 79 height 10
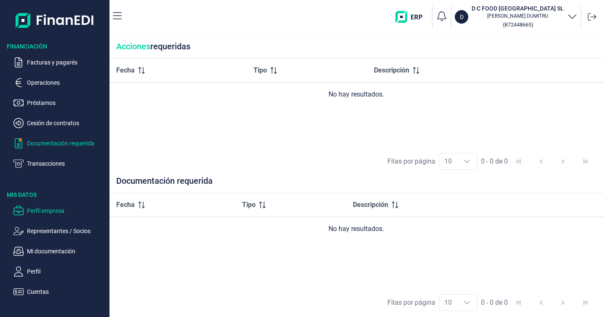
click at [36, 209] on p "Perfil empresa" at bounding box center [66, 211] width 79 height 10
click at [61, 126] on p "Cesión de contratos" at bounding box center [66, 123] width 79 height 10
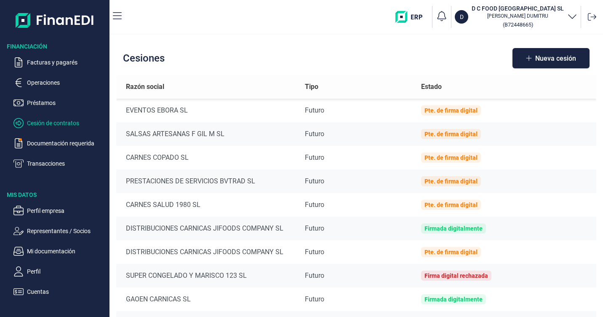
click at [534, 16] on p "[PERSON_NAME]" at bounding box center [518, 16] width 92 height 7
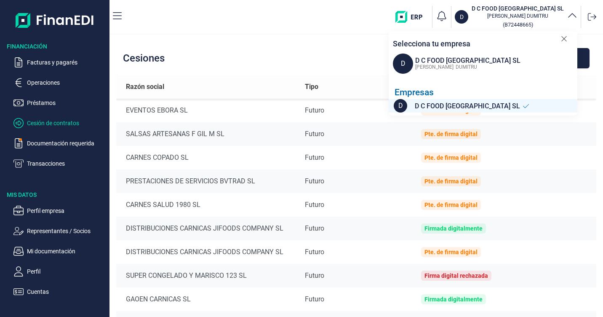
click at [429, 17] on img "button" at bounding box center [412, 17] width 33 height 12
